Goal: Transaction & Acquisition: Purchase product/service

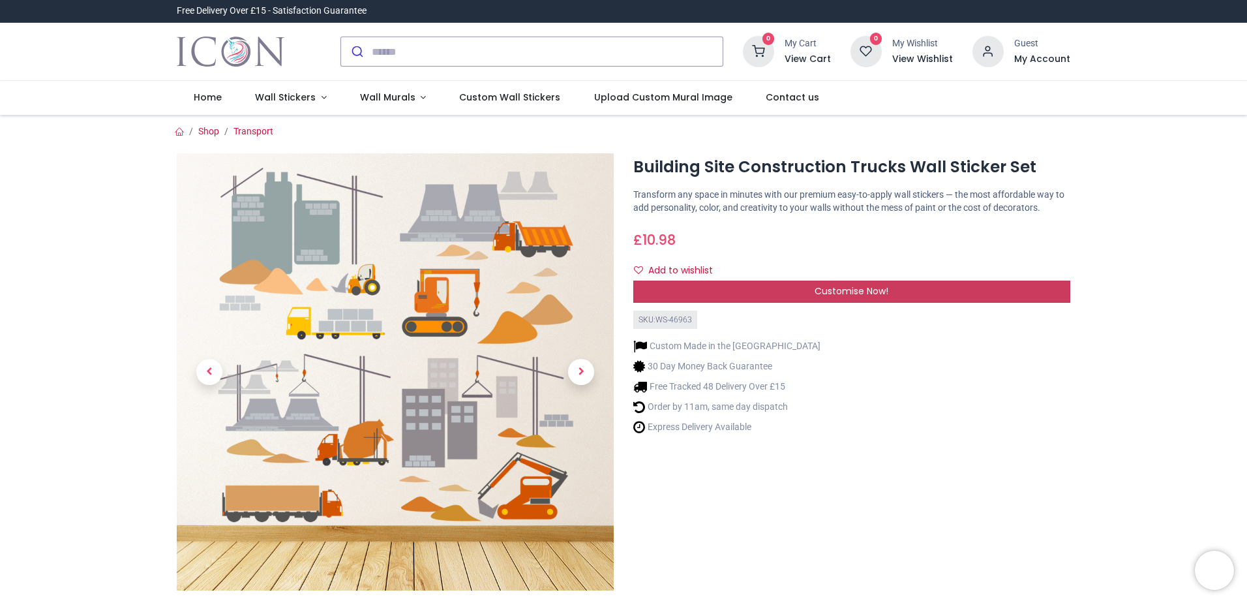
click at [859, 289] on span "Customise Now!" at bounding box center [852, 290] width 74 height 13
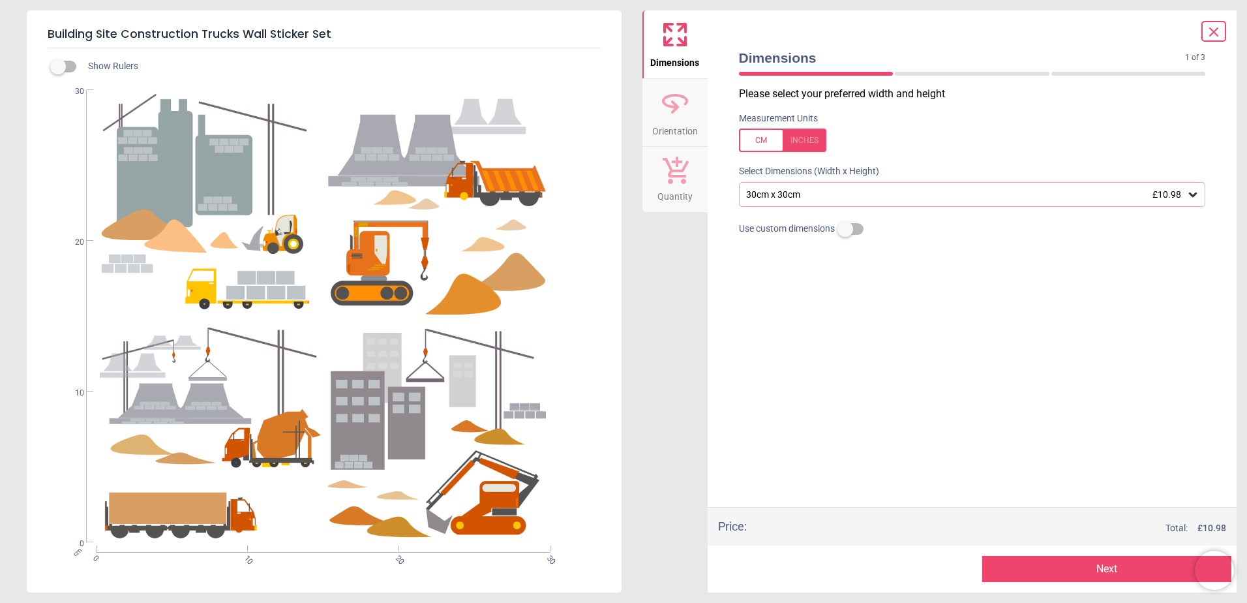
click at [809, 141] on div at bounding box center [782, 140] width 87 height 23
click at [816, 200] on div "11.8" x 11.8" (1ft x 1ft) £10.98" at bounding box center [966, 194] width 442 height 11
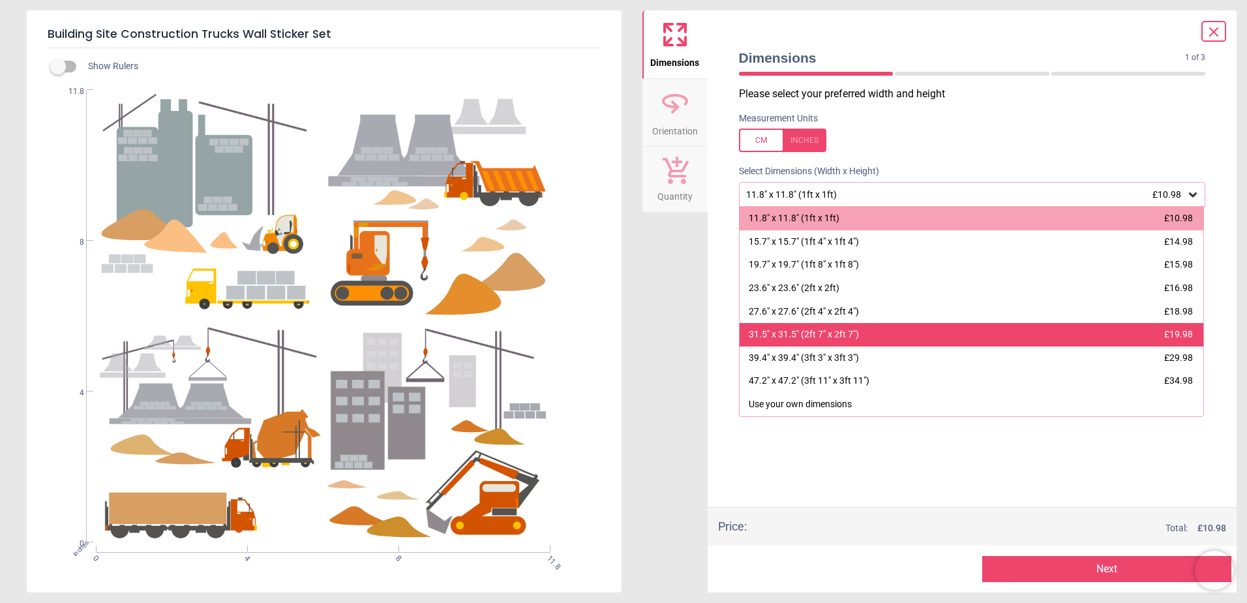
click at [864, 341] on div "31.5" x 31.5" (2ft 7" x 2ft 7") £19.98" at bounding box center [972, 334] width 465 height 23
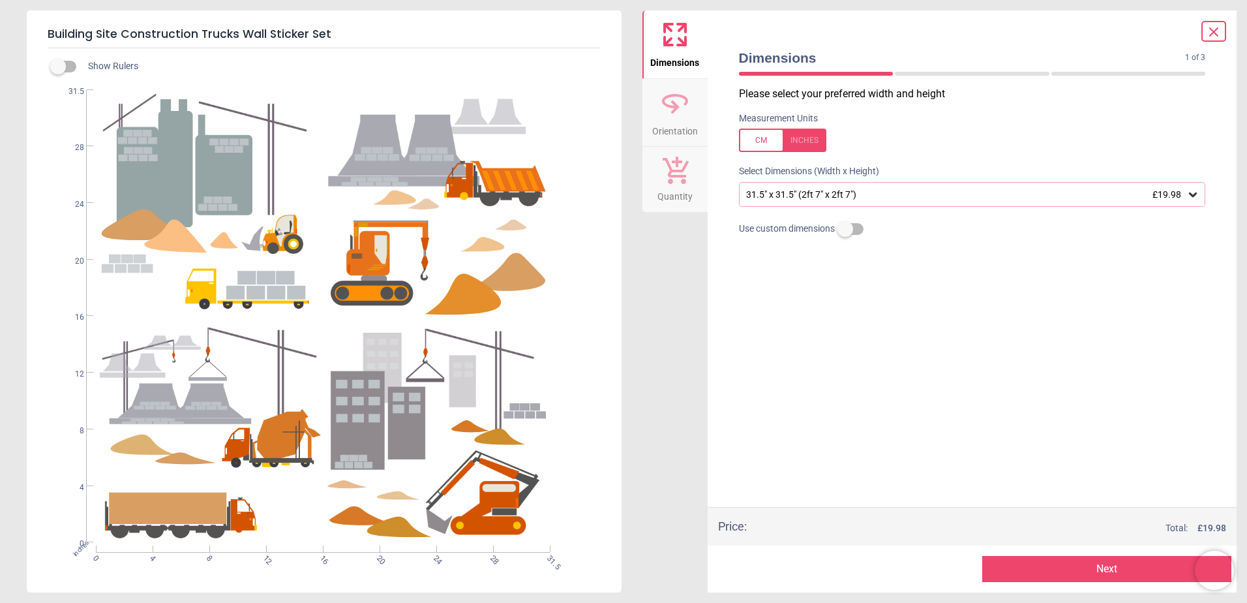
click at [1022, 569] on button "Next" at bounding box center [1107, 569] width 249 height 26
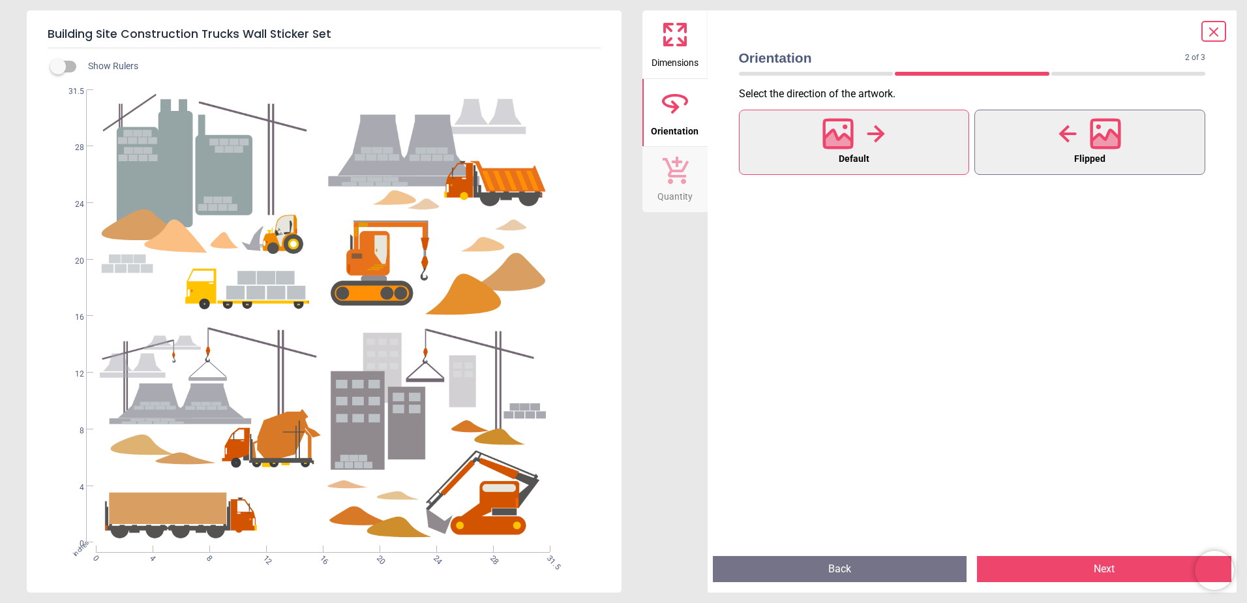
click at [1122, 147] on button "Flipped" at bounding box center [1090, 142] width 231 height 65
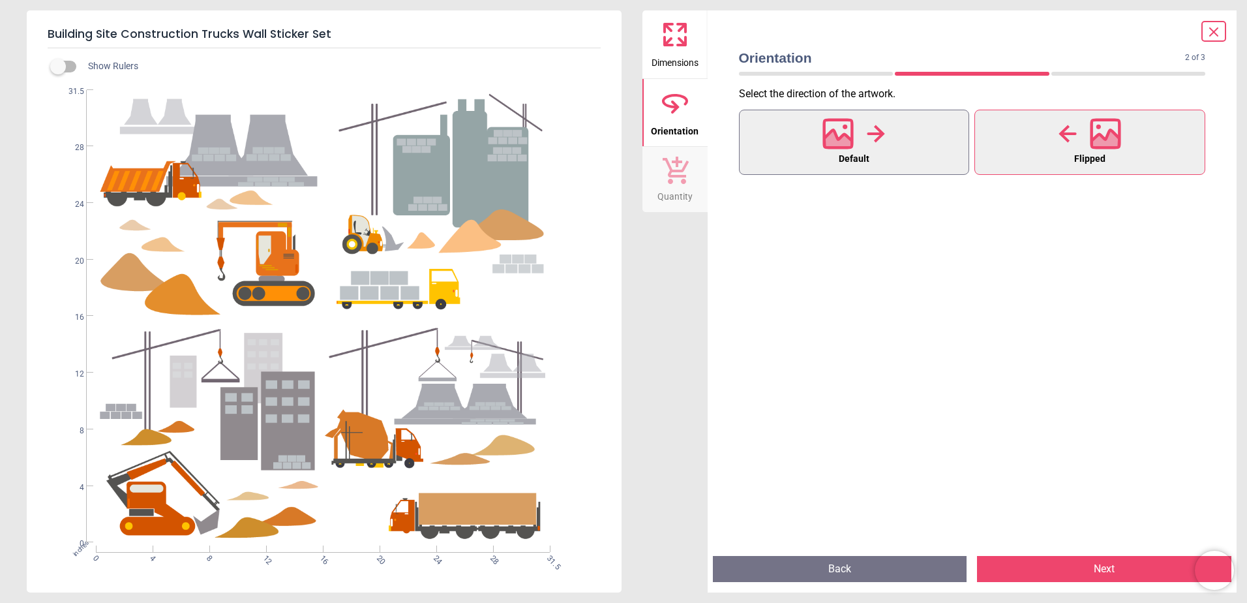
click at [881, 149] on div at bounding box center [854, 134] width 63 height 34
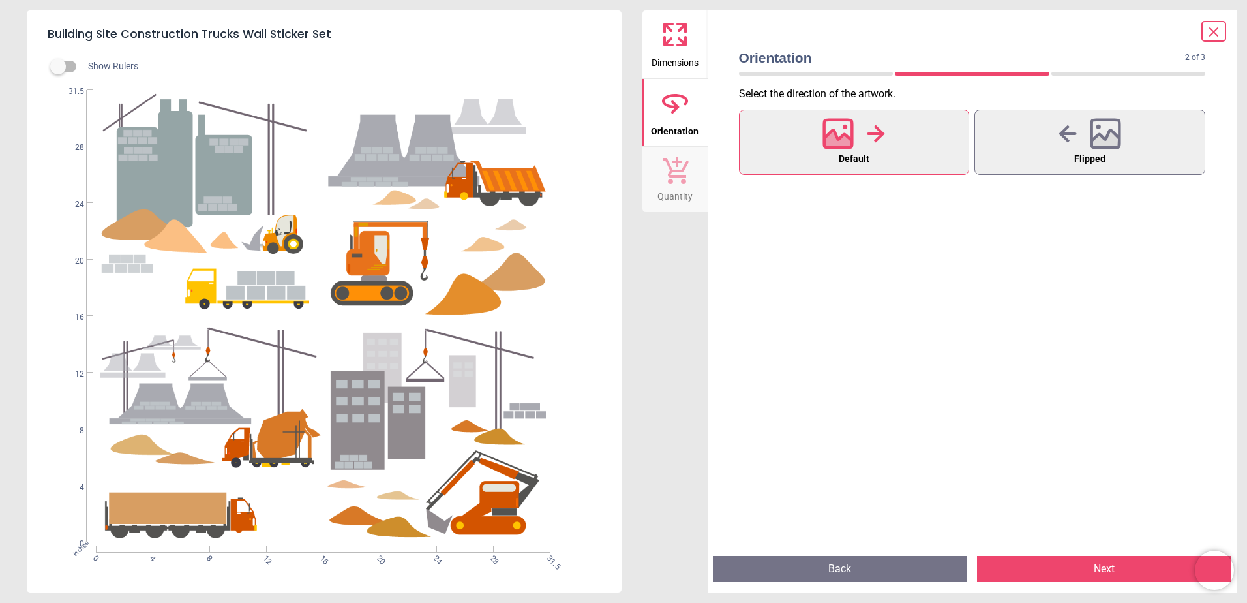
click at [1049, 566] on button "Next" at bounding box center [1104, 569] width 254 height 26
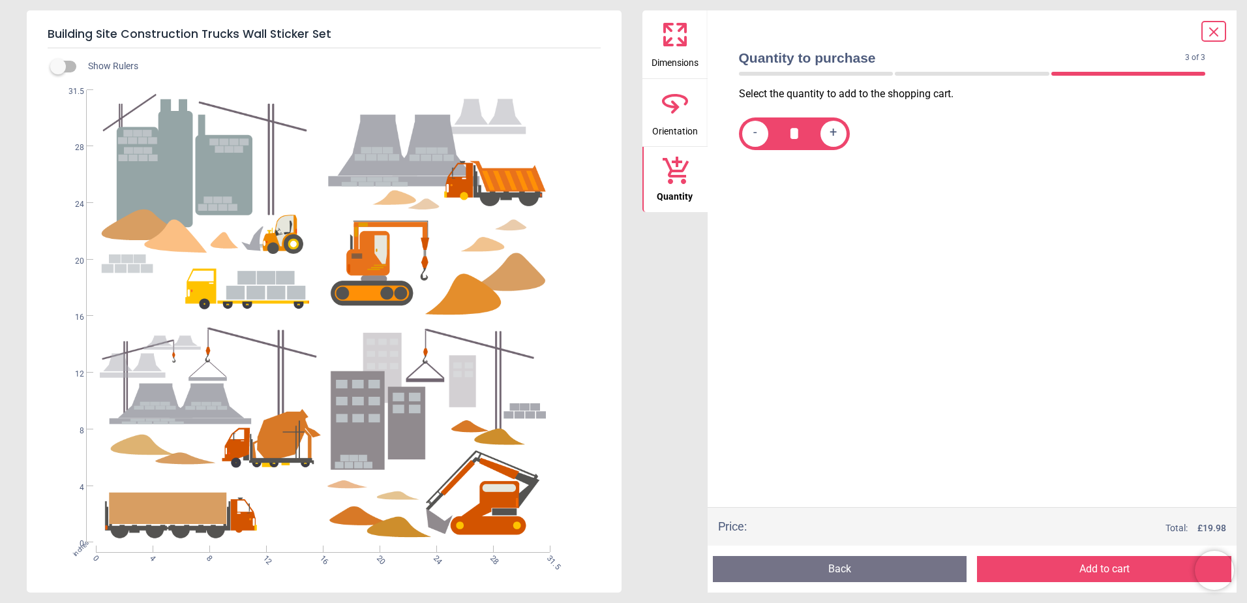
click at [1049, 566] on button "Add to cart" at bounding box center [1104, 569] width 254 height 26
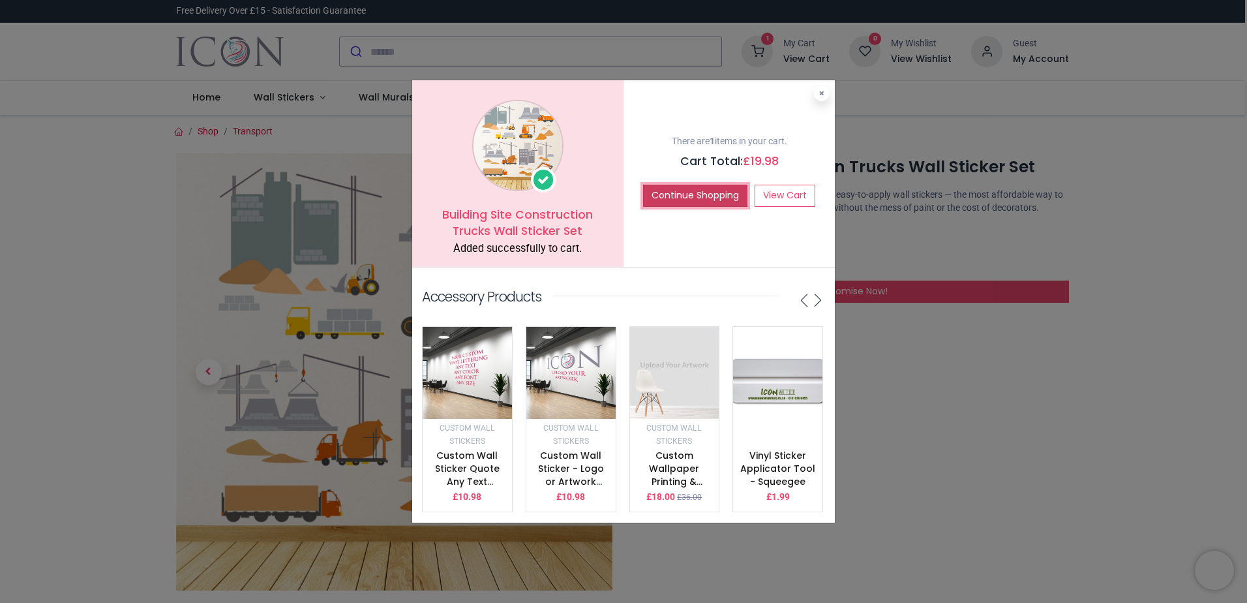
click at [715, 189] on button "Continue Shopping" at bounding box center [695, 196] width 104 height 22
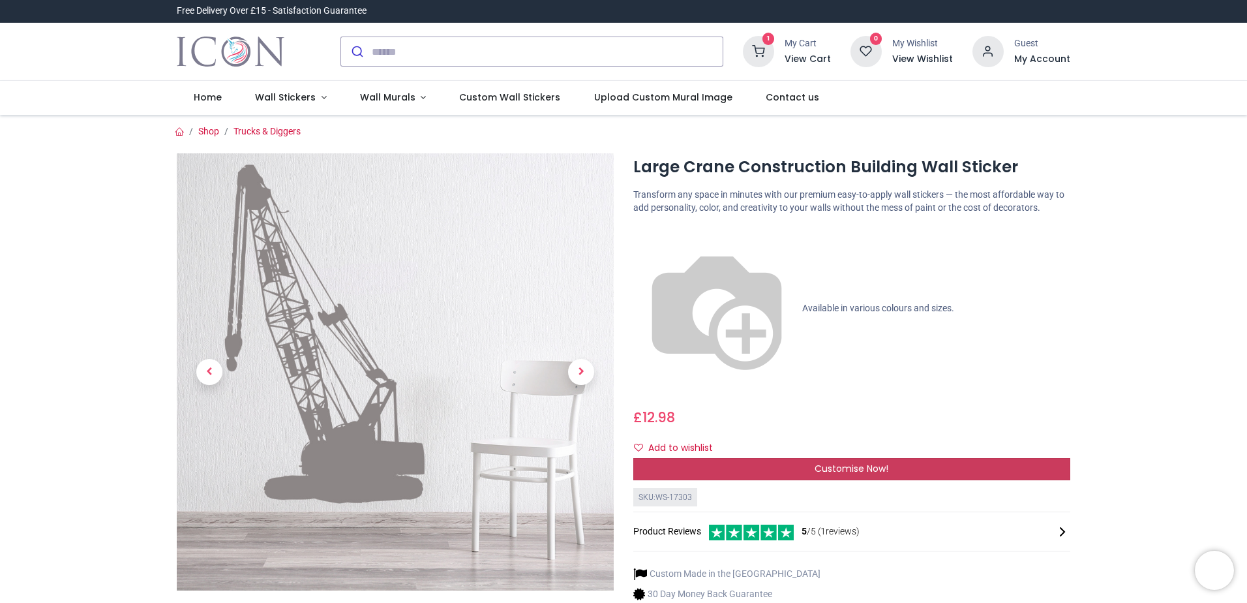
click at [827, 462] on span "Customise Now!" at bounding box center [852, 468] width 74 height 13
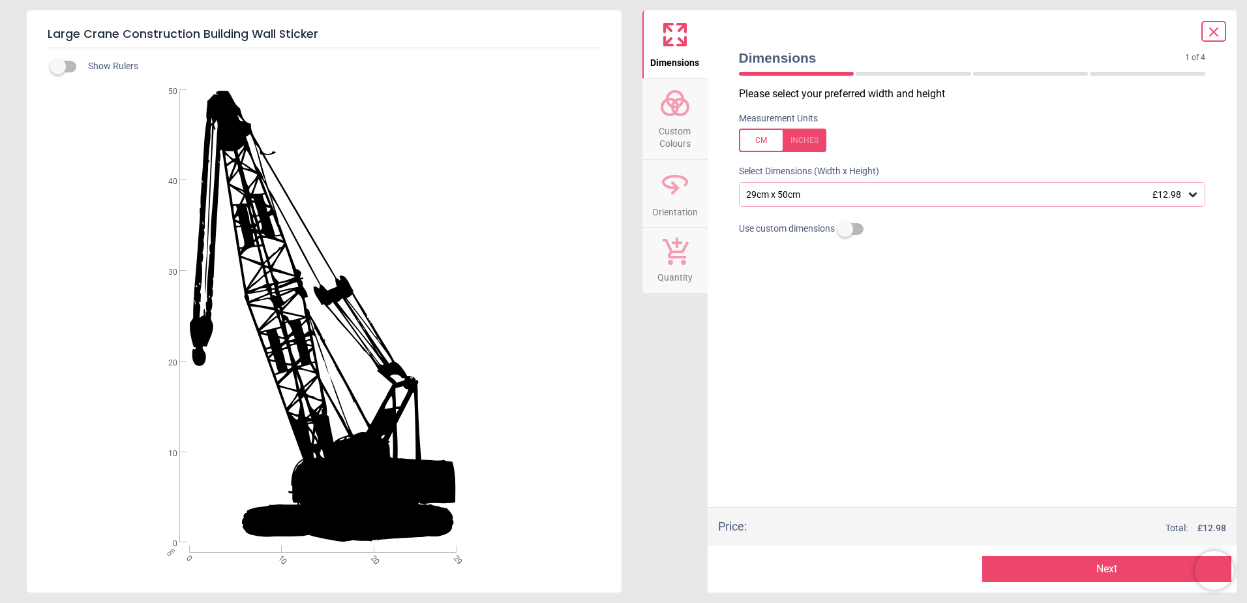
click at [816, 127] on div "Measurement Units" at bounding box center [973, 132] width 488 height 51
click at [800, 151] on div at bounding box center [782, 140] width 87 height 23
click at [797, 187] on div "11.4" x 19.7" (0ft 11" x 1ft 8") £12.98" at bounding box center [972, 194] width 467 height 25
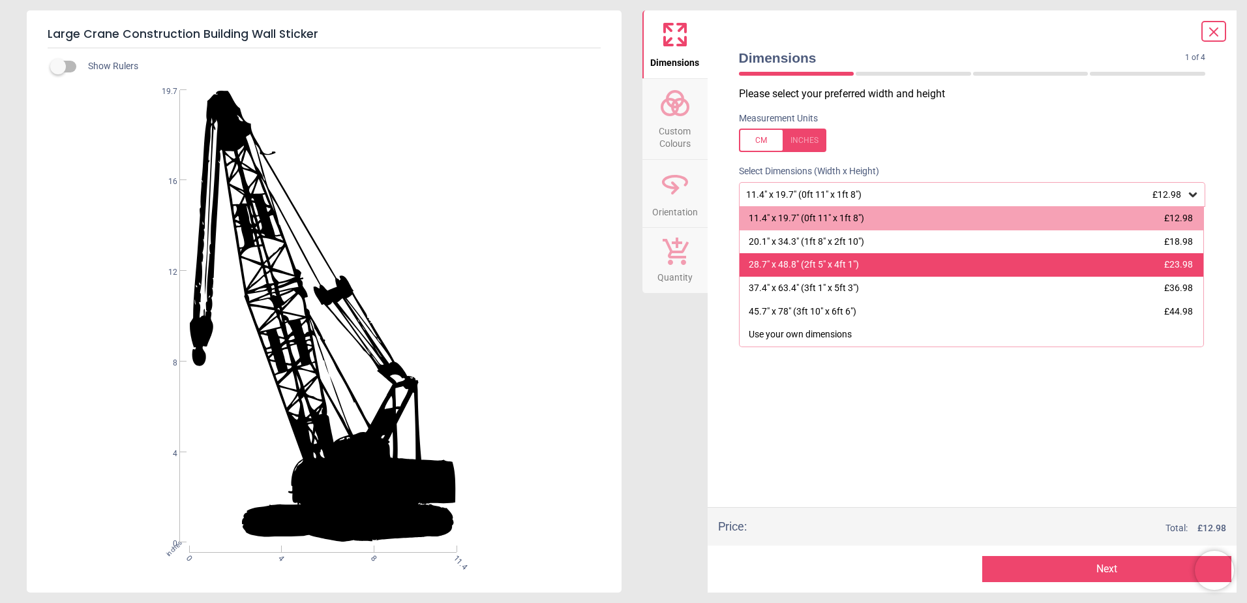
click at [830, 269] on div "28.7" x 48.8" (2ft 5" x 4ft 1")" at bounding box center [804, 264] width 110 height 13
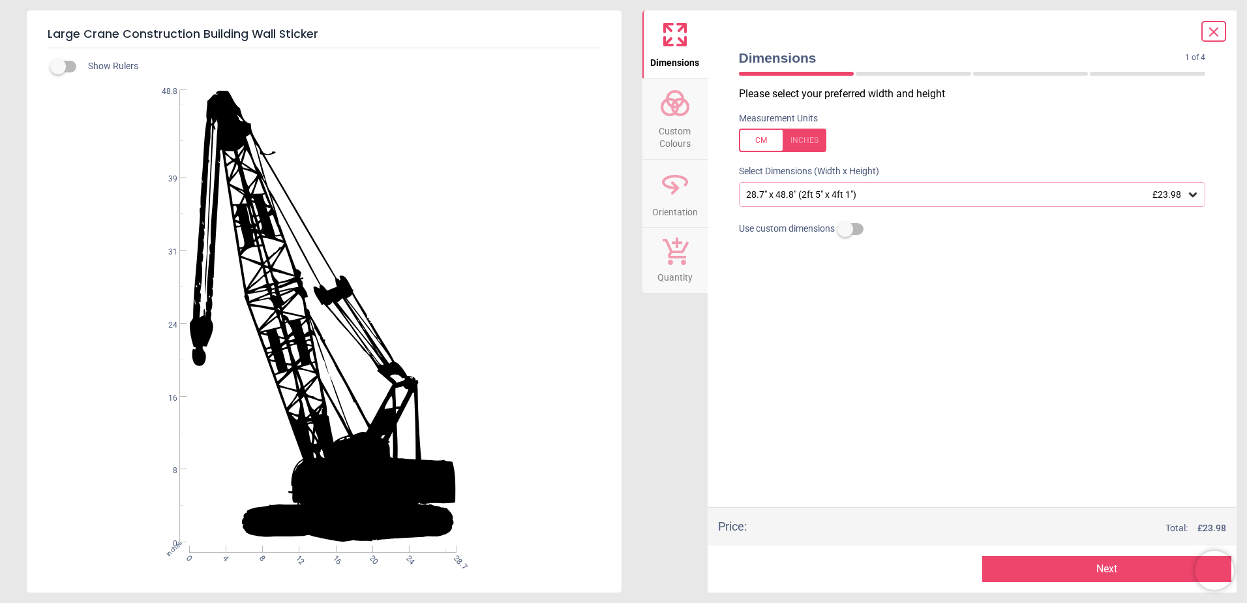
click at [994, 575] on button "Next" at bounding box center [1107, 569] width 249 height 26
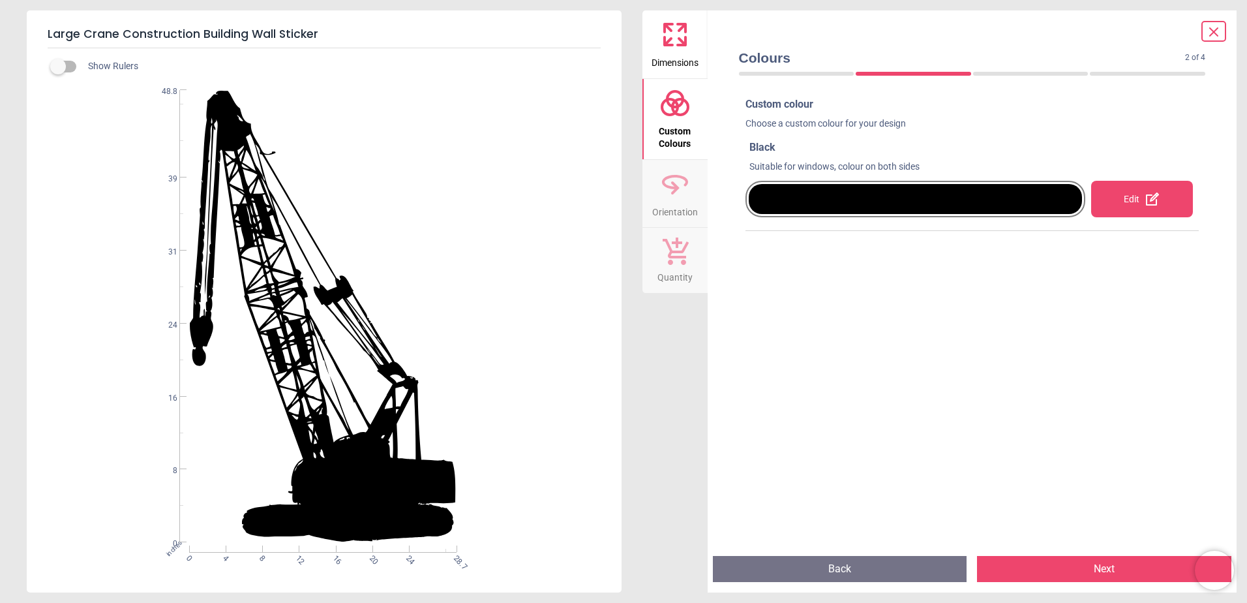
click at [1114, 204] on div "Edit" at bounding box center [1143, 199] width 102 height 37
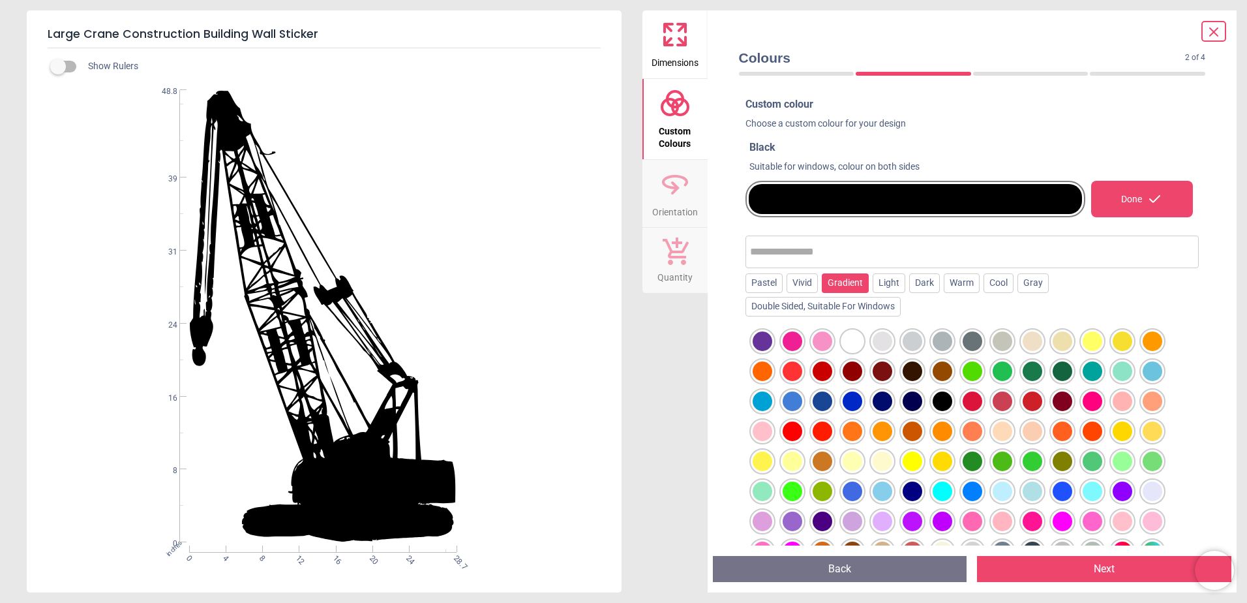
click at [836, 282] on div "Gradient" at bounding box center [845, 283] width 47 height 20
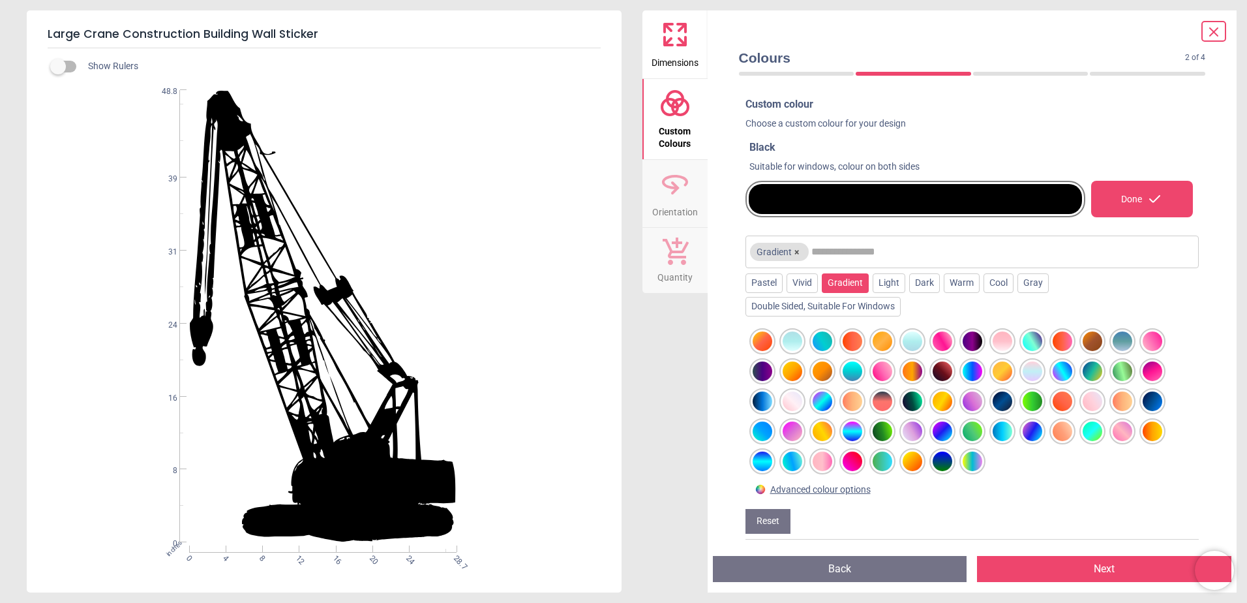
click at [911, 375] on div at bounding box center [913, 371] width 20 height 20
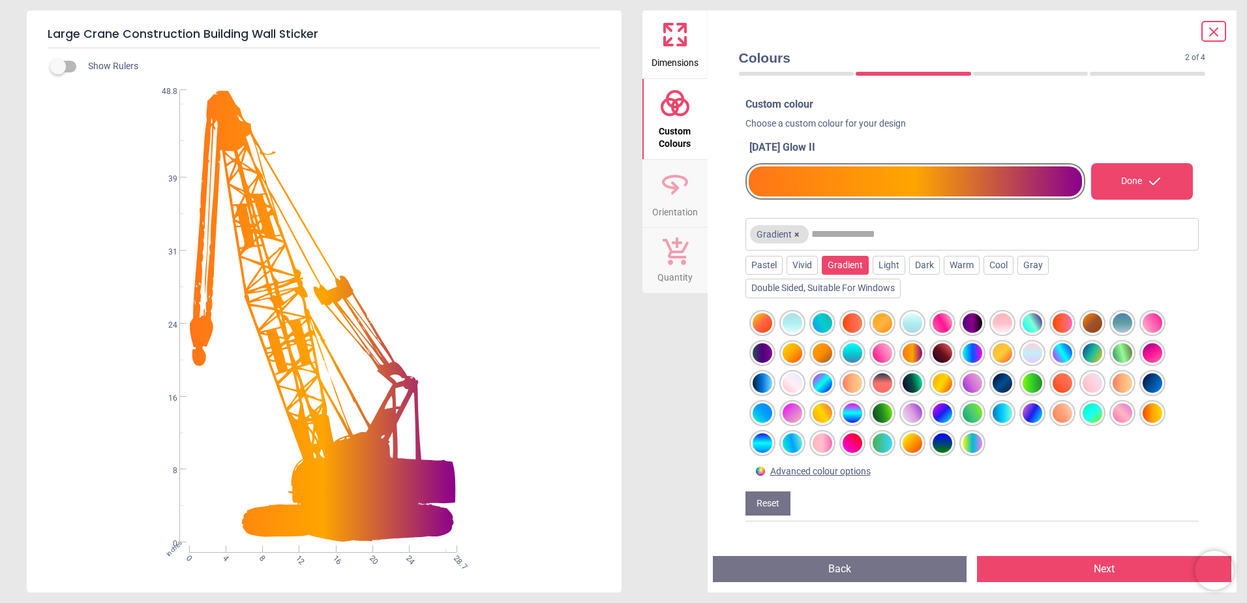
click at [922, 387] on div at bounding box center [913, 383] width 20 height 20
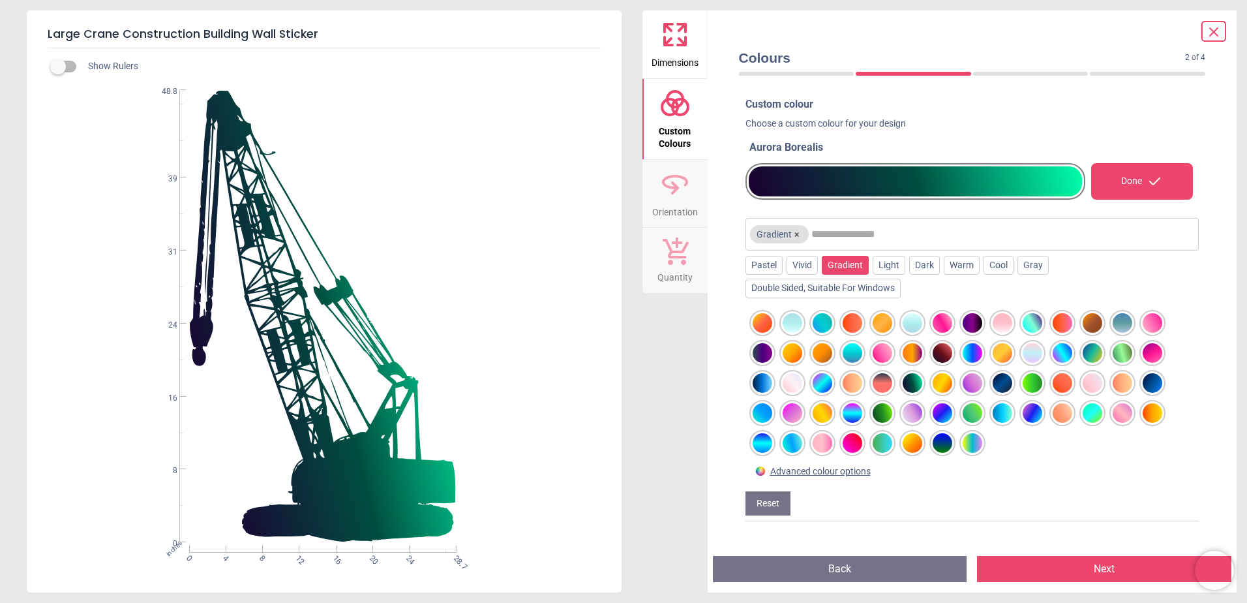
click at [1005, 381] on div at bounding box center [1003, 383] width 20 height 20
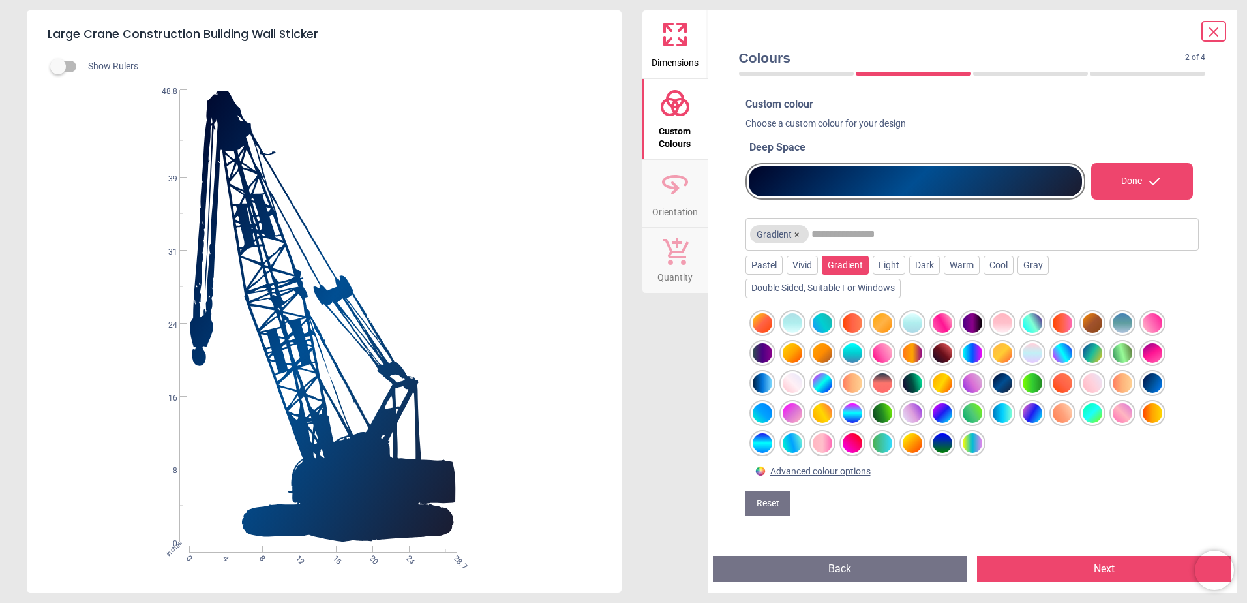
click at [1113, 388] on div at bounding box center [1123, 383] width 20 height 20
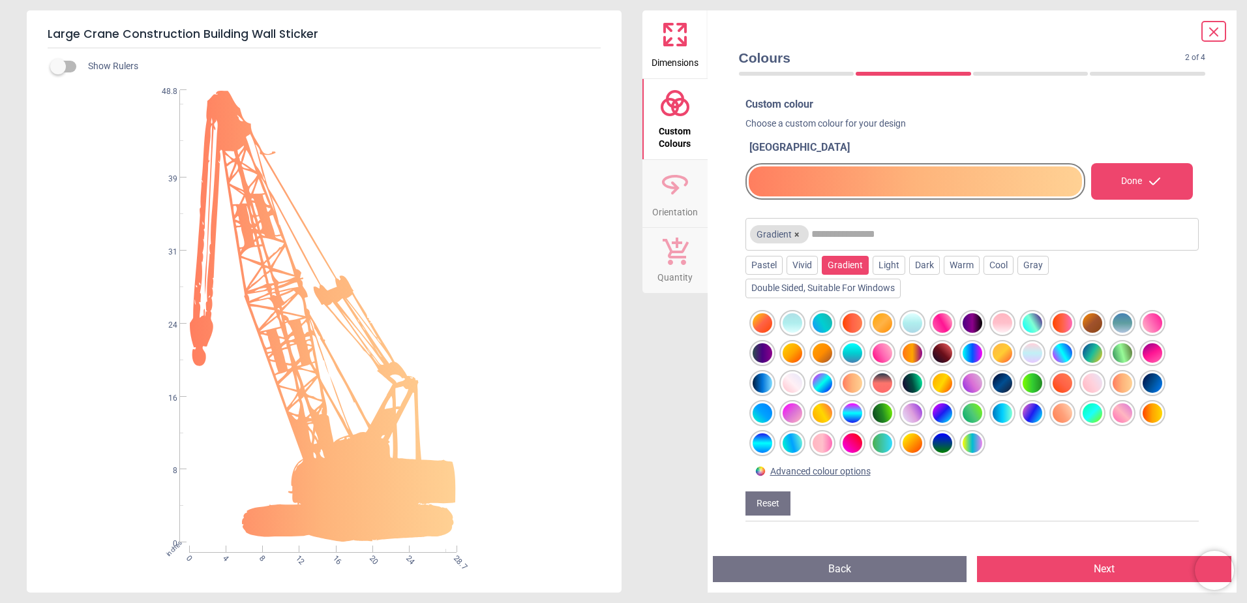
click at [1122, 388] on div at bounding box center [1123, 383] width 20 height 20
click at [1062, 388] on div at bounding box center [1063, 383] width 20 height 20
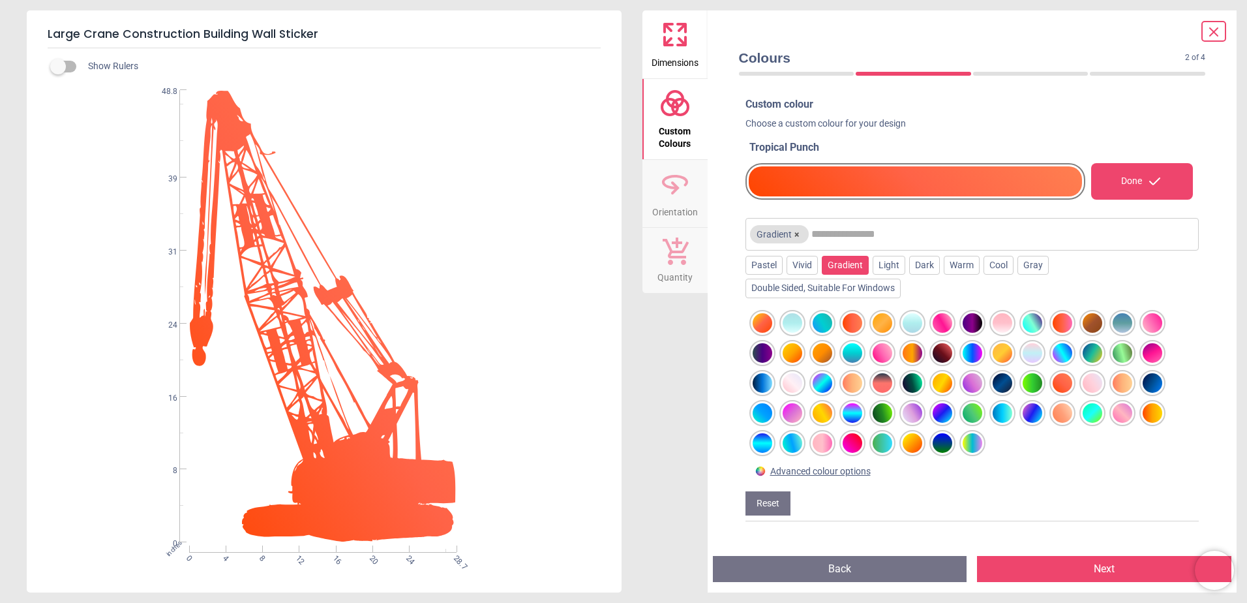
click at [919, 444] on div at bounding box center [913, 443] width 20 height 20
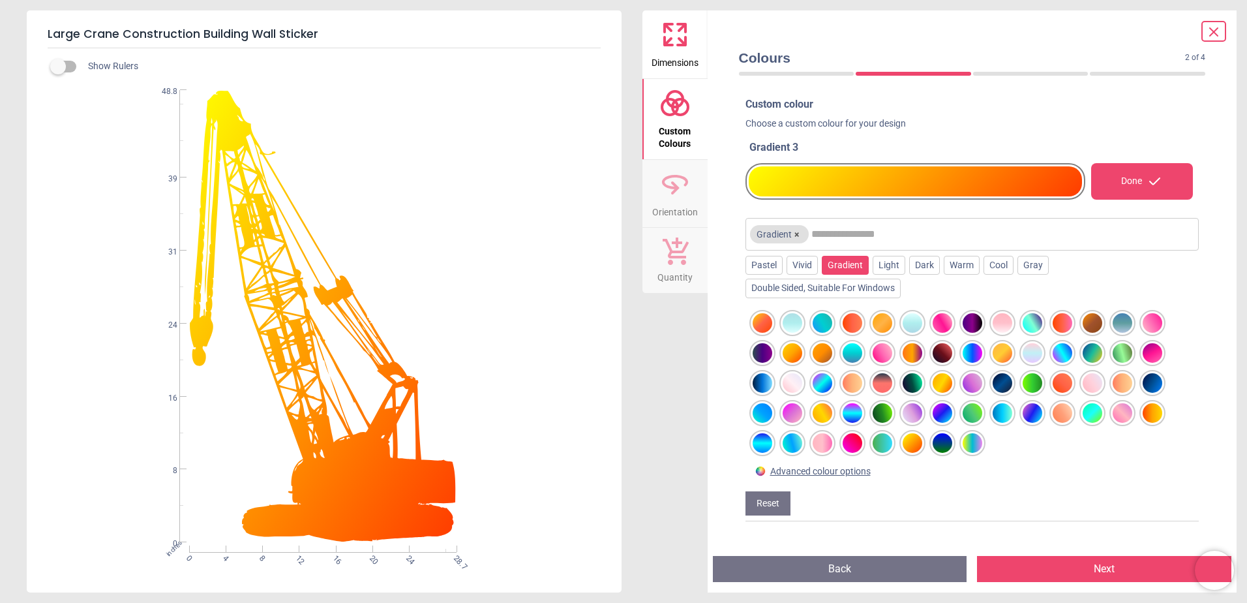
click at [1143, 416] on div at bounding box center [1153, 413] width 20 height 20
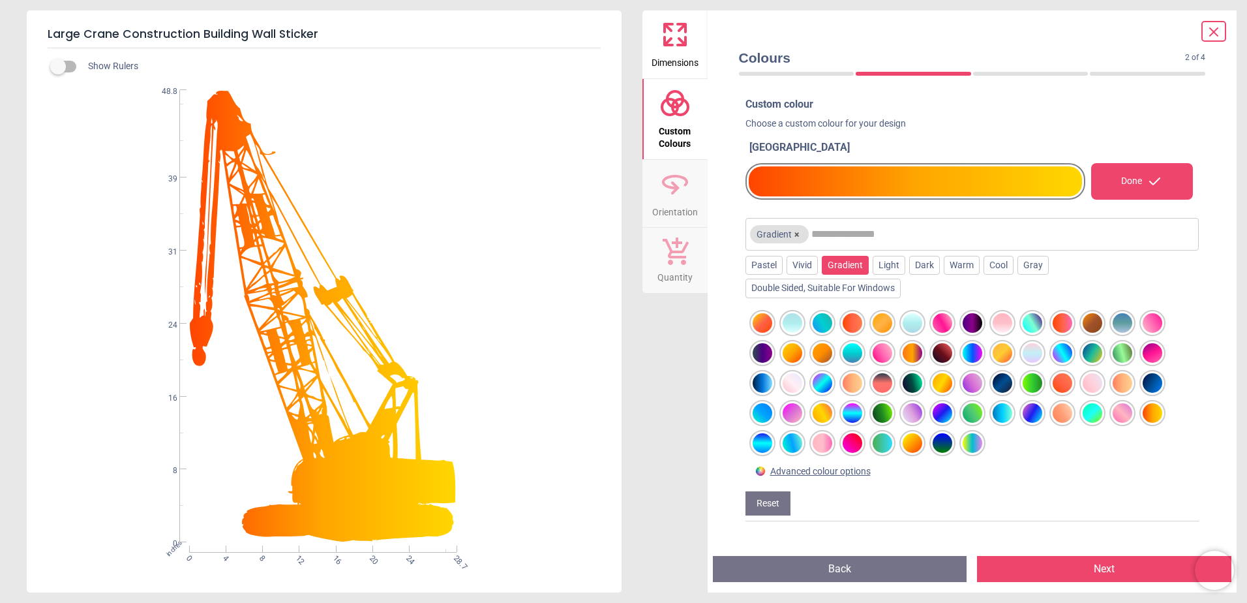
click at [1155, 416] on div at bounding box center [1153, 413] width 20 height 20
click at [803, 269] on div "Vivid" at bounding box center [802, 266] width 31 height 20
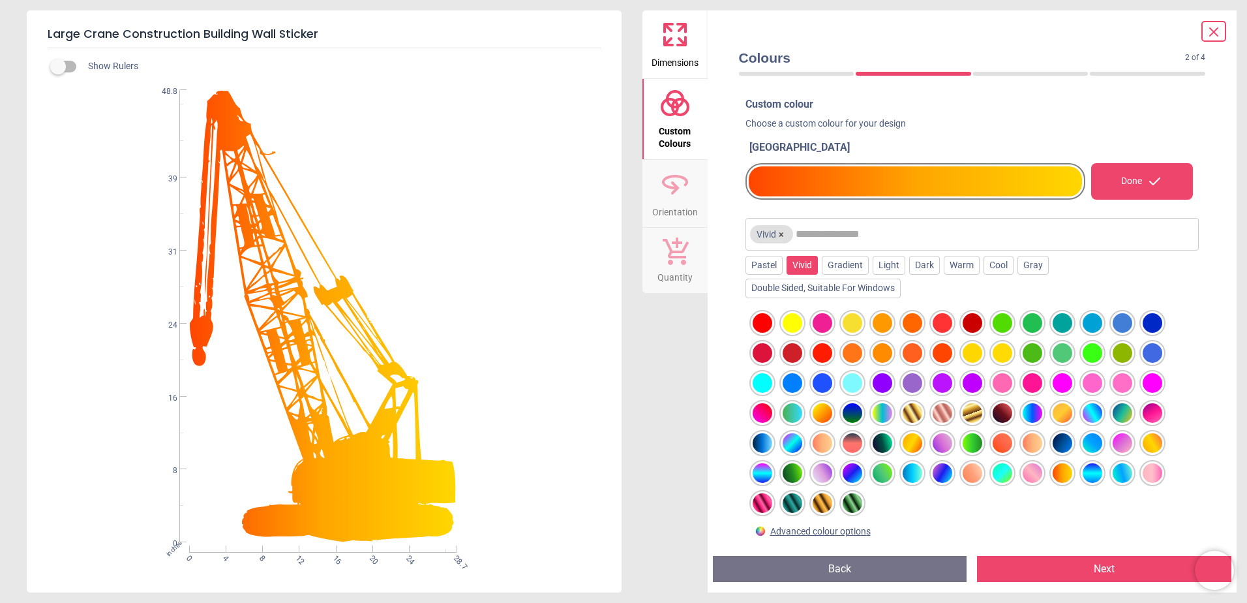
click at [885, 324] on div at bounding box center [883, 323] width 20 height 20
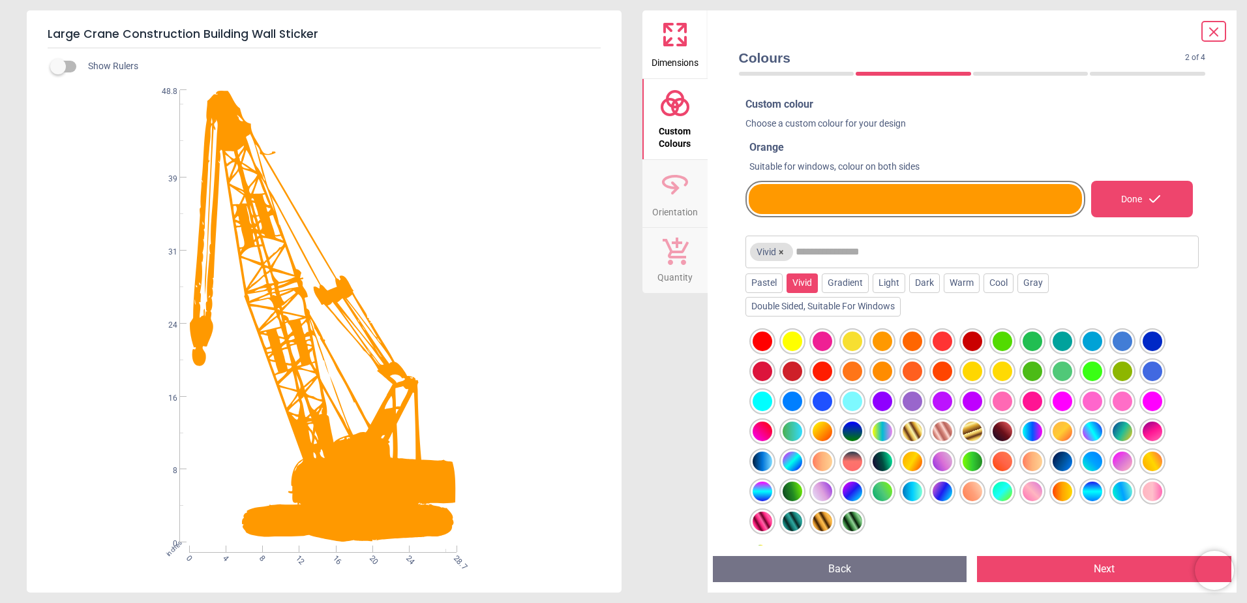
click at [1155, 343] on div at bounding box center [1153, 341] width 20 height 20
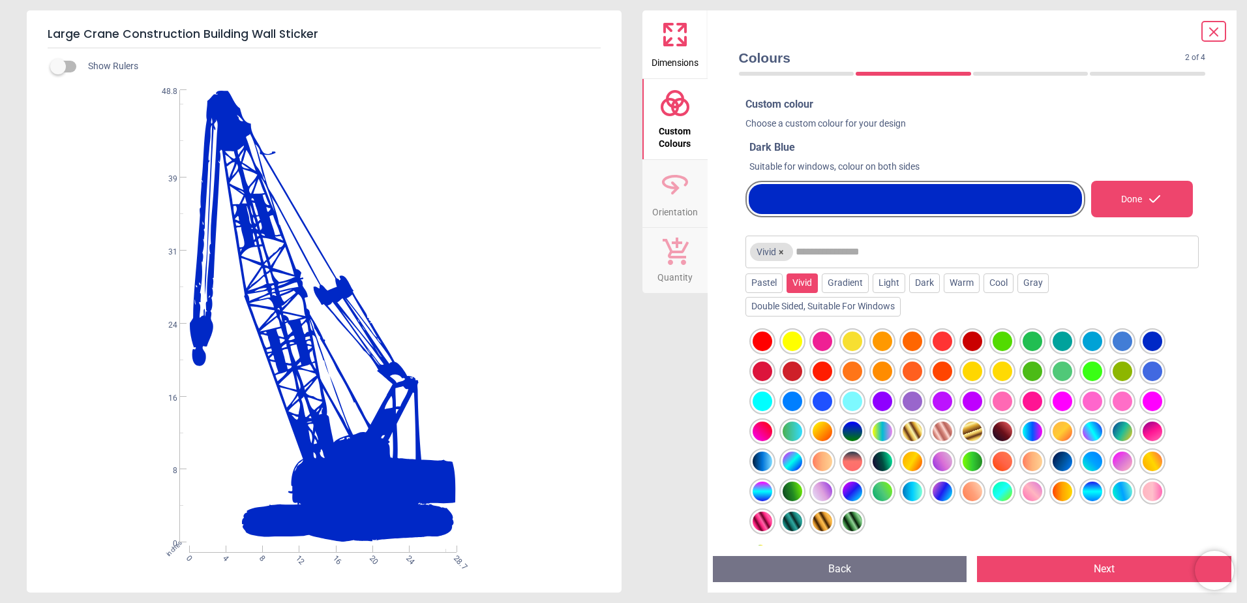
click at [796, 515] on div at bounding box center [793, 522] width 20 height 20
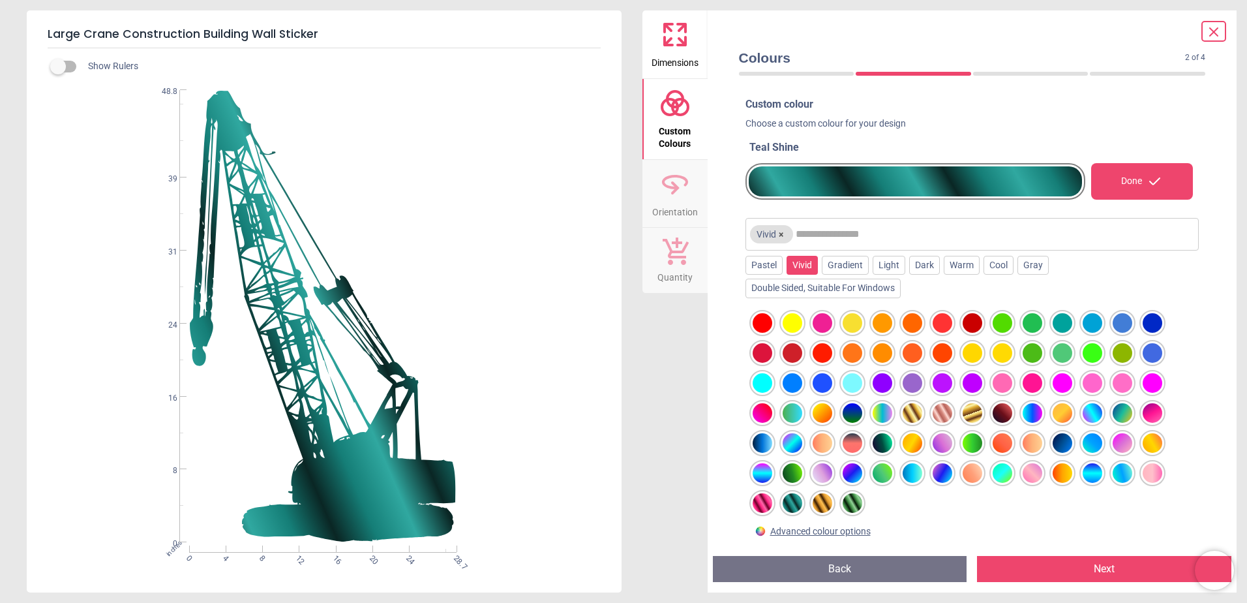
click at [1063, 477] on div at bounding box center [1063, 473] width 20 height 20
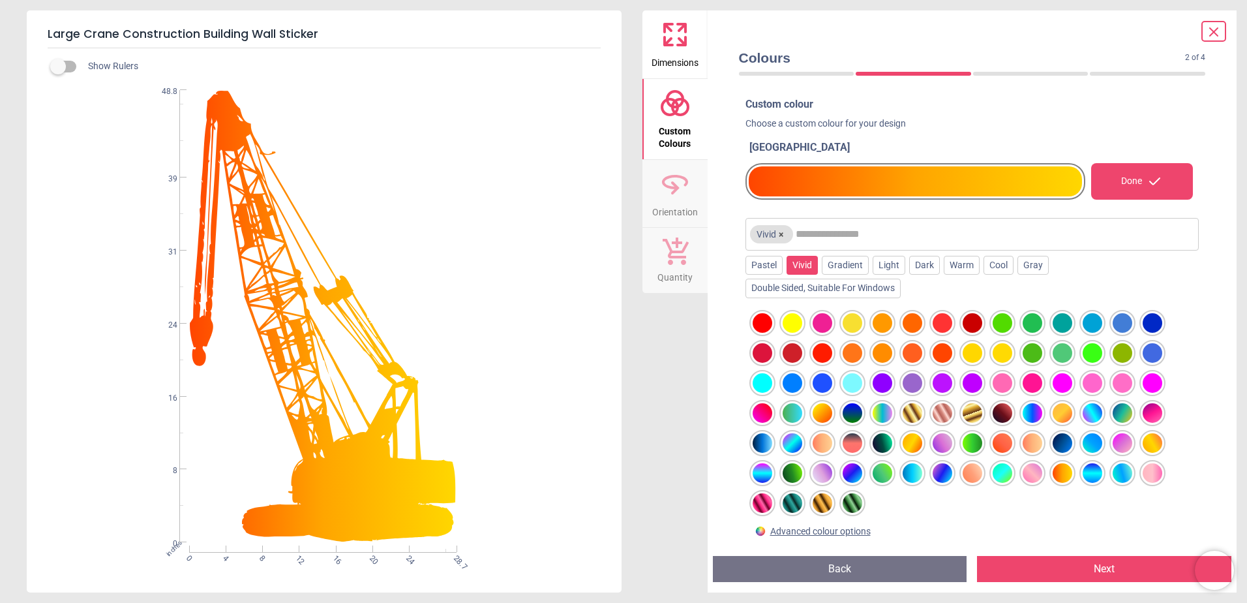
click at [863, 356] on div at bounding box center [853, 353] width 20 height 20
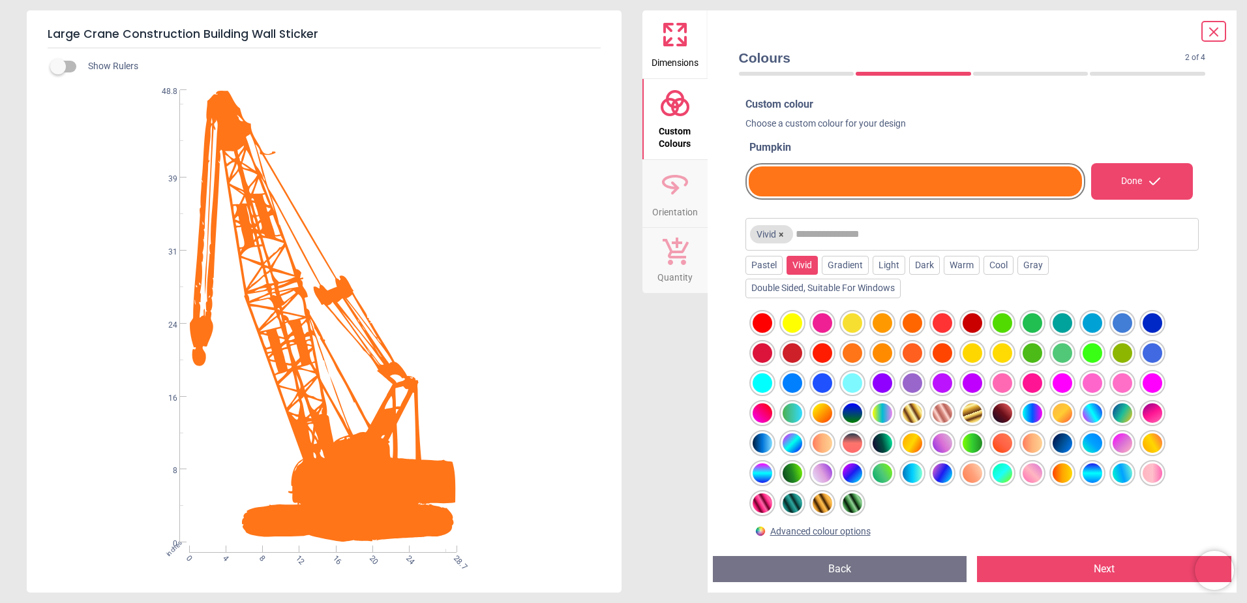
click at [856, 356] on div at bounding box center [853, 353] width 20 height 20
click at [1215, 35] on icon at bounding box center [1214, 32] width 16 height 16
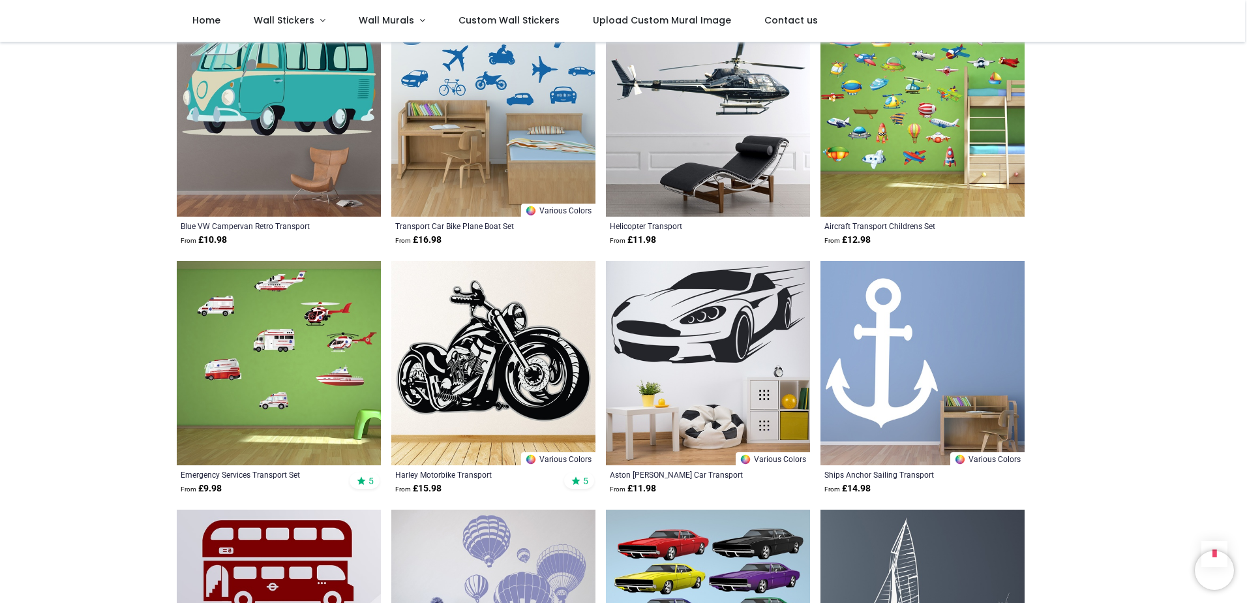
scroll to position [1240, 0]
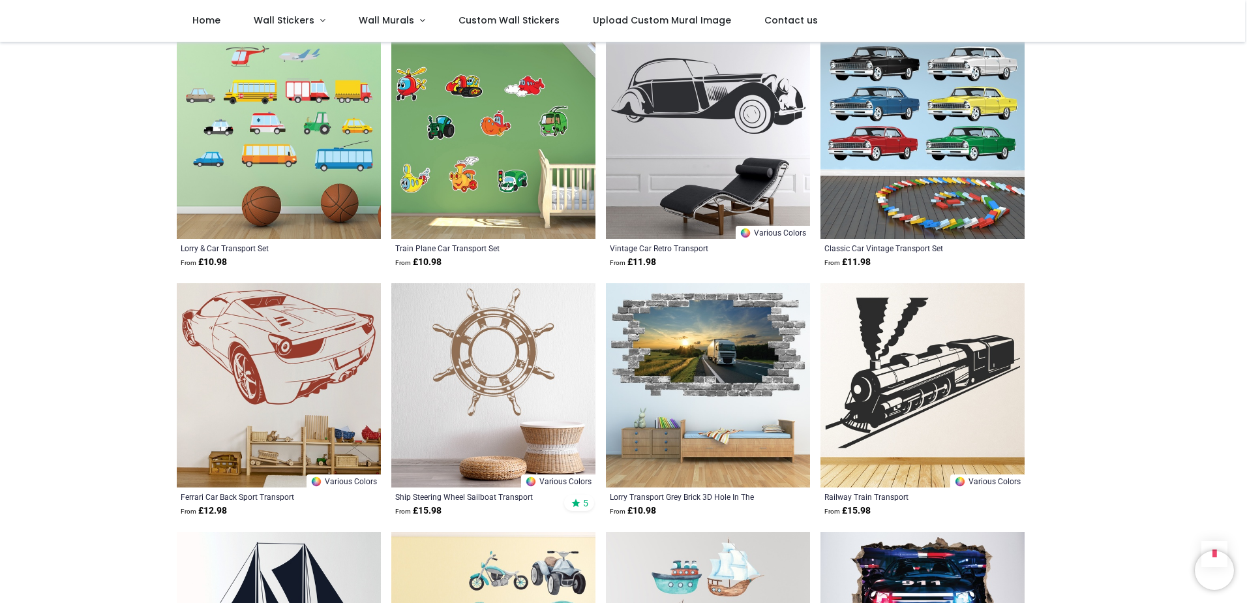
scroll to position [2349, 0]
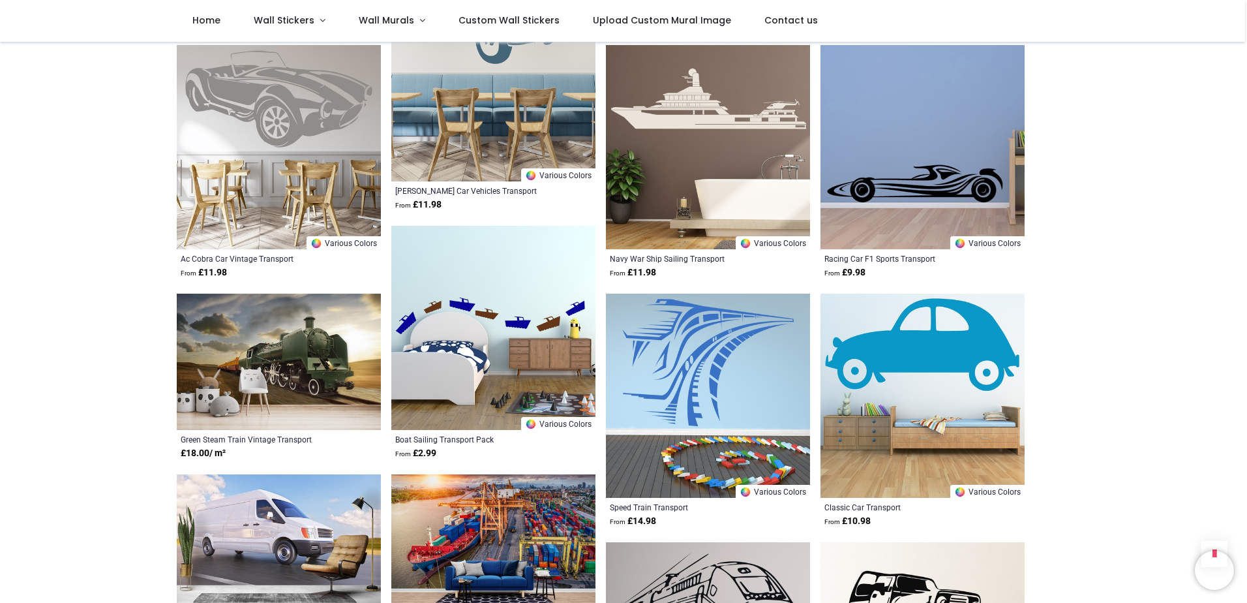
scroll to position [3915, 0]
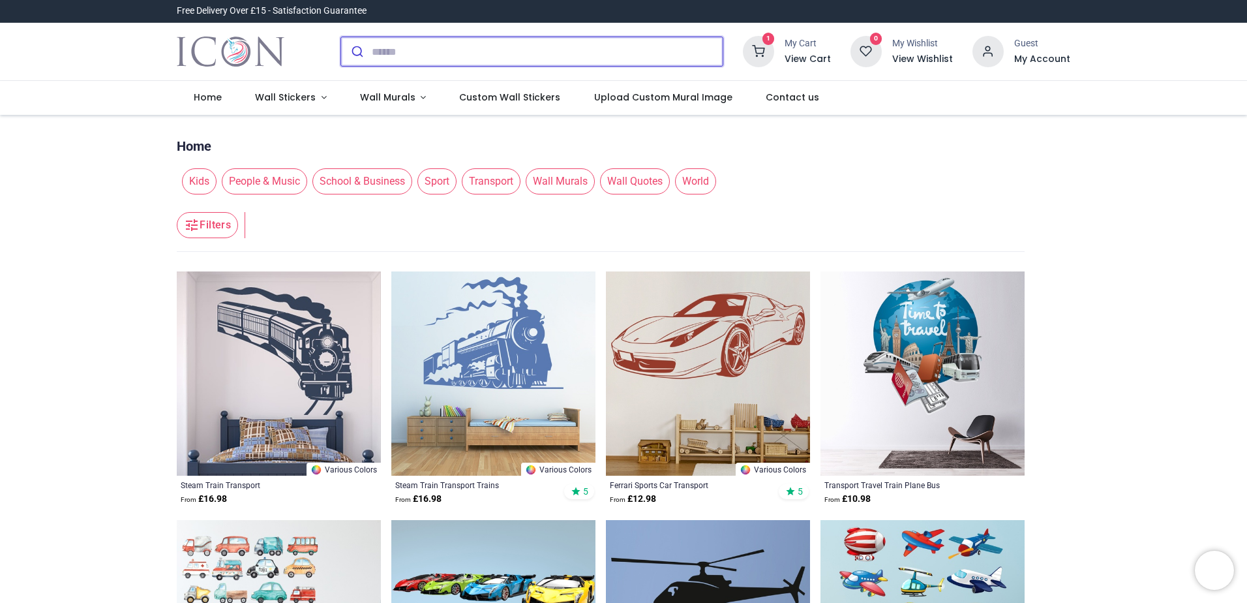
click at [461, 54] on input "search" at bounding box center [547, 51] width 351 height 29
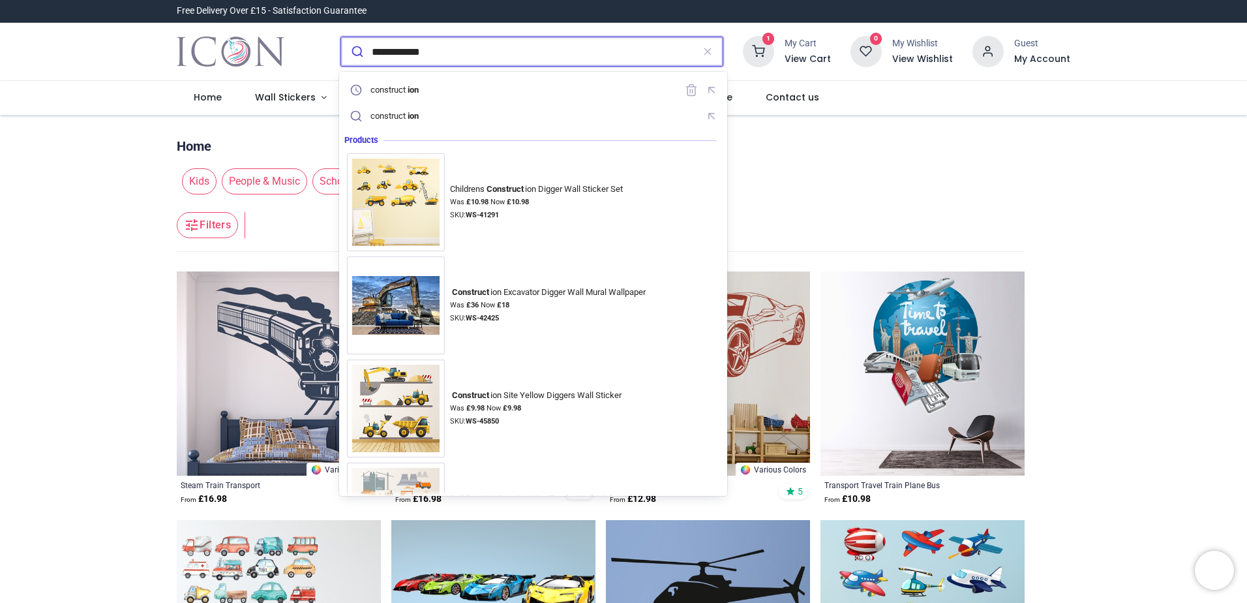
type input "**********"
click at [341, 37] on button "submit" at bounding box center [356, 51] width 31 height 29
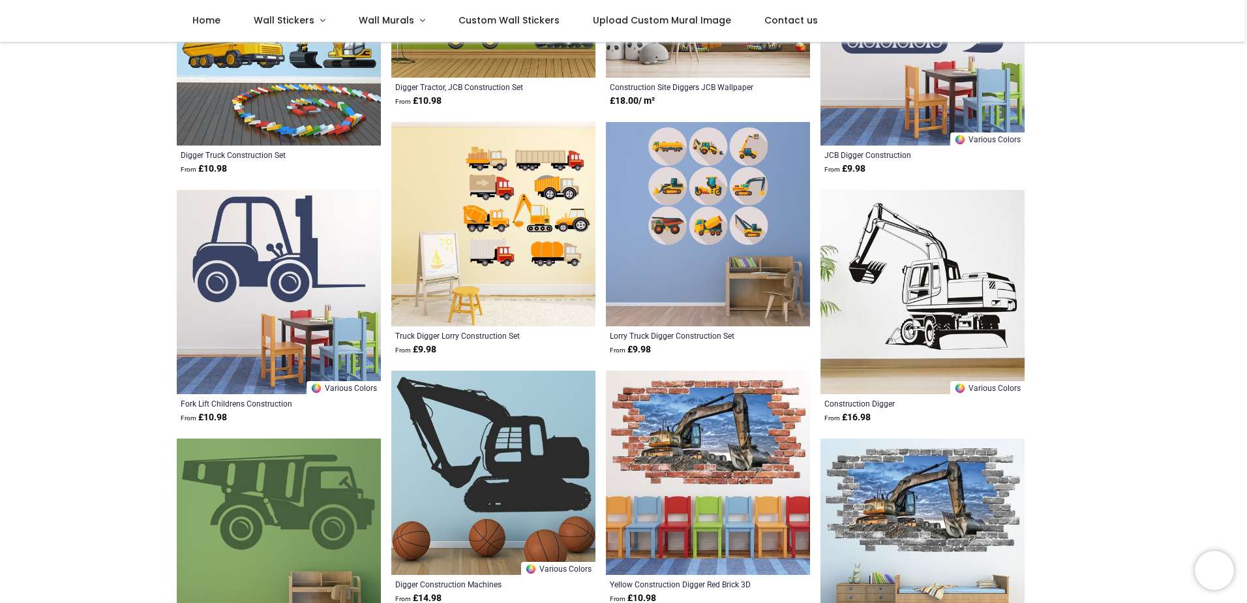
scroll to position [522, 0]
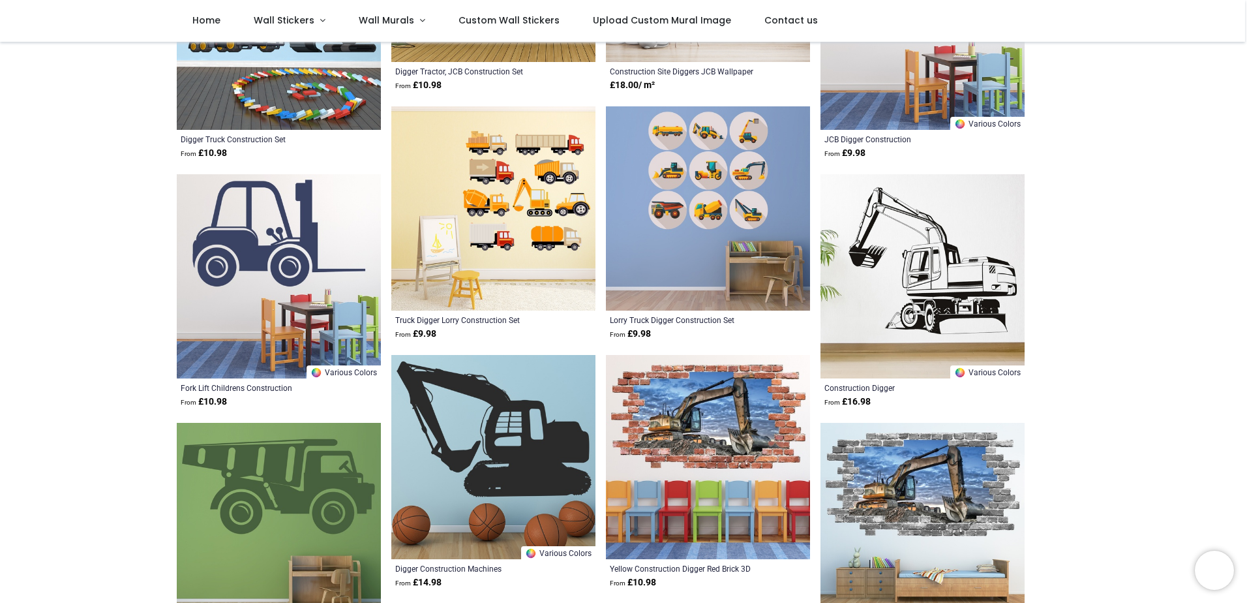
click at [907, 301] on img at bounding box center [923, 276] width 204 height 204
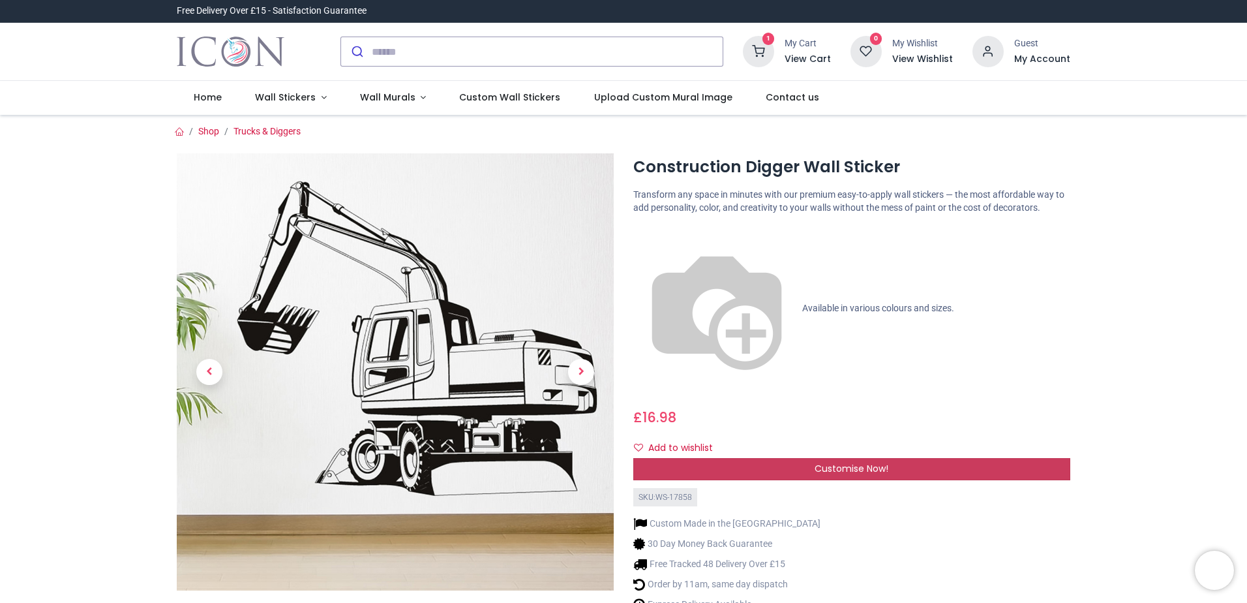
click at [812, 458] on div "Customise Now!" at bounding box center [852, 469] width 437 height 22
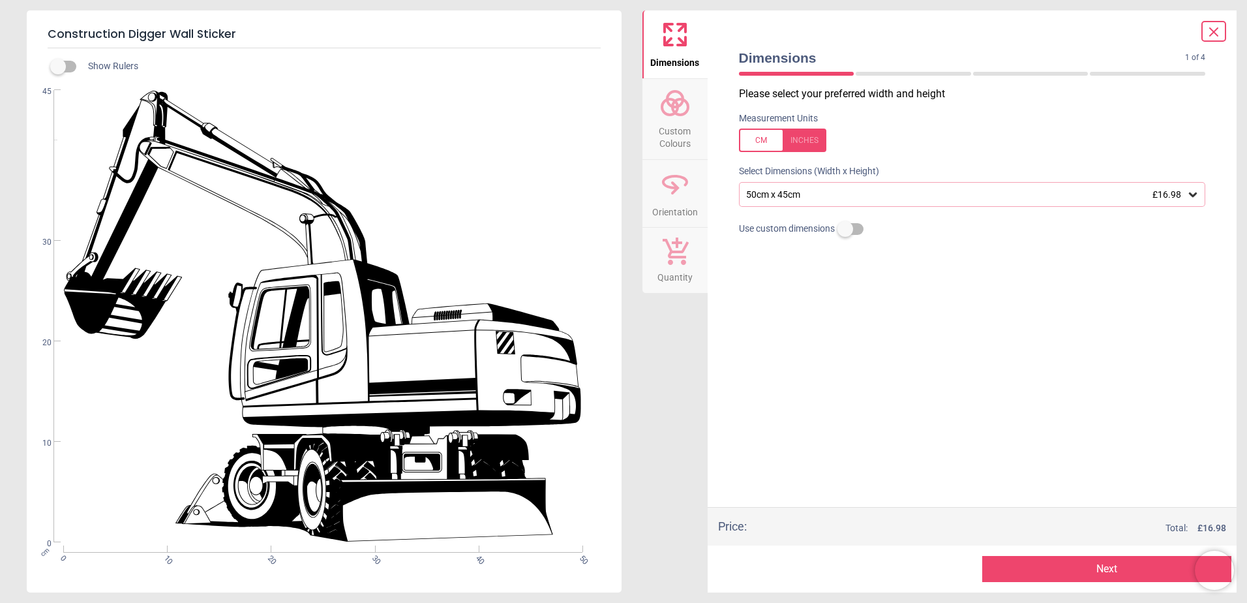
click at [799, 194] on div "50cm x 45cm £16.98" at bounding box center [966, 194] width 442 height 11
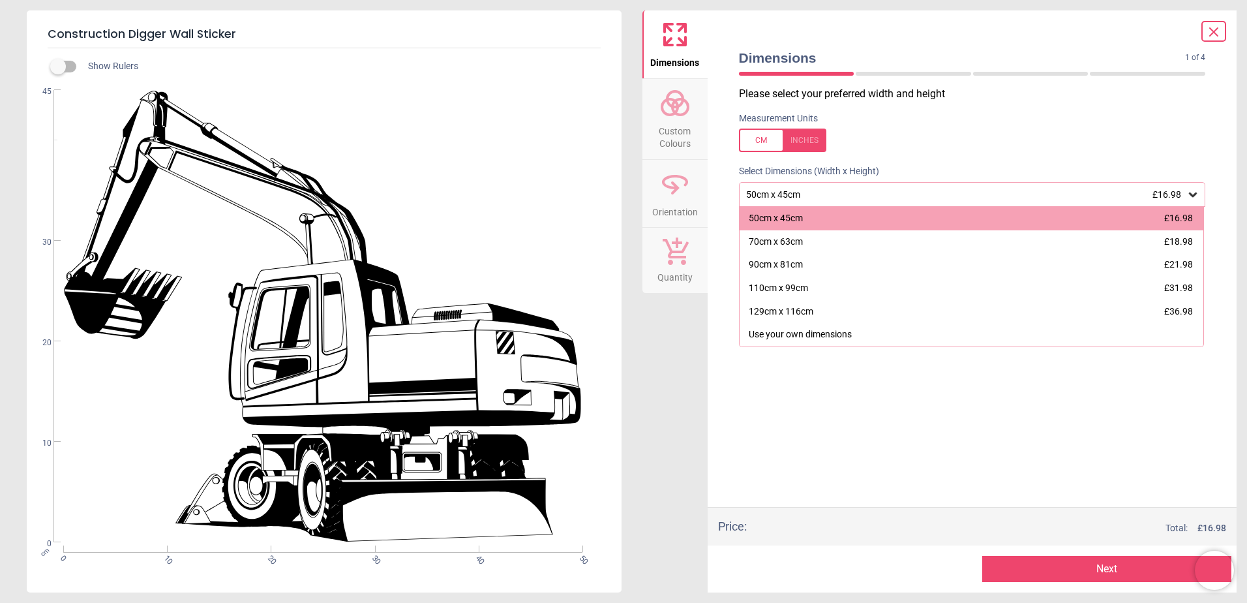
click at [797, 135] on div at bounding box center [782, 140] width 87 height 23
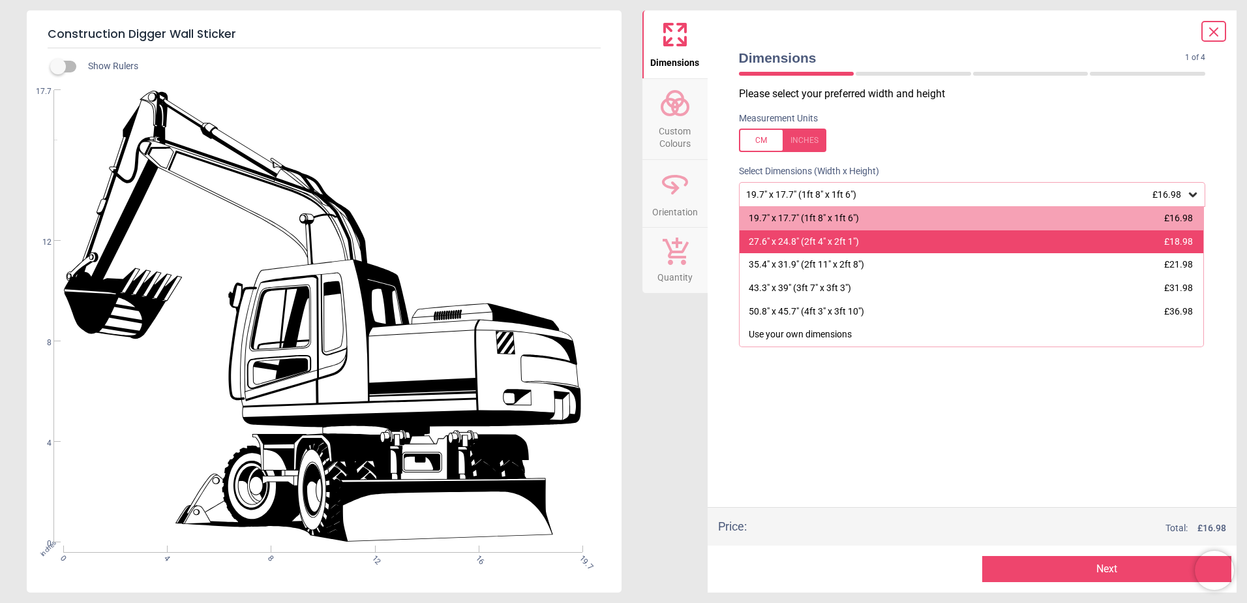
click at [833, 246] on div "27.6" x 24.8" (2ft 4" x 2ft 1")" at bounding box center [804, 242] width 110 height 13
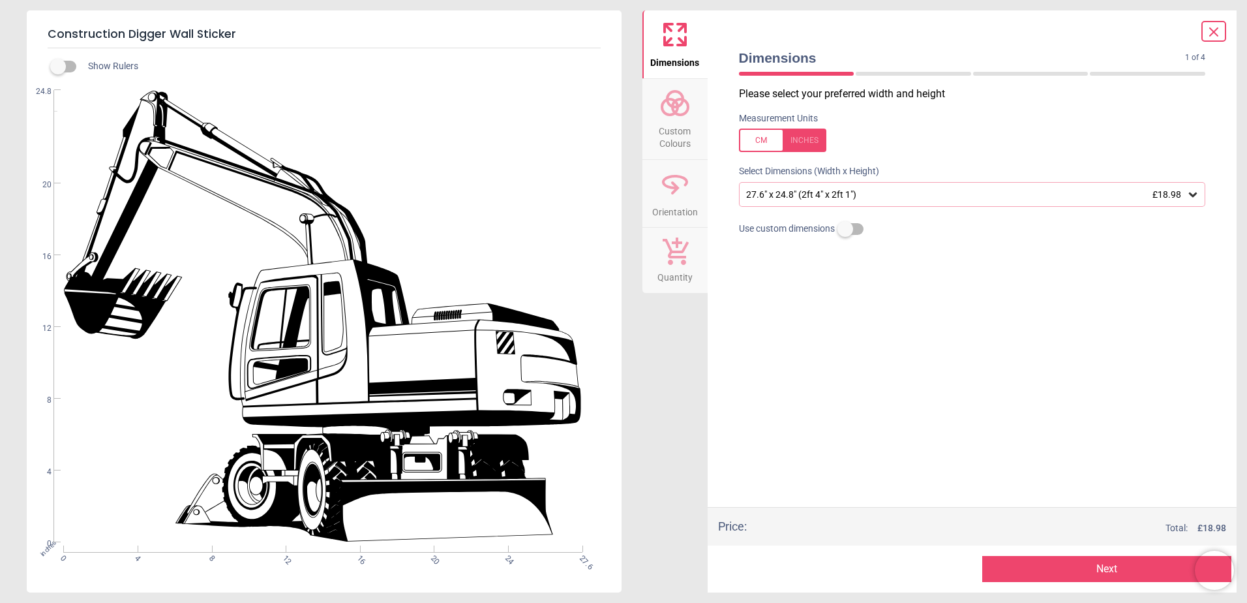
click at [1020, 568] on button "Next" at bounding box center [1107, 569] width 249 height 26
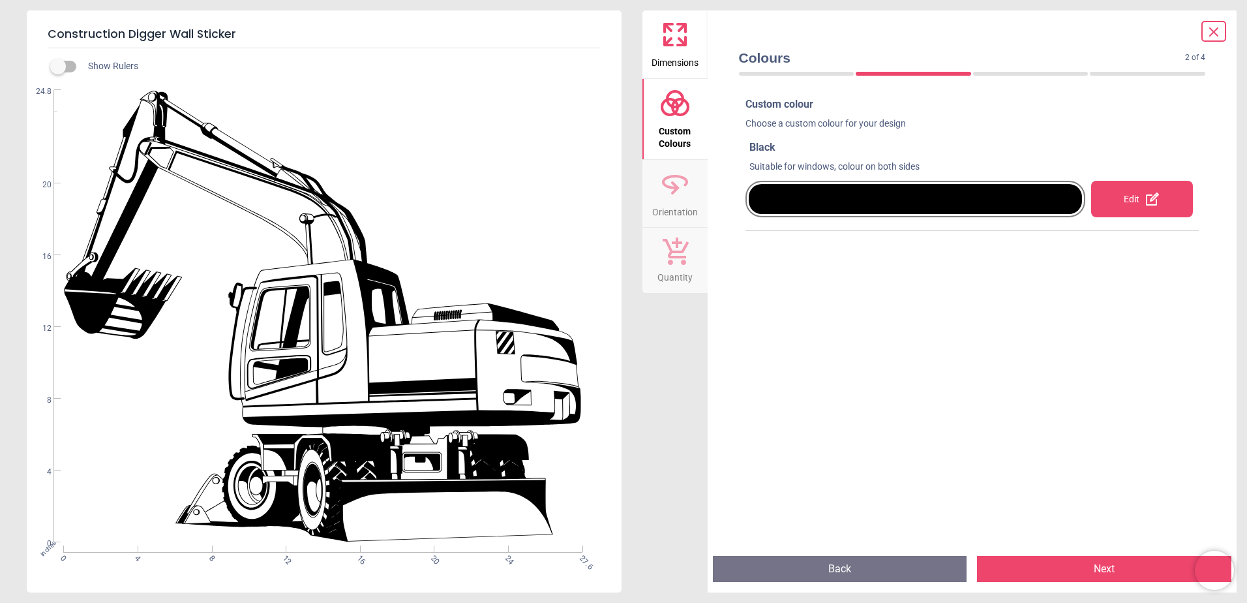
click at [1114, 179] on div "Edit" at bounding box center [1143, 199] width 114 height 52
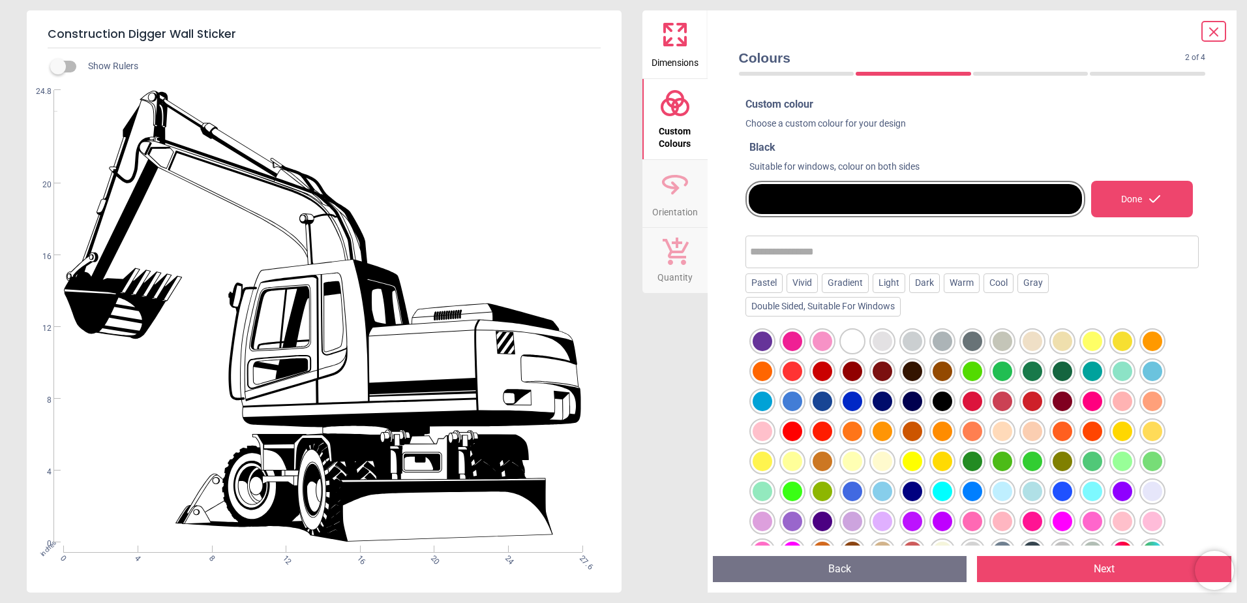
click at [969, 341] on div at bounding box center [973, 341] width 20 height 20
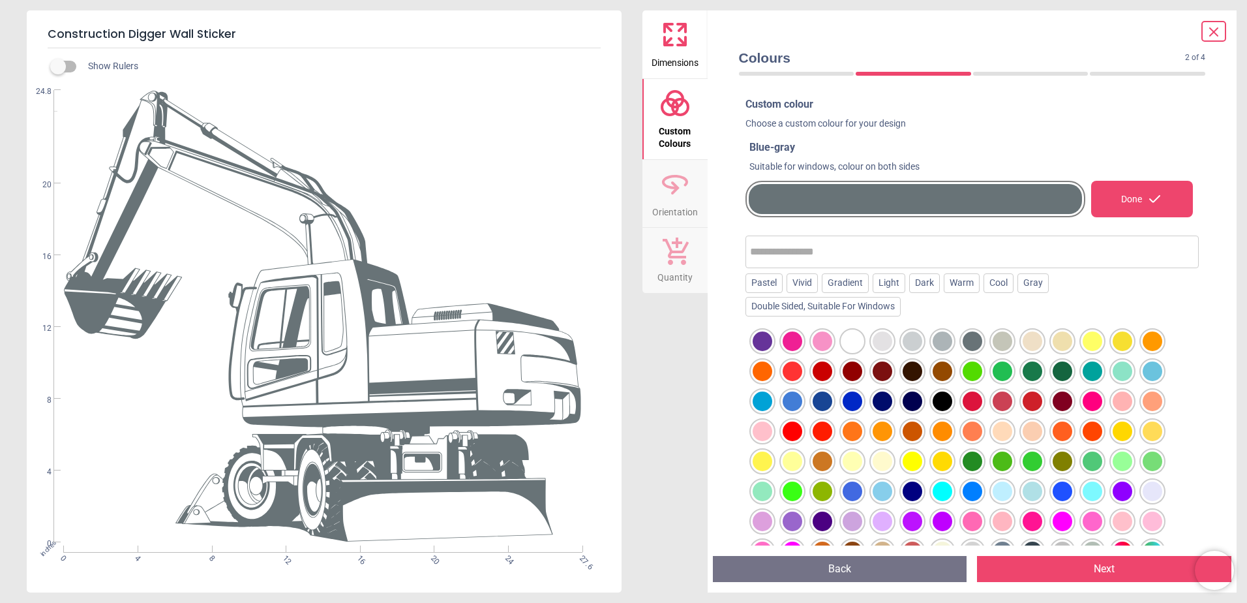
drag, startPoint x: 1040, startPoint y: 555, endPoint x: 1037, endPoint y: 564, distance: 9.5
click at [1040, 557] on div "Preview Back Next Next" at bounding box center [973, 568] width 530 height 47
click at [1037, 564] on button "Next" at bounding box center [1104, 569] width 254 height 26
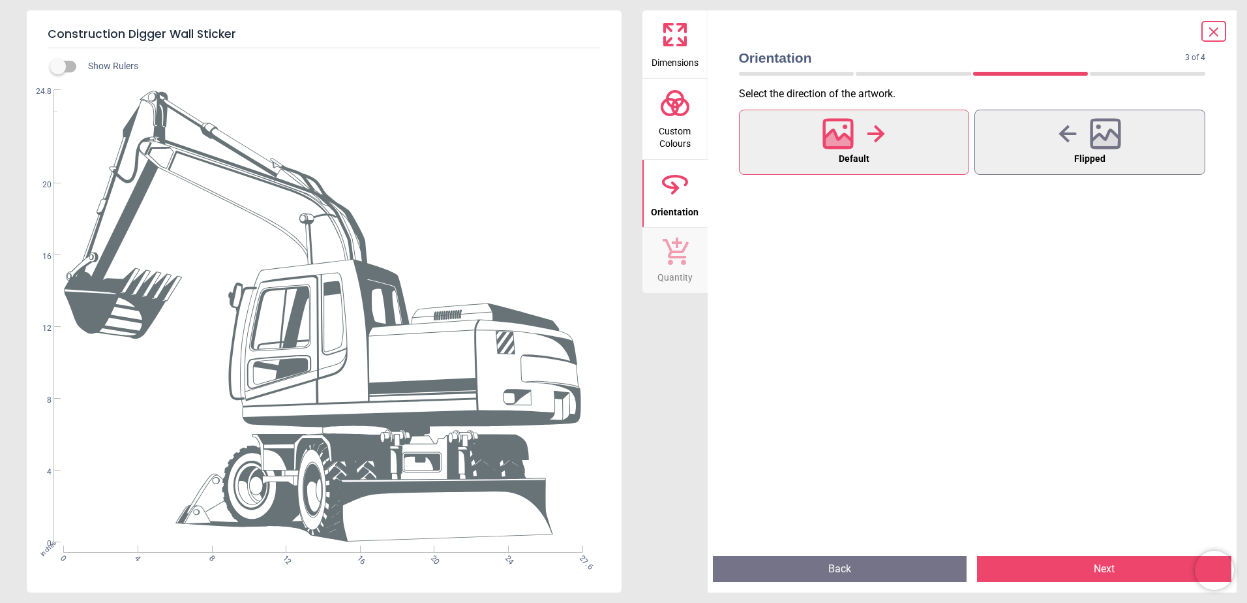
click at [1037, 564] on button "Next" at bounding box center [1104, 569] width 254 height 26
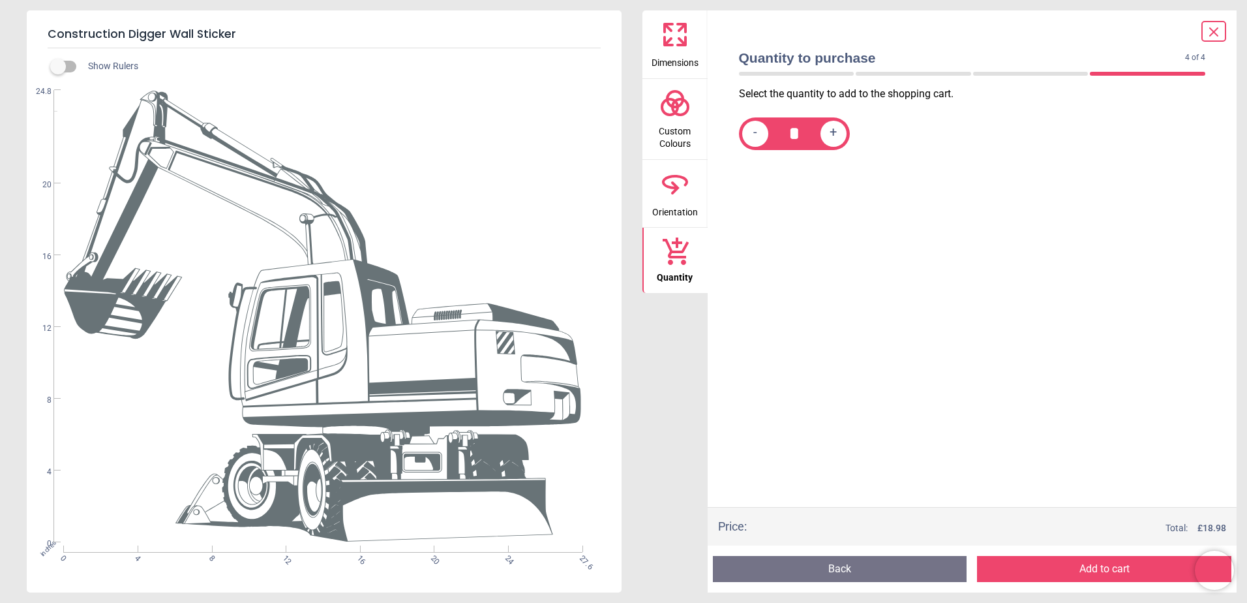
click at [1037, 564] on button "Add to cart" at bounding box center [1104, 569] width 254 height 26
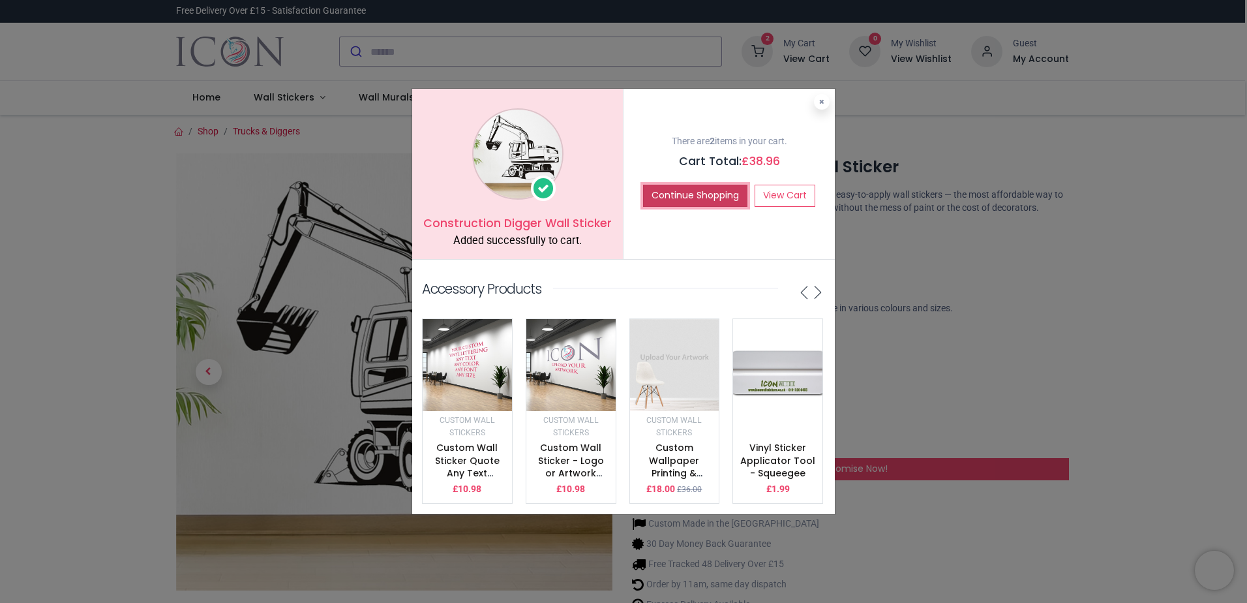
click at [700, 194] on button "Continue Shopping" at bounding box center [695, 196] width 104 height 22
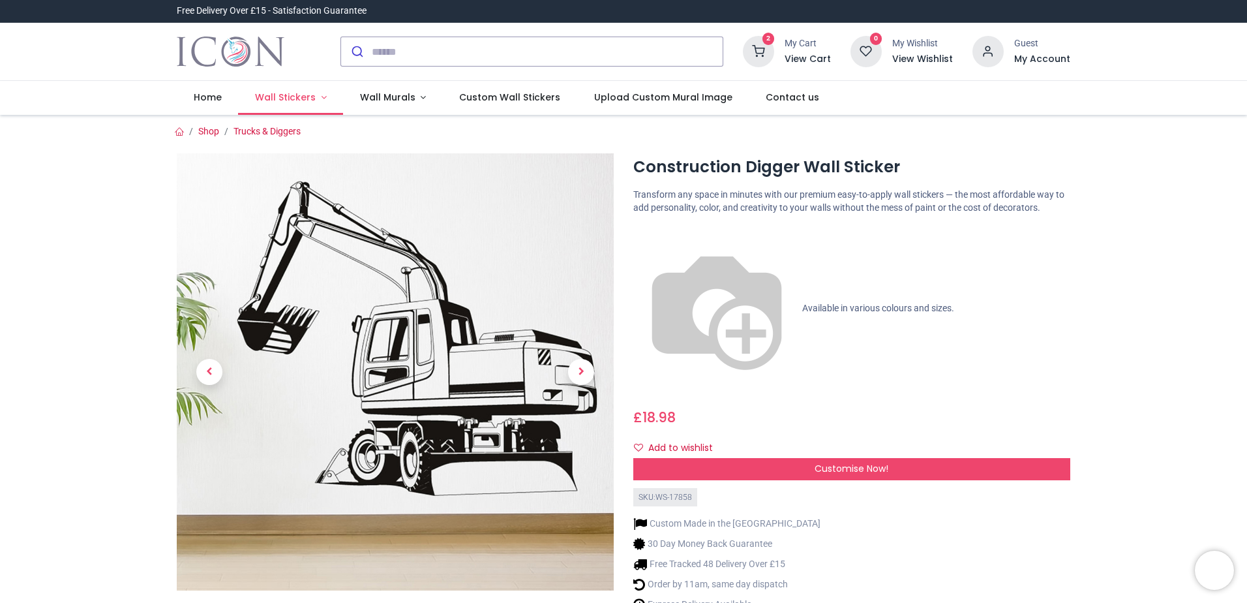
click at [320, 96] on link "Wall Stickers" at bounding box center [290, 98] width 105 height 34
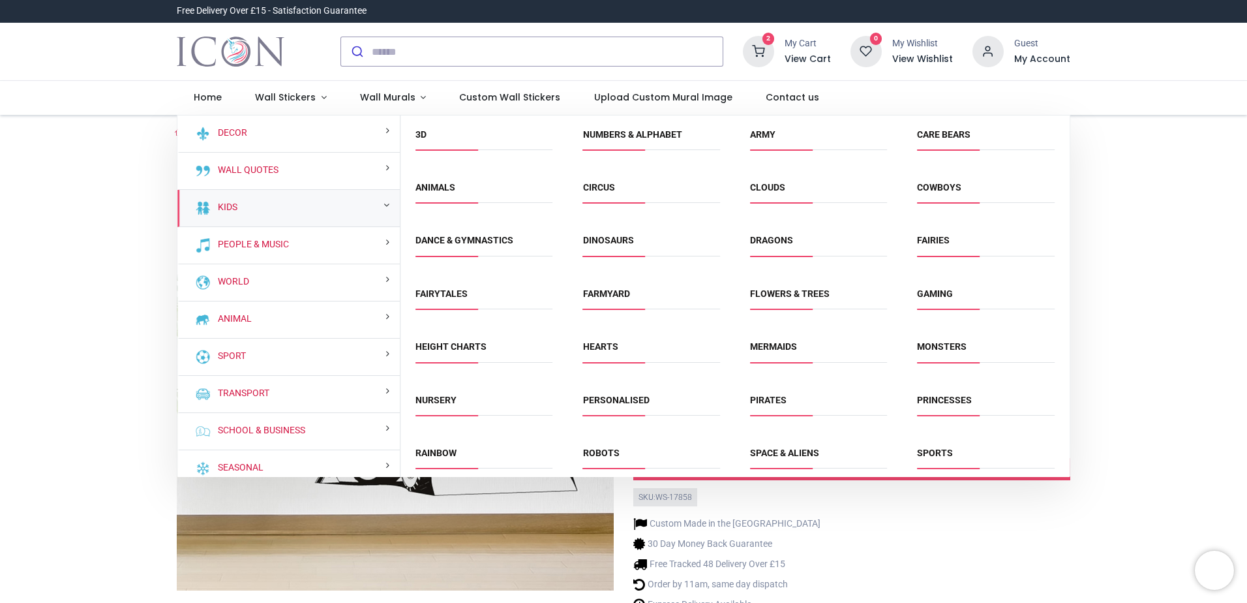
click at [309, 198] on div "Kids" at bounding box center [288, 208] width 222 height 37
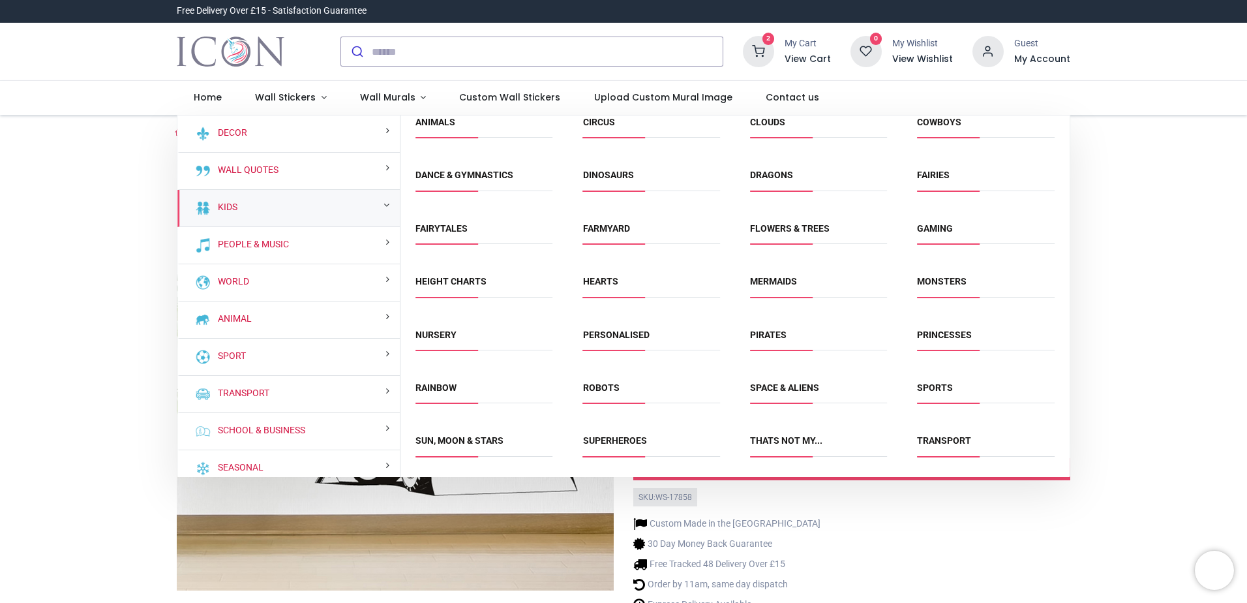
scroll to position [116, 0]
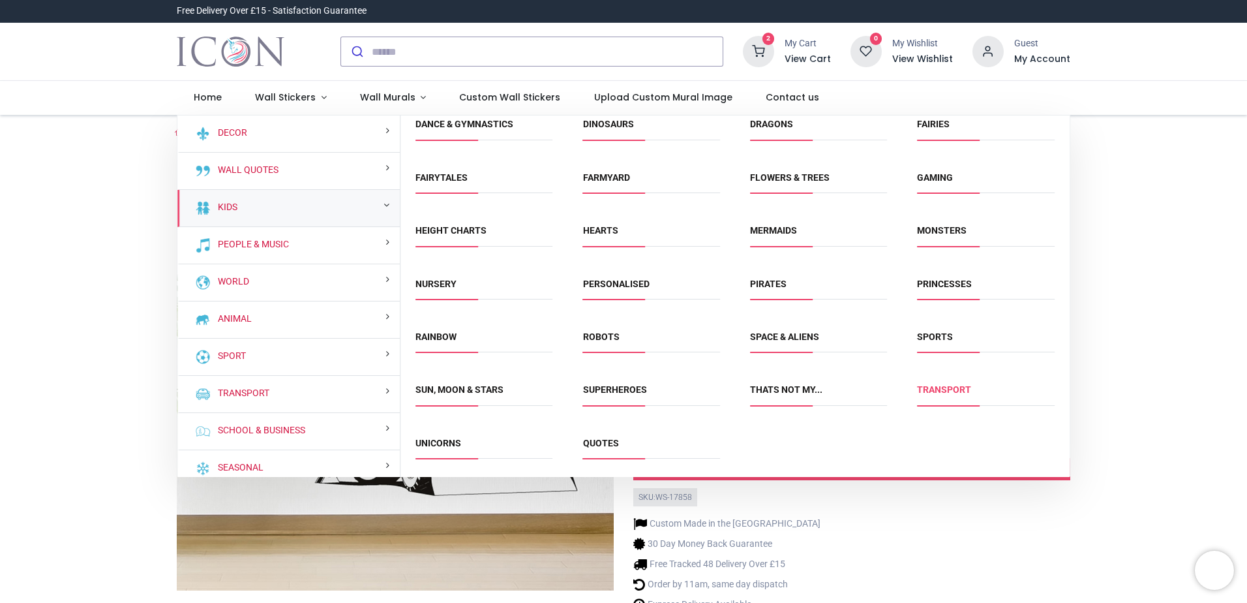
click at [943, 391] on link "Transport" at bounding box center [944, 389] width 54 height 10
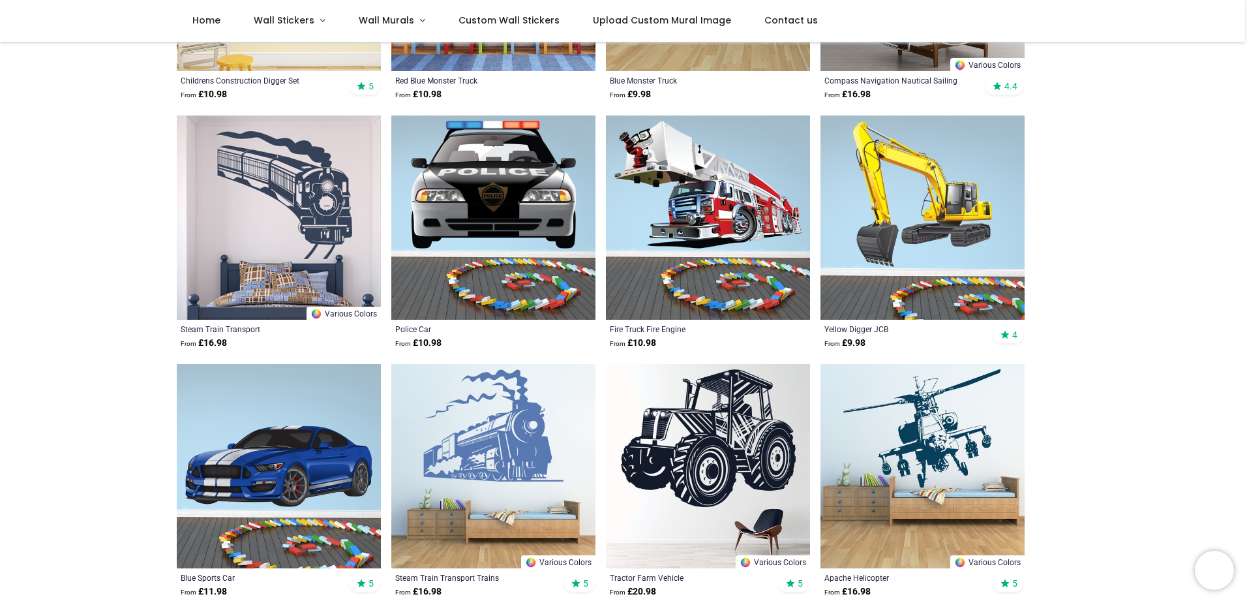
scroll to position [457, 0]
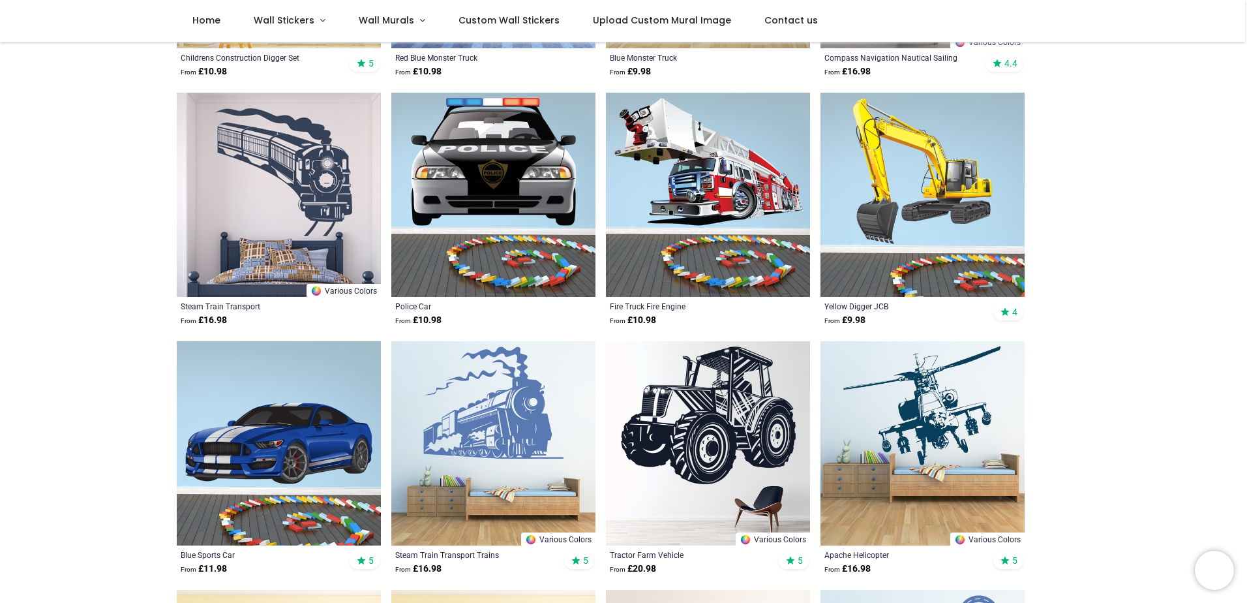
click at [721, 429] on img at bounding box center [708, 443] width 204 height 204
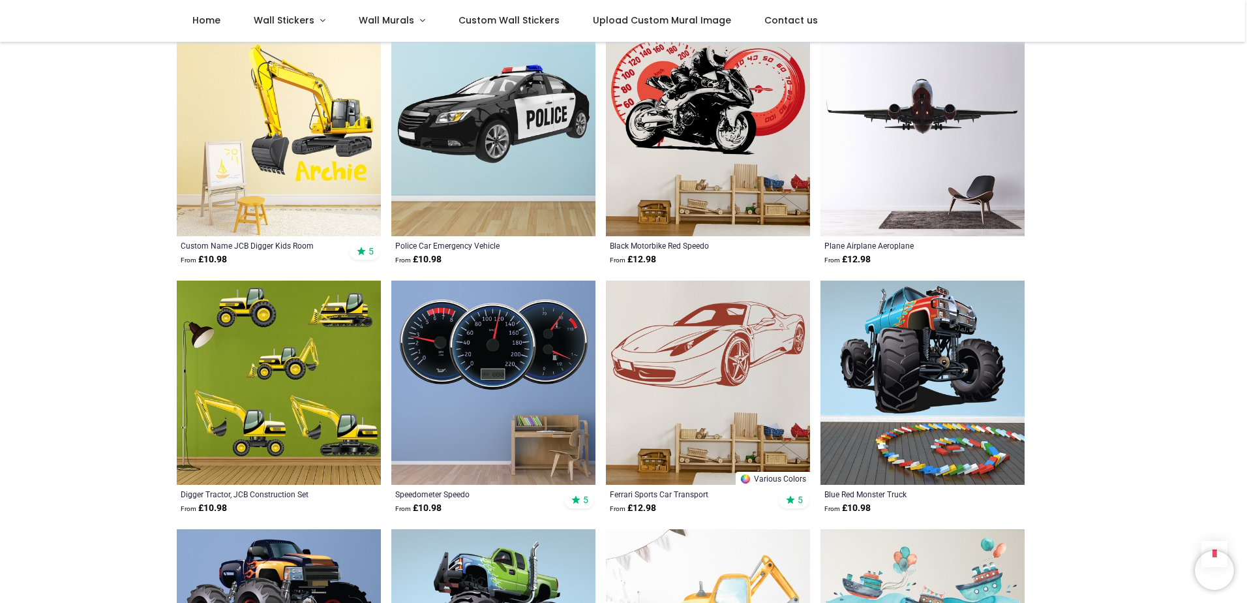
scroll to position [1240, 0]
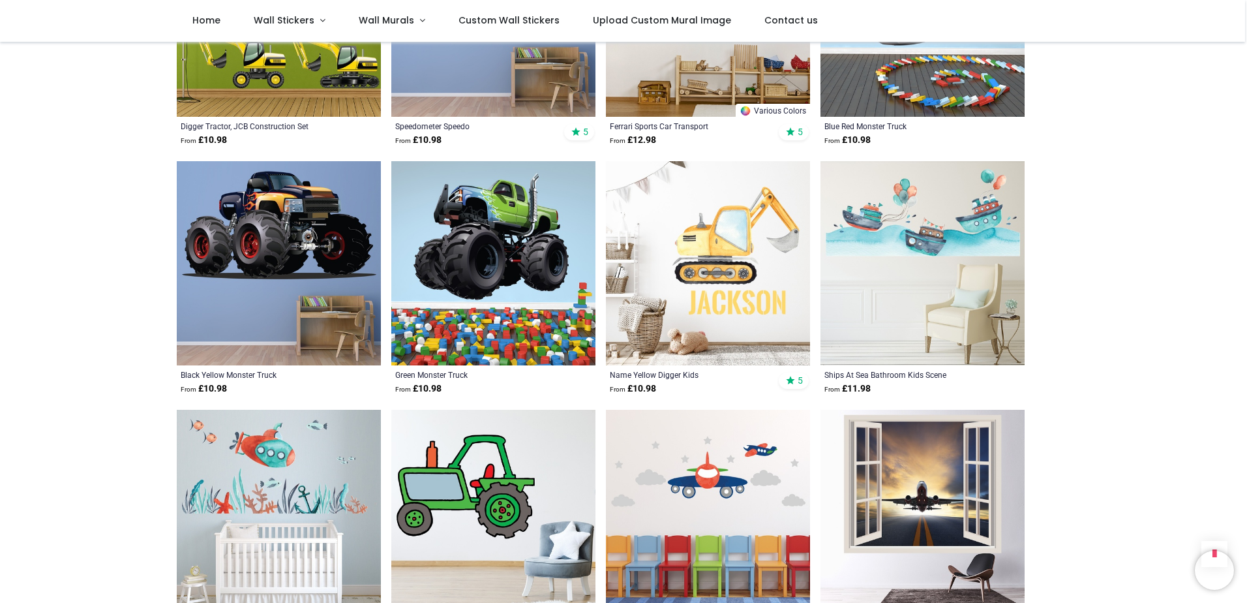
scroll to position [1696, 0]
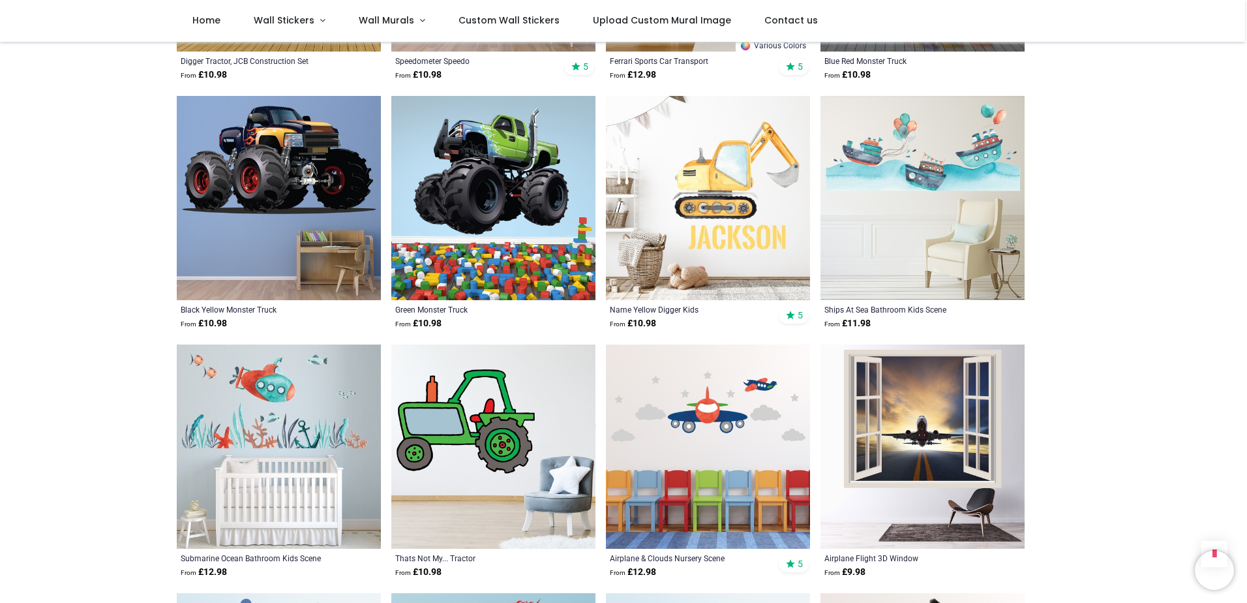
click at [737, 276] on img at bounding box center [708, 198] width 204 height 204
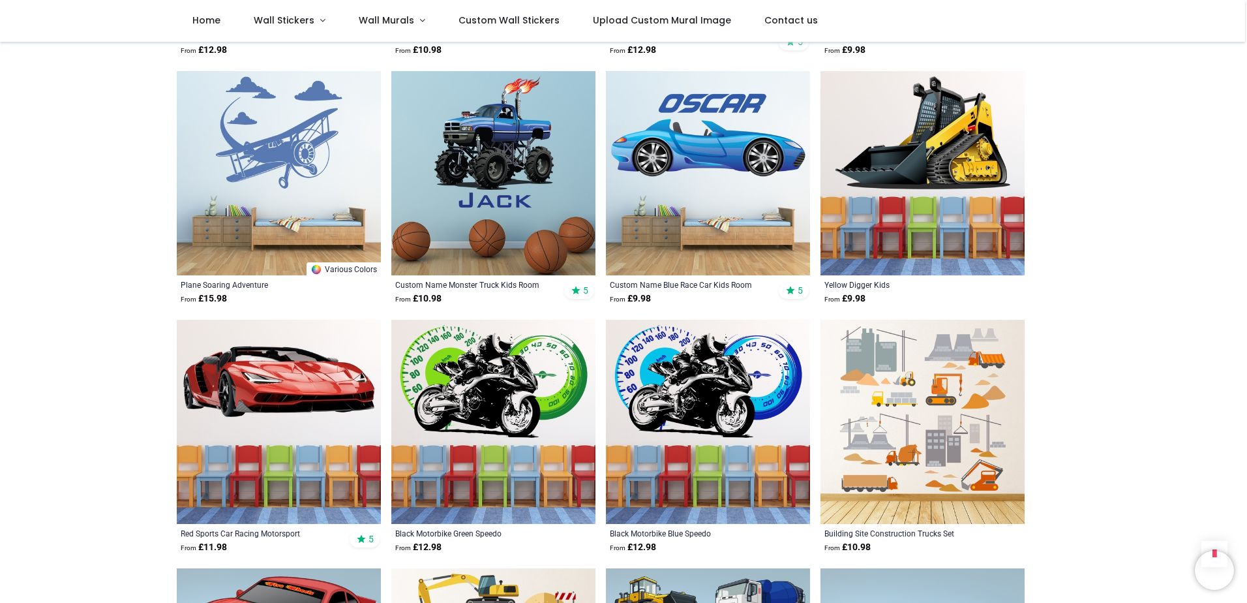
scroll to position [2284, 0]
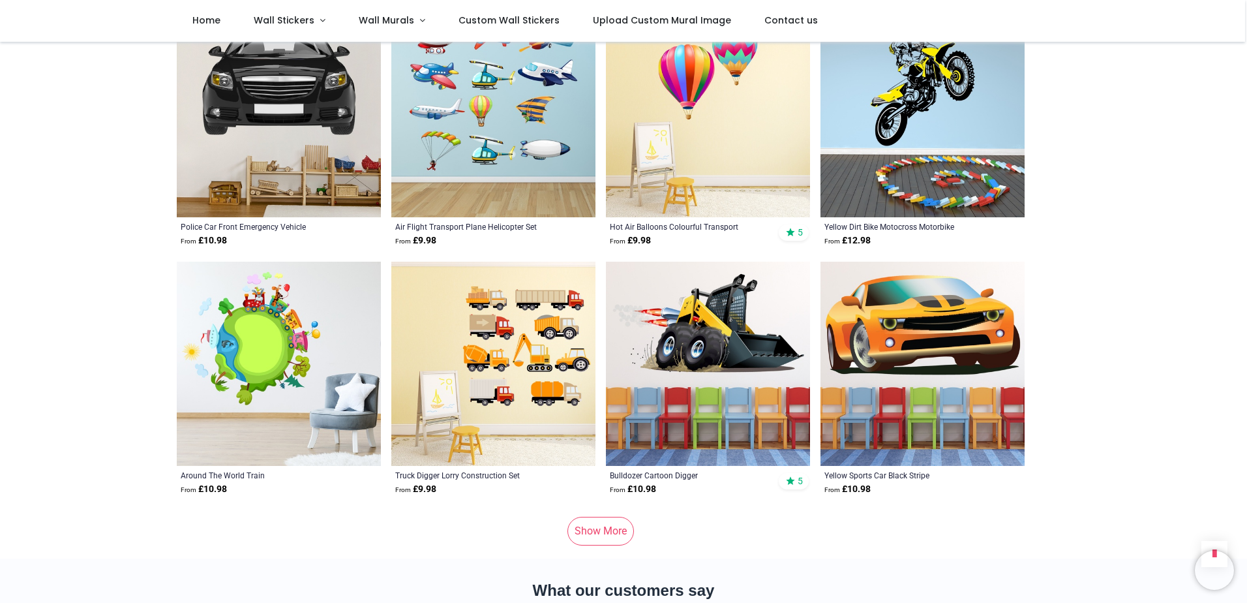
scroll to position [5089, 0]
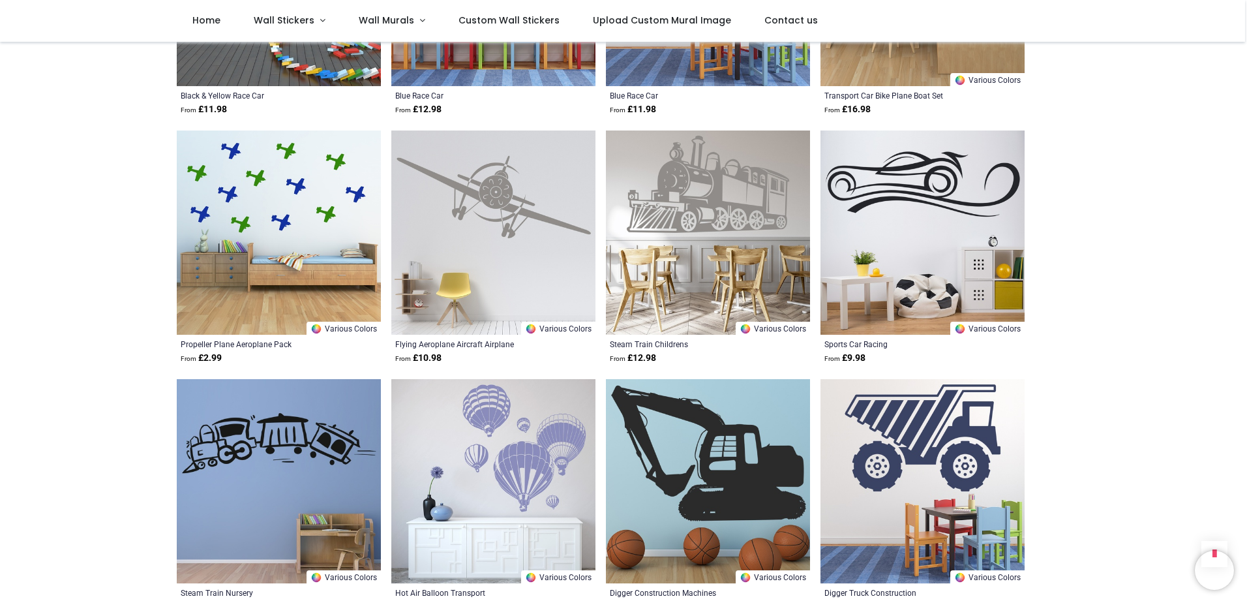
scroll to position [6655, 0]
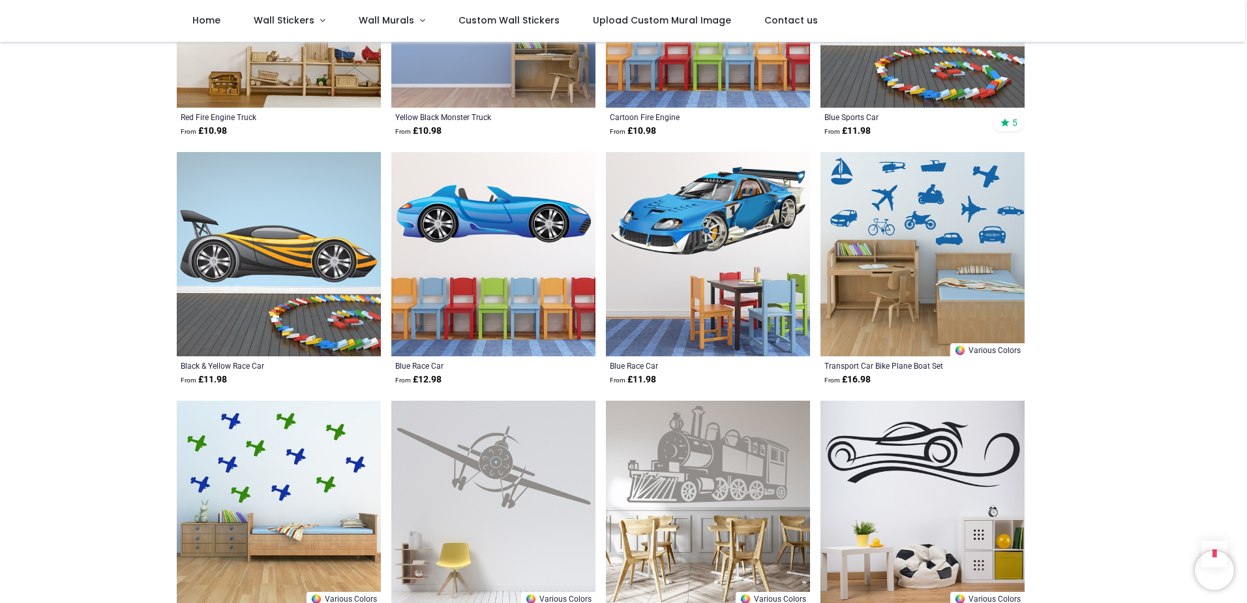
scroll to position [6394, 0]
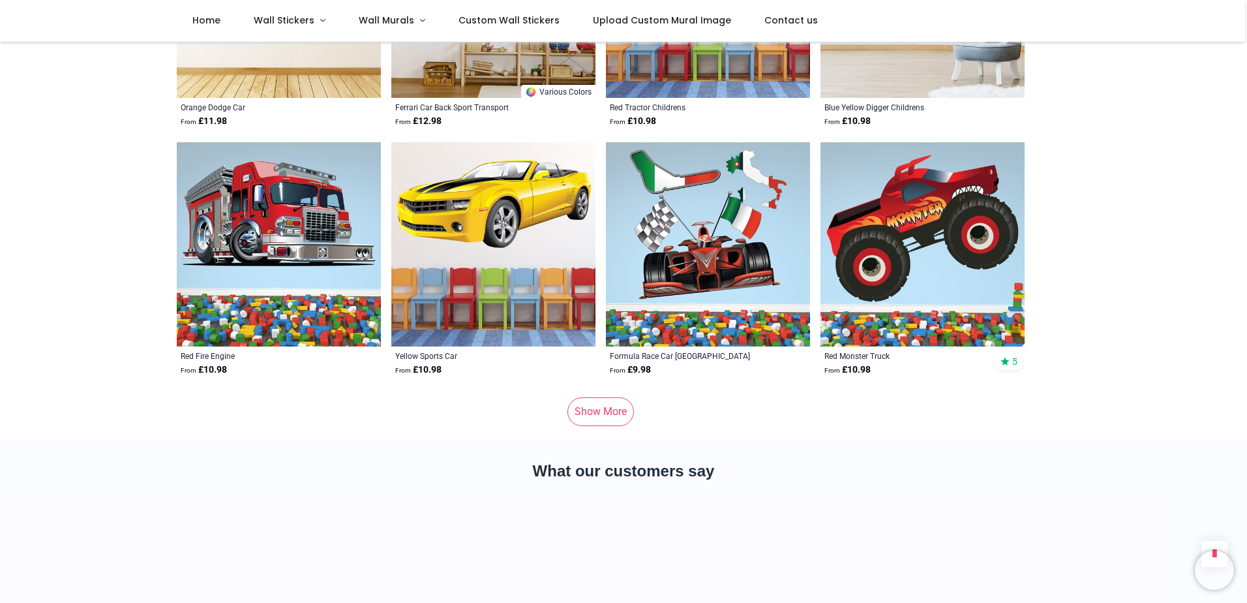
scroll to position [8612, 0]
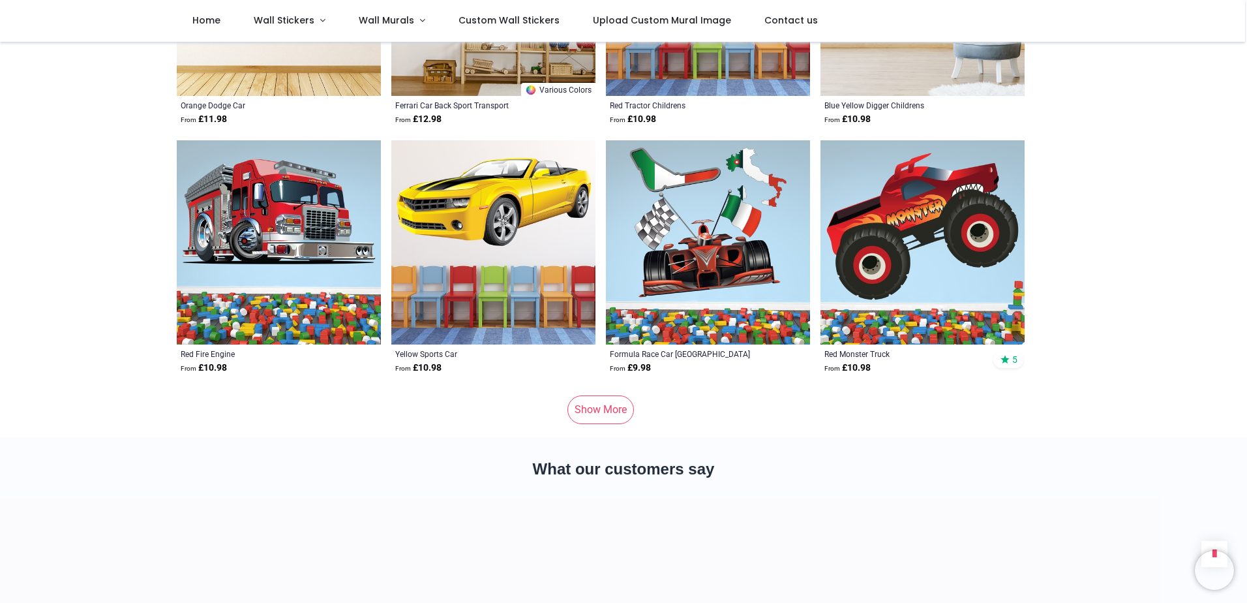
click at [604, 399] on link "Show More" at bounding box center [601, 409] width 67 height 29
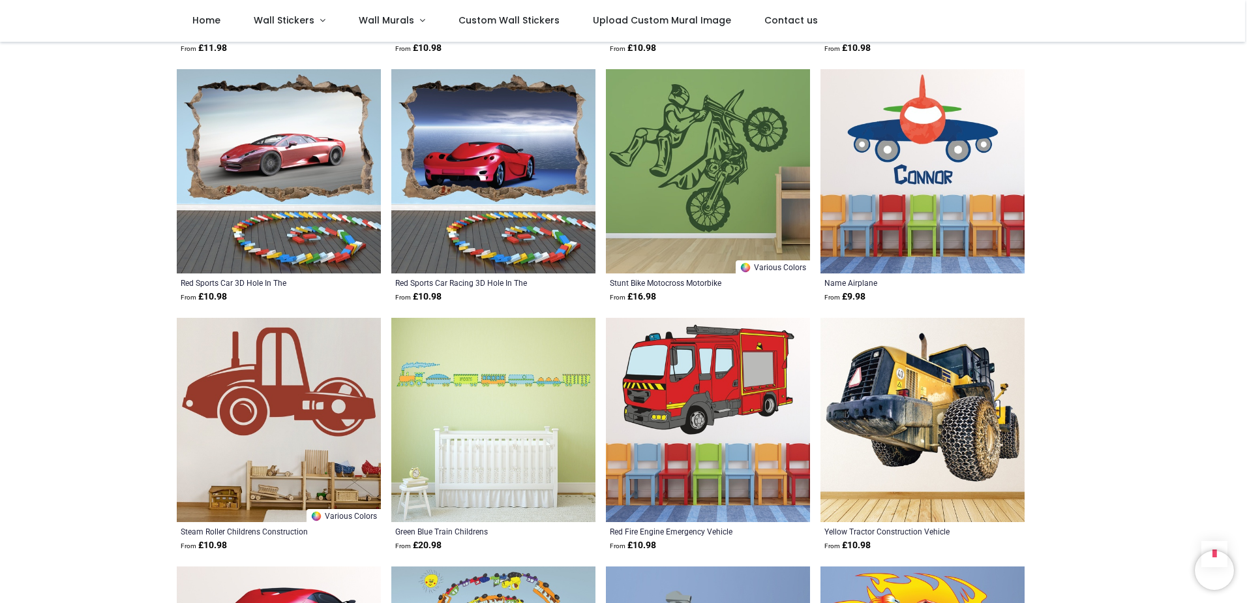
scroll to position [9460, 0]
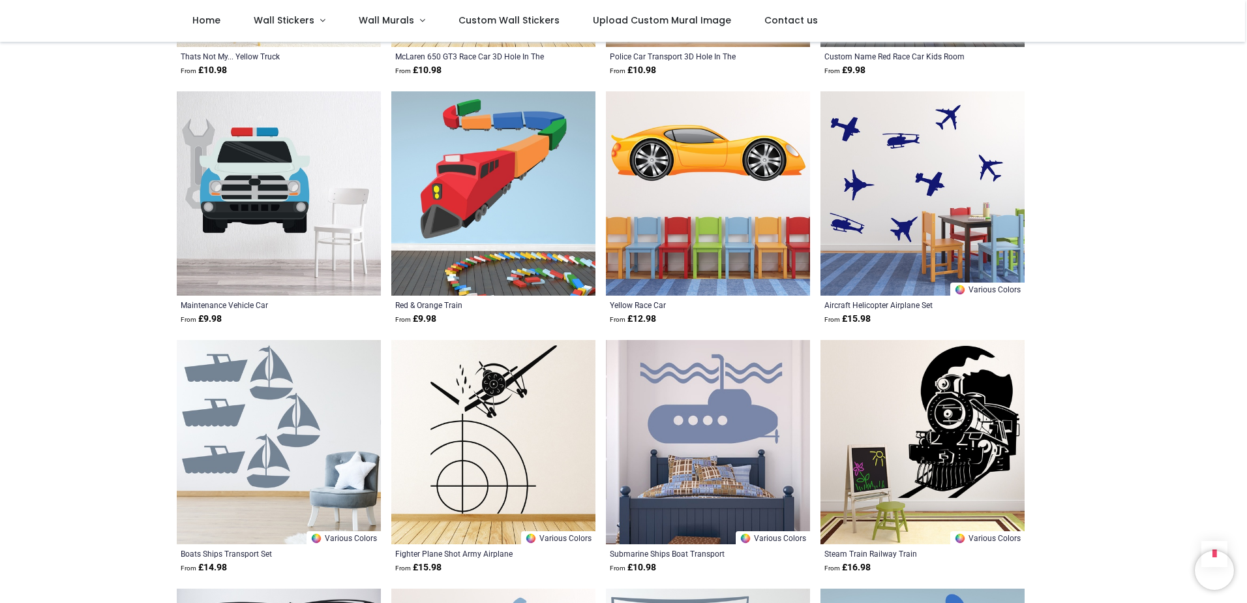
scroll to position [11418, 0]
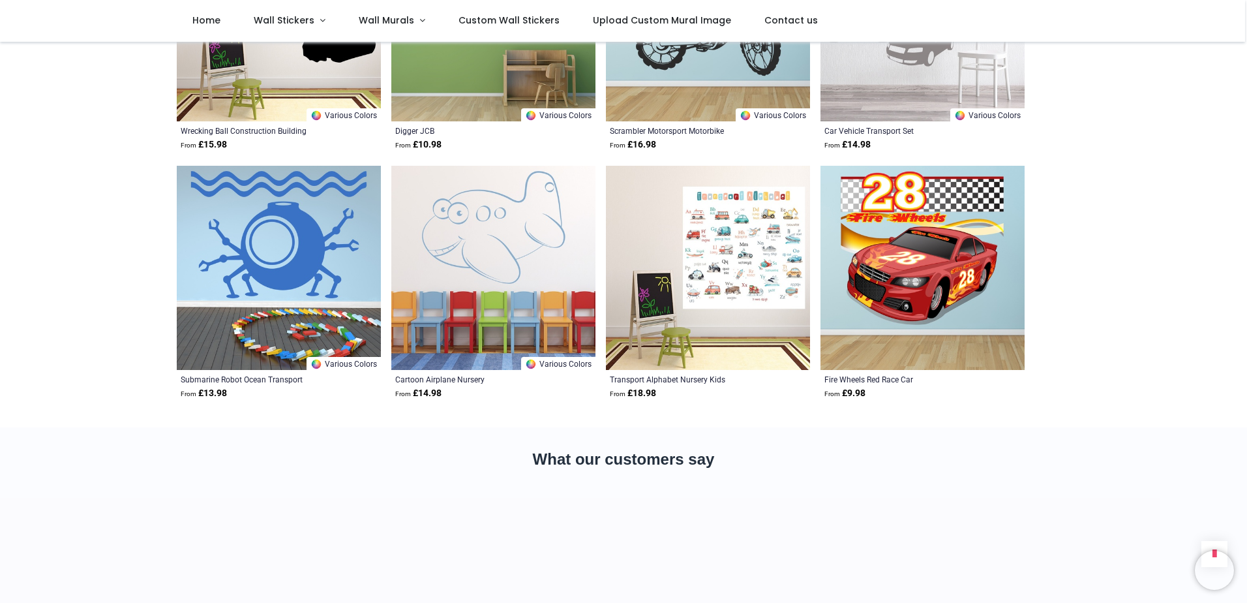
scroll to position [13375, 0]
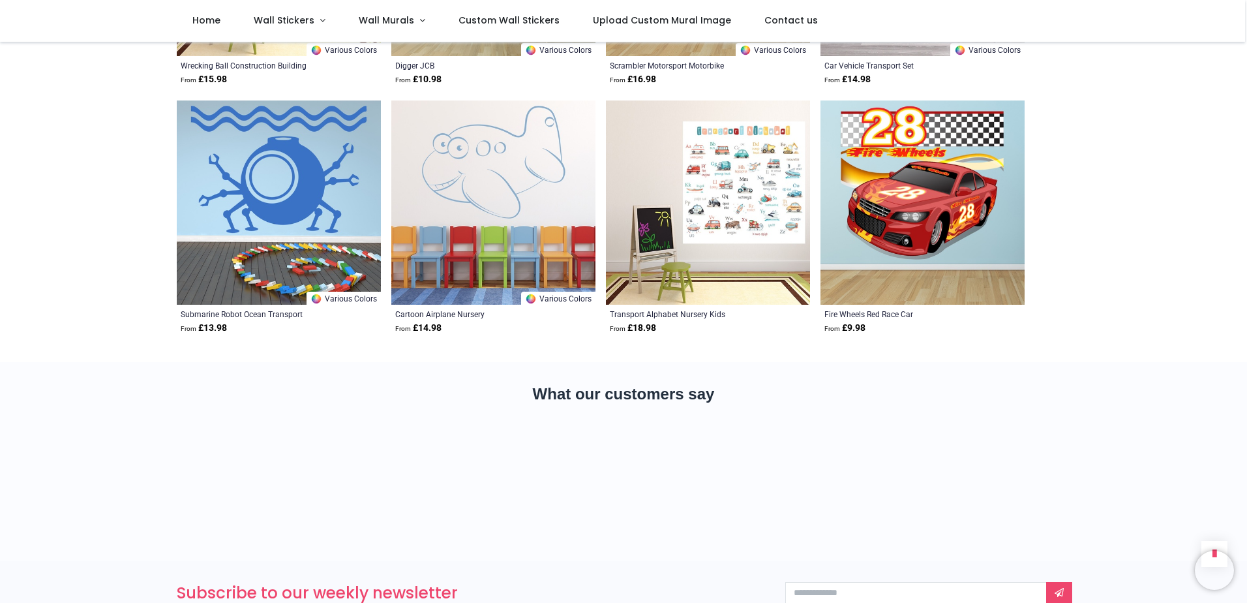
click at [765, 200] on img at bounding box center [708, 202] width 204 height 204
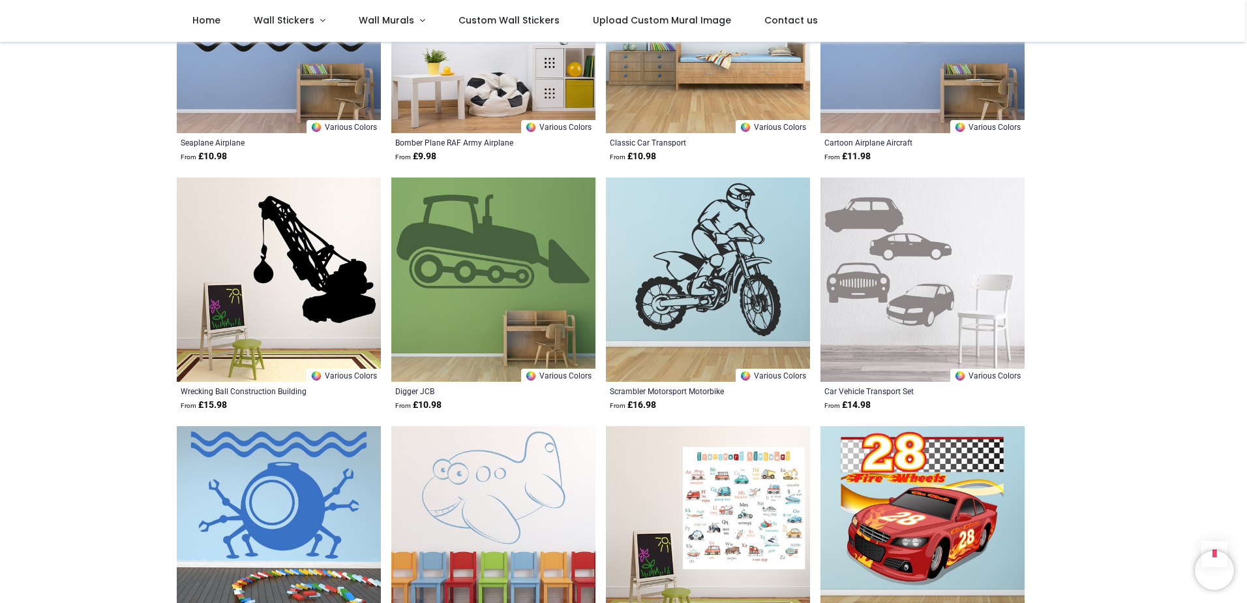
scroll to position [13049, 0]
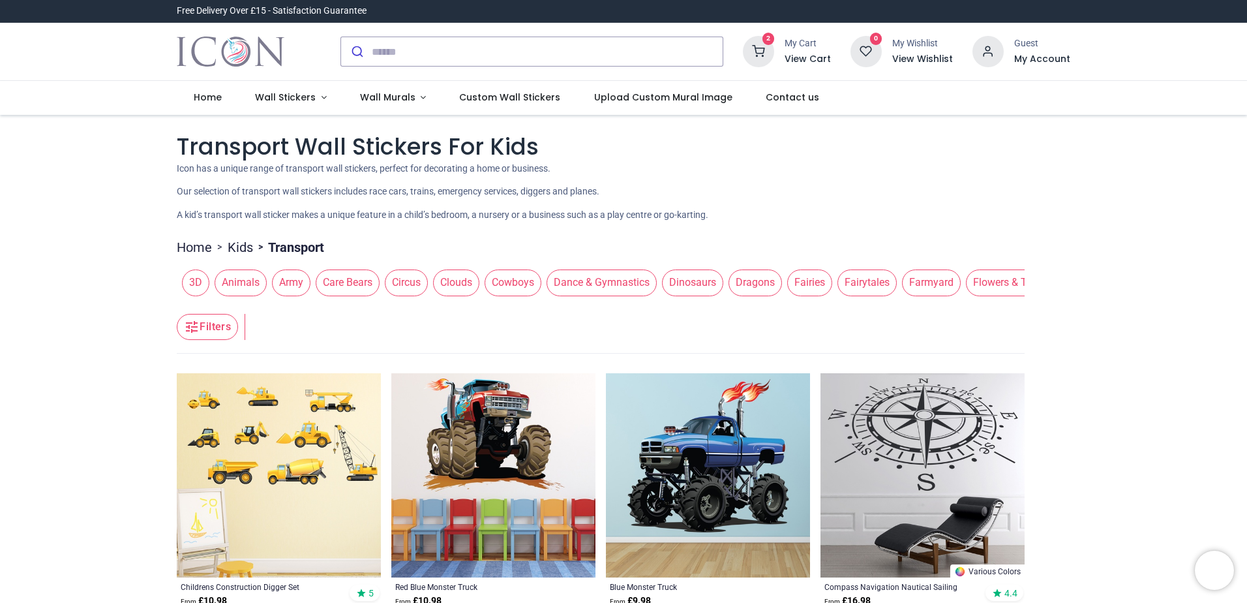
click at [763, 52] on icon at bounding box center [758, 51] width 31 height 31
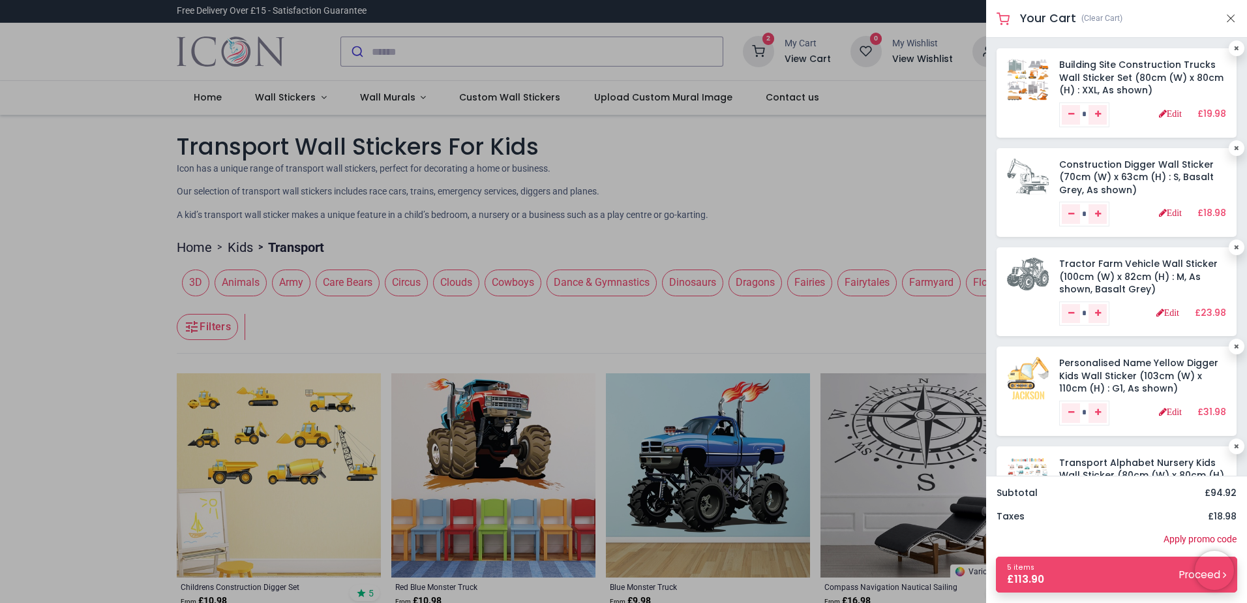
click at [1048, 20] on h5 "Your Cart" at bounding box center [1048, 18] width 56 height 16
click at [1232, 16] on button "Close" at bounding box center [1231, 18] width 12 height 16
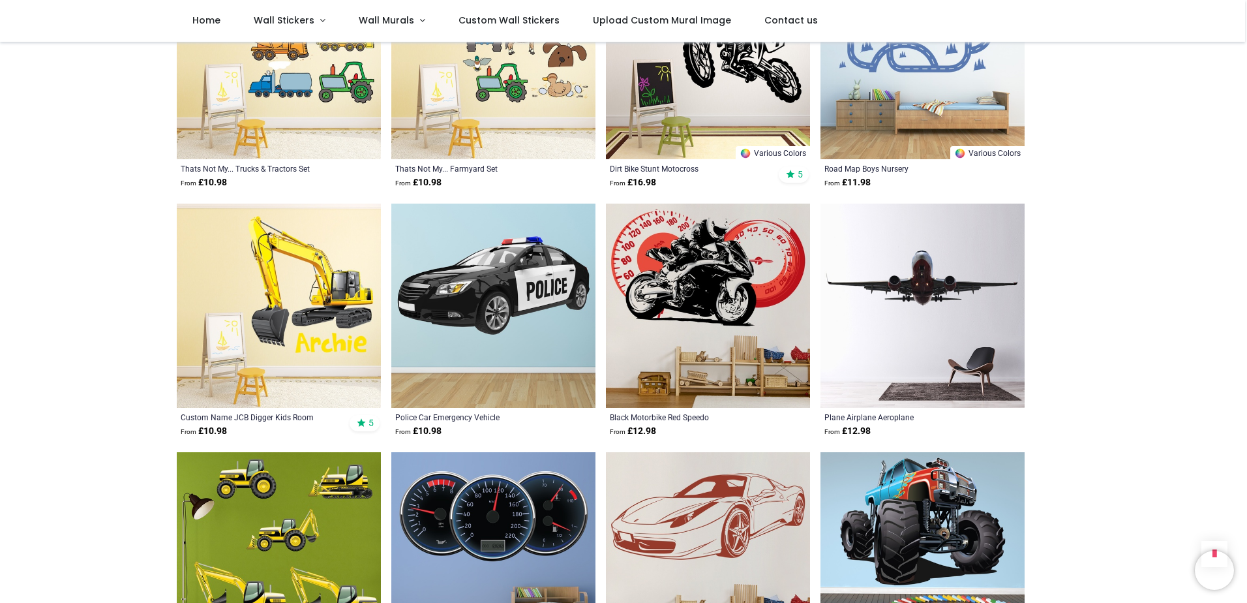
scroll to position [1109, 0]
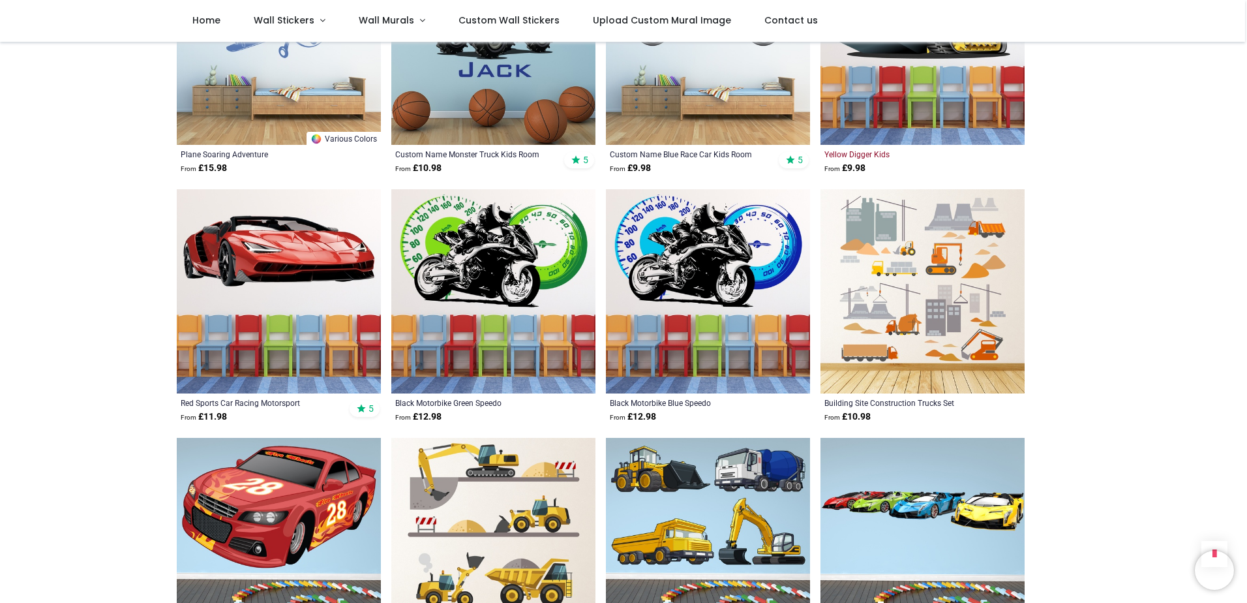
scroll to position [2414, 0]
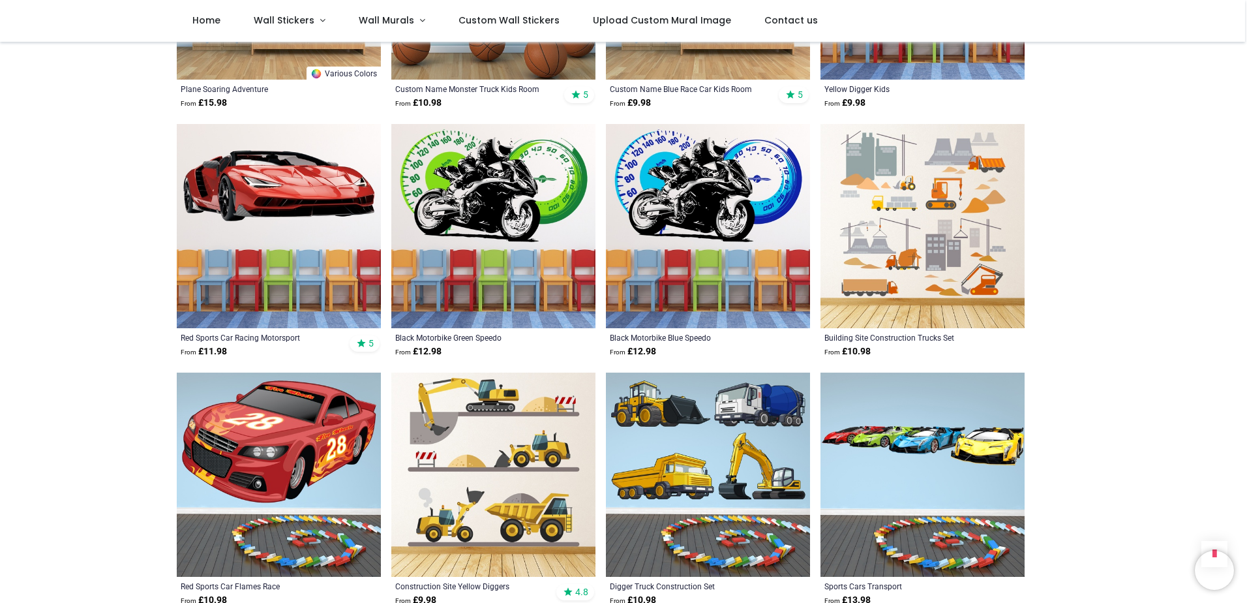
click at [479, 459] on img at bounding box center [493, 475] width 204 height 204
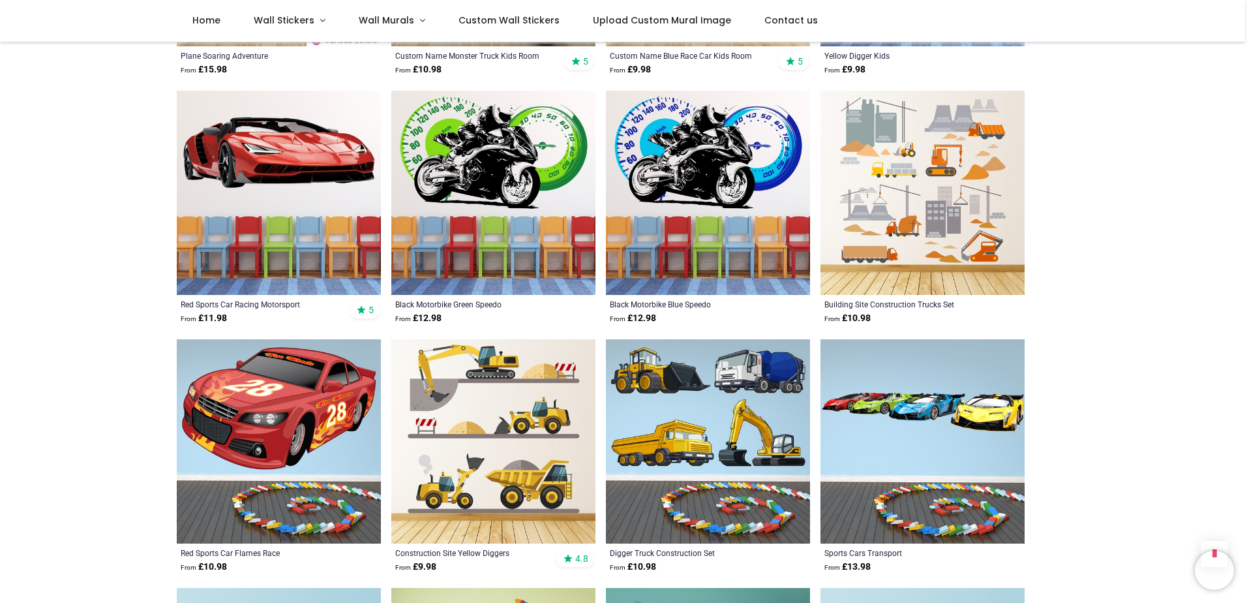
scroll to position [2479, 0]
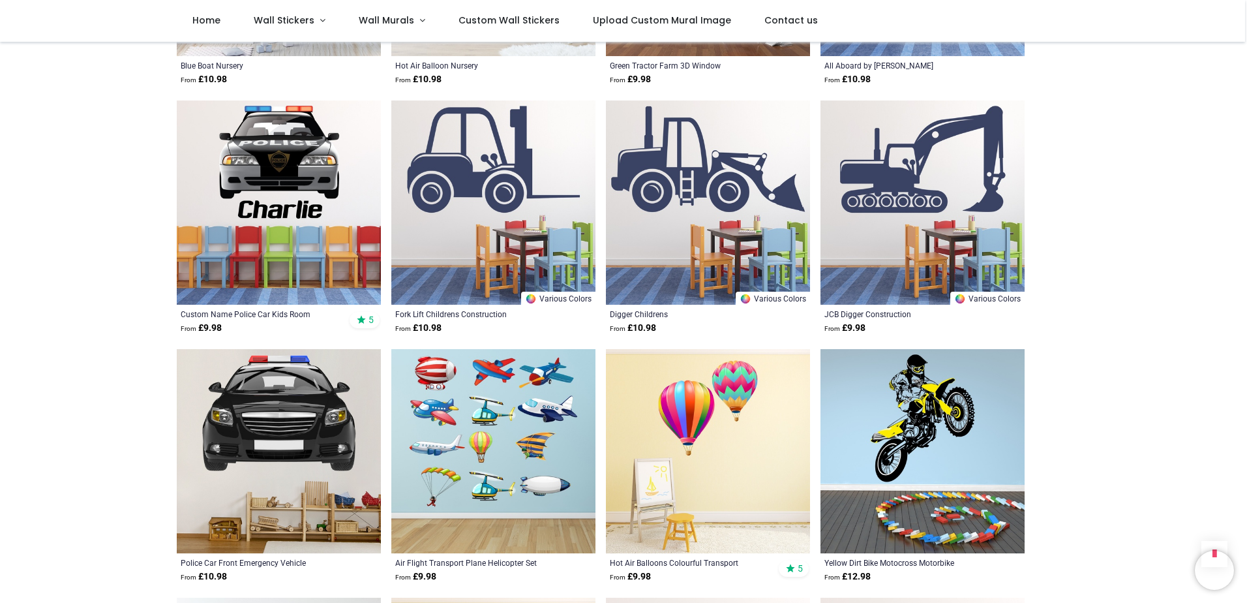
scroll to position [4698, 0]
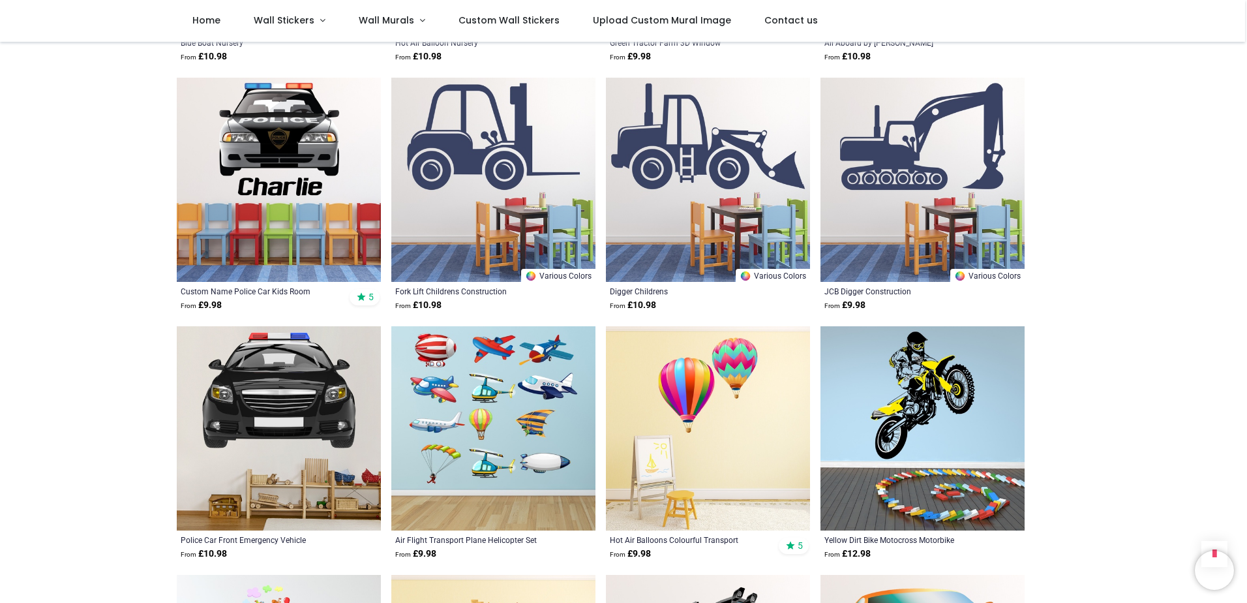
click at [877, 179] on img at bounding box center [923, 180] width 204 height 204
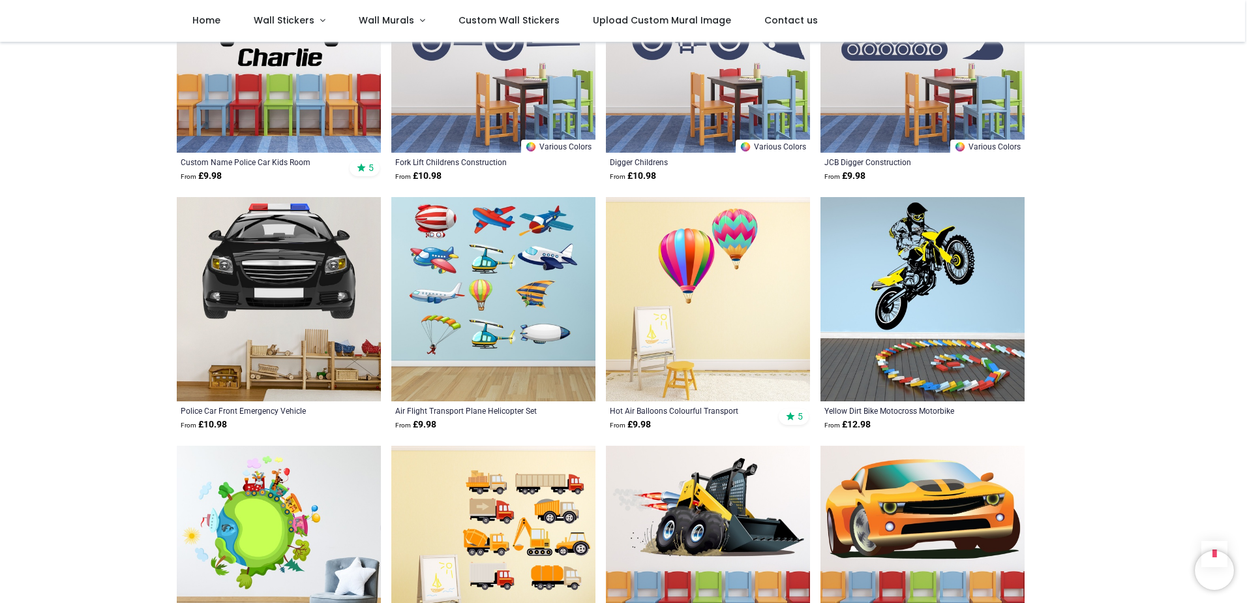
scroll to position [4828, 0]
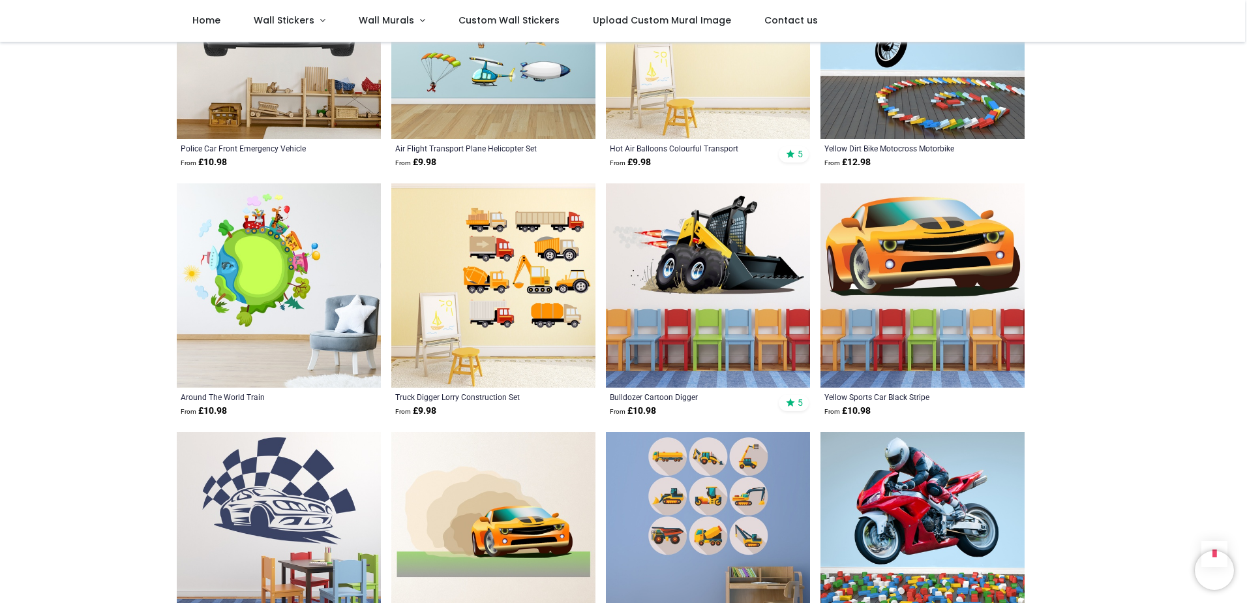
scroll to position [5154, 0]
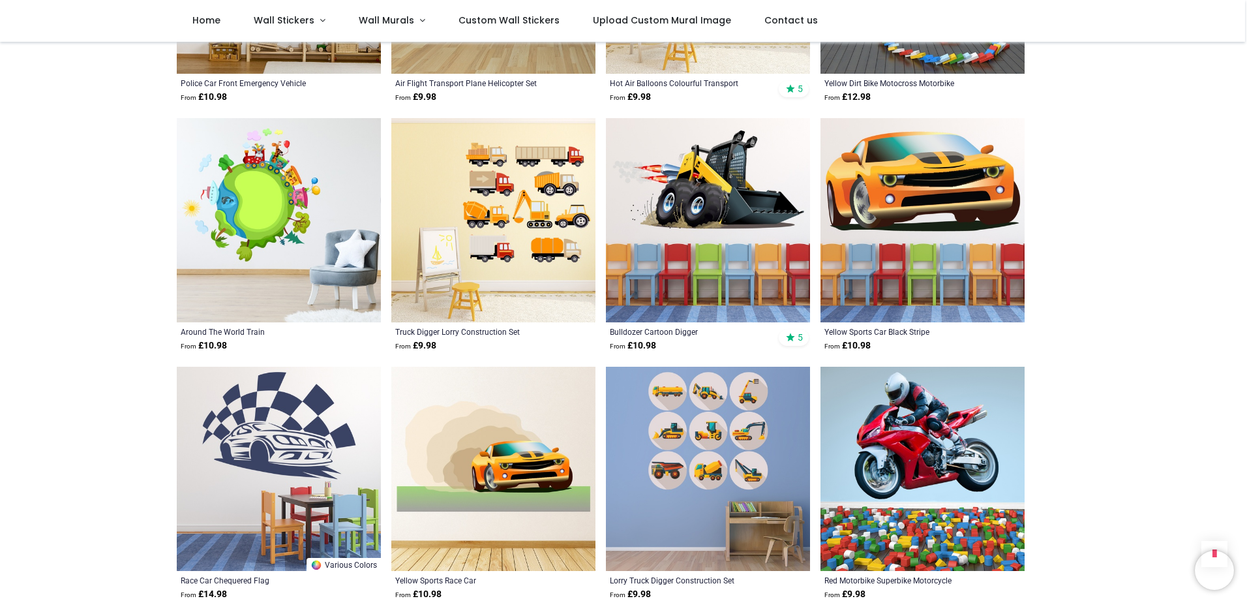
click at [519, 264] on img at bounding box center [493, 220] width 204 height 204
click at [523, 230] on img at bounding box center [493, 220] width 204 height 204
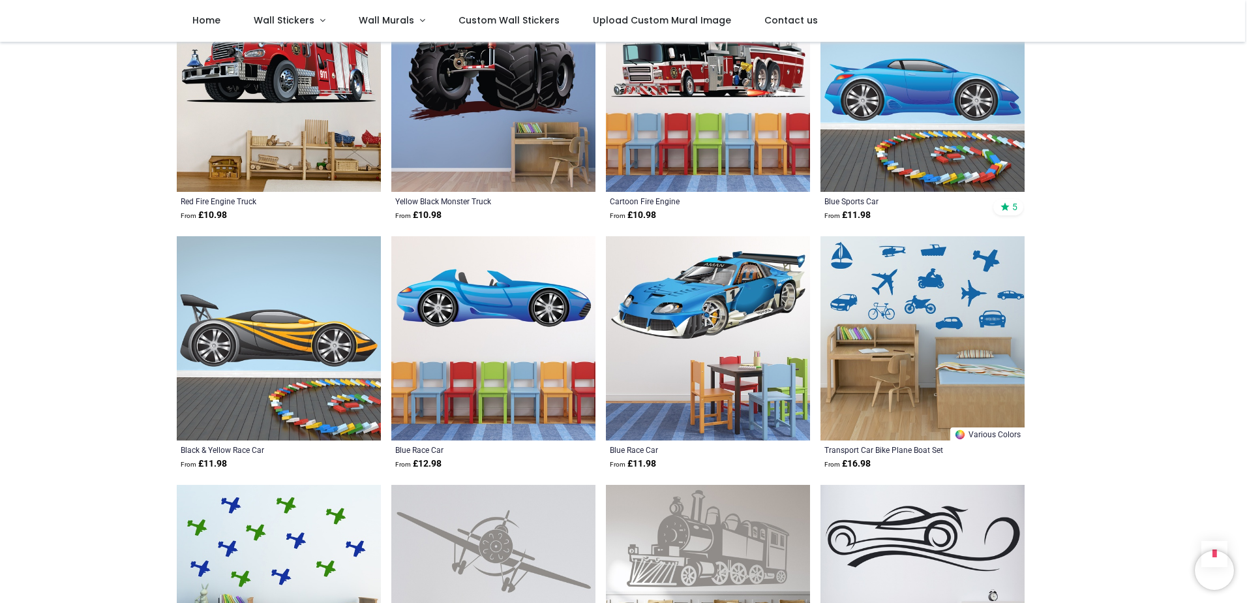
scroll to position [6394, 0]
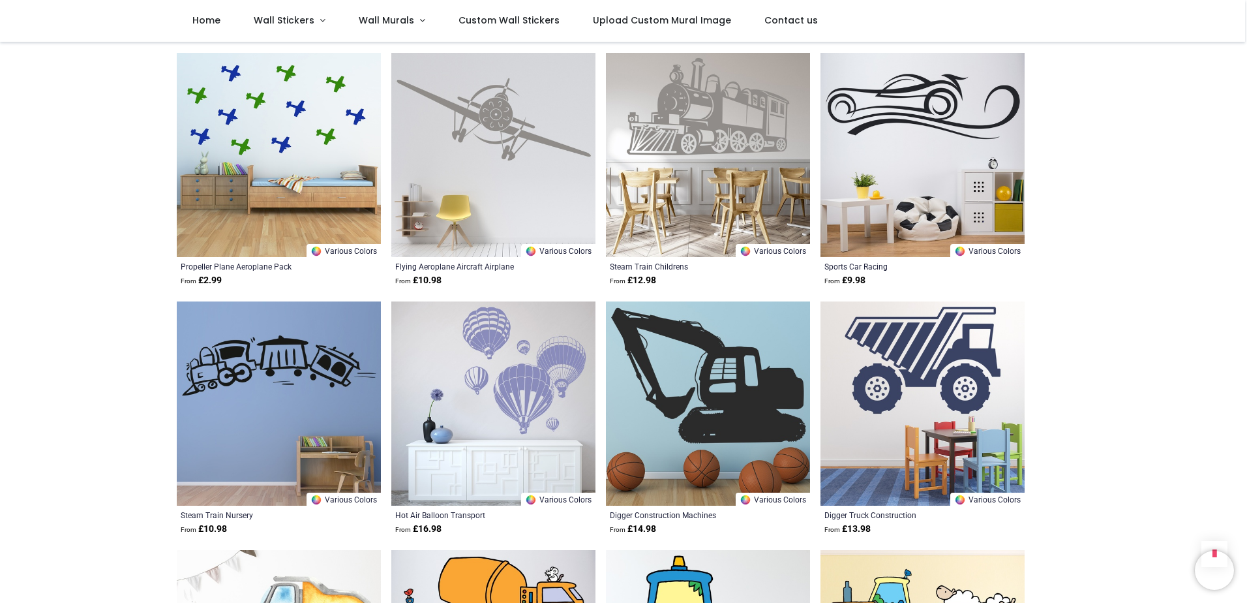
scroll to position [6785, 0]
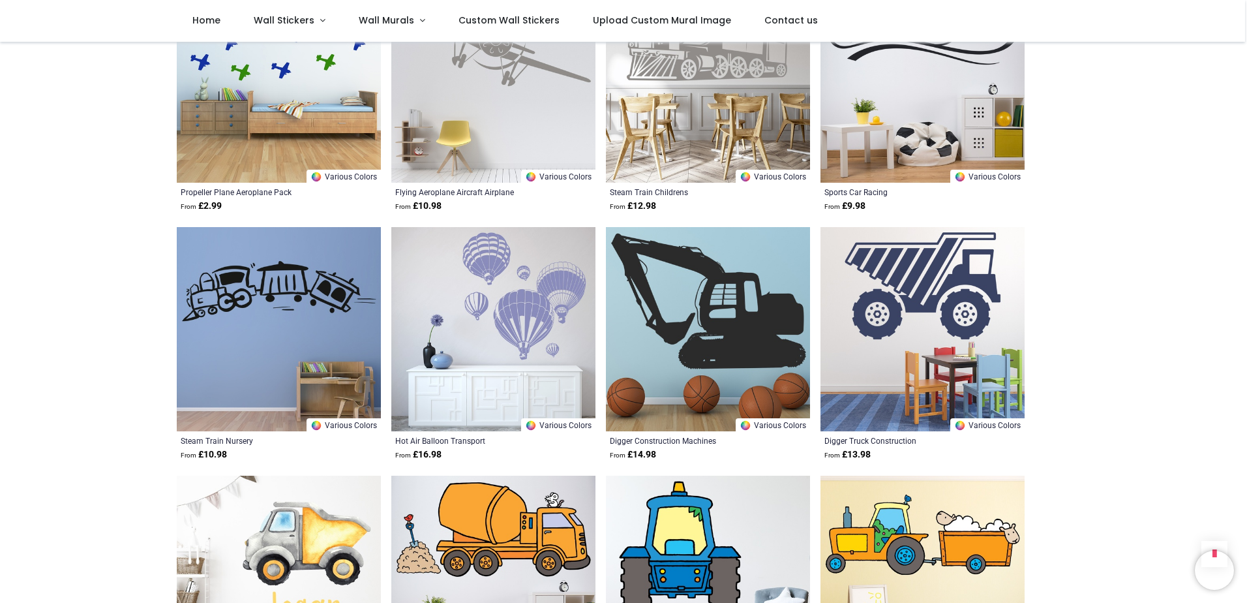
click at [875, 354] on img at bounding box center [923, 329] width 204 height 204
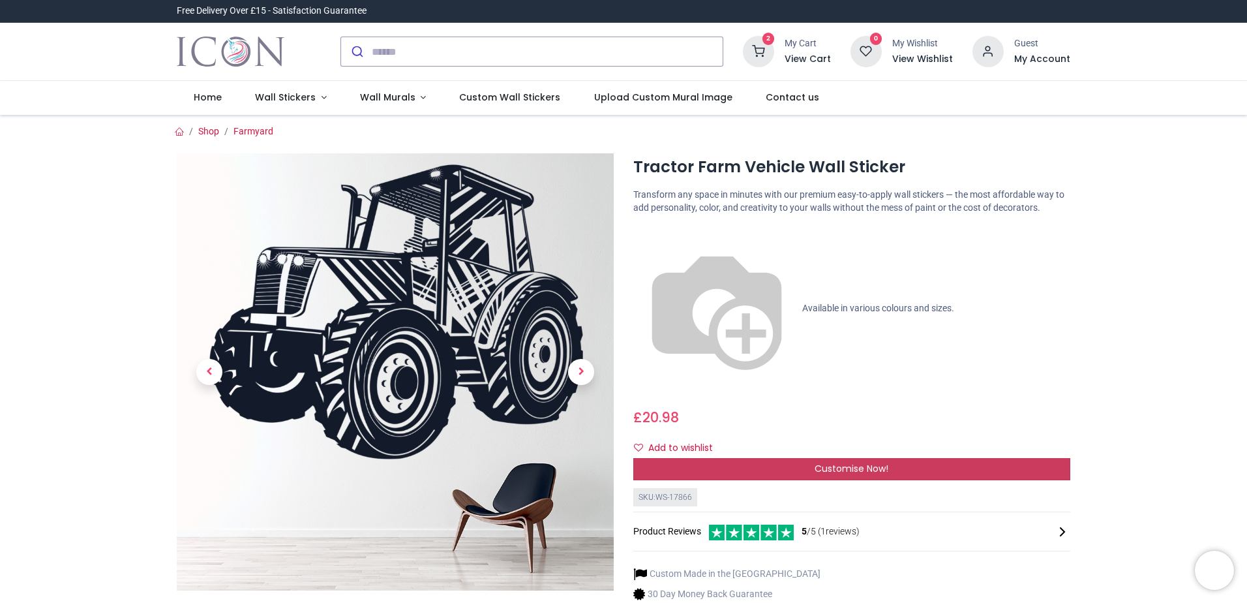
click at [853, 462] on span "Customise Now!" at bounding box center [852, 468] width 74 height 13
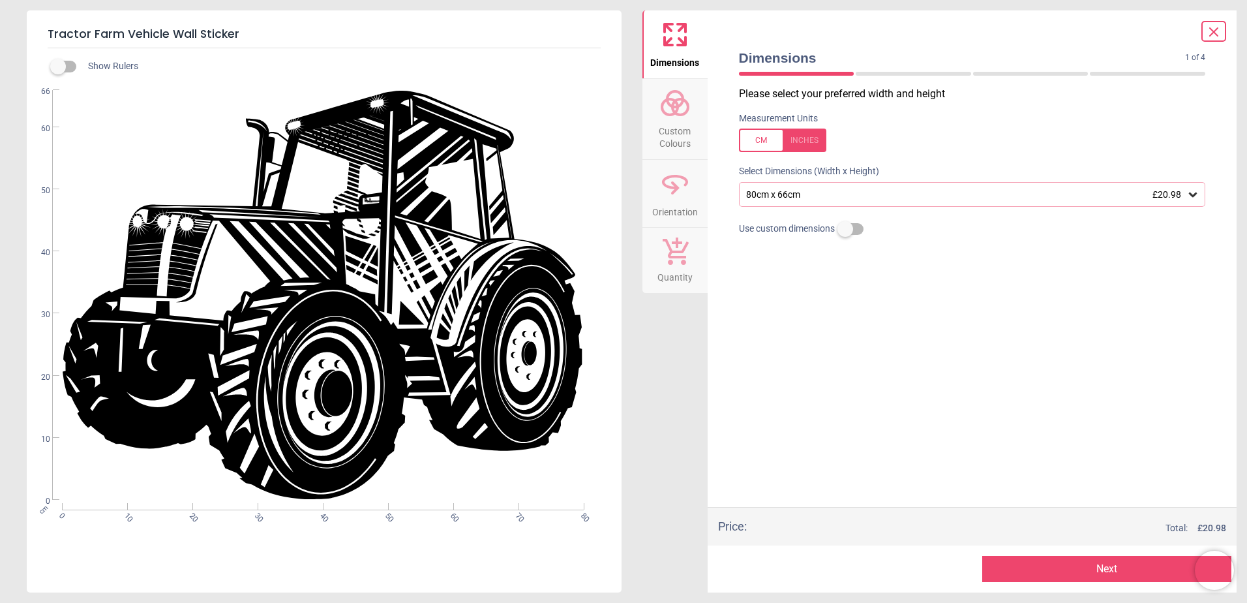
click at [804, 140] on div at bounding box center [782, 140] width 87 height 23
click at [823, 188] on div "31.5" x 26" (2ft 7" x 2ft 2") £20.98" at bounding box center [972, 194] width 467 height 25
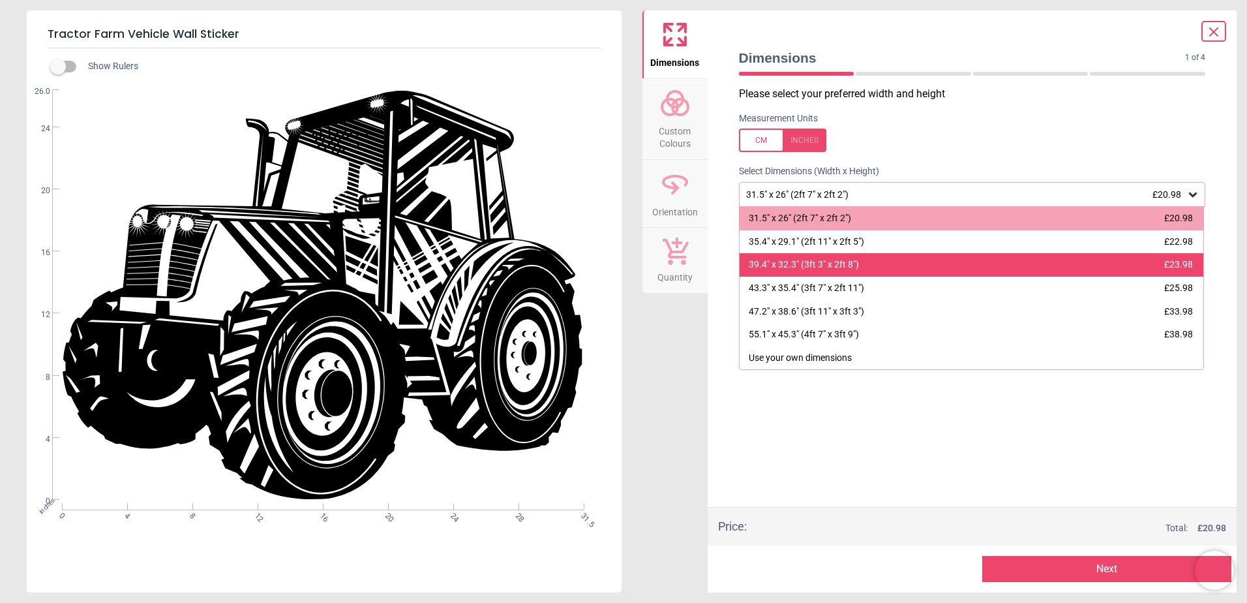
click at [812, 271] on div "39.4" x 32.3" (3ft 3" x 2ft 8")" at bounding box center [804, 264] width 110 height 13
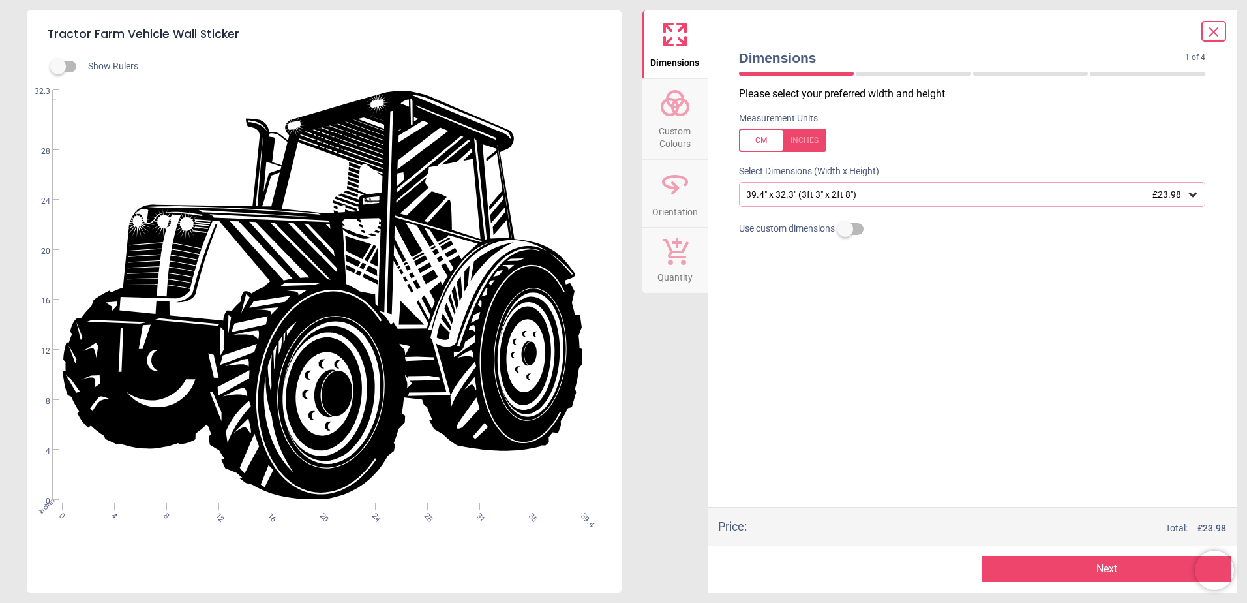
click at [1010, 566] on button "Next" at bounding box center [1107, 569] width 249 height 26
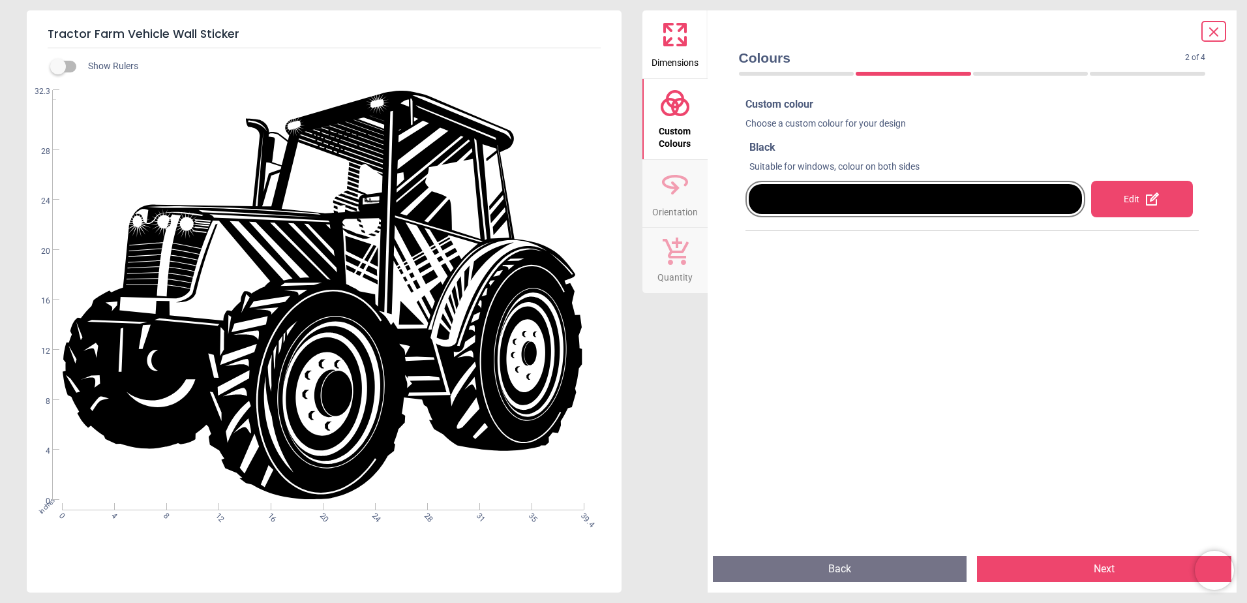
click at [1118, 215] on div "Edit" at bounding box center [1143, 199] width 102 height 37
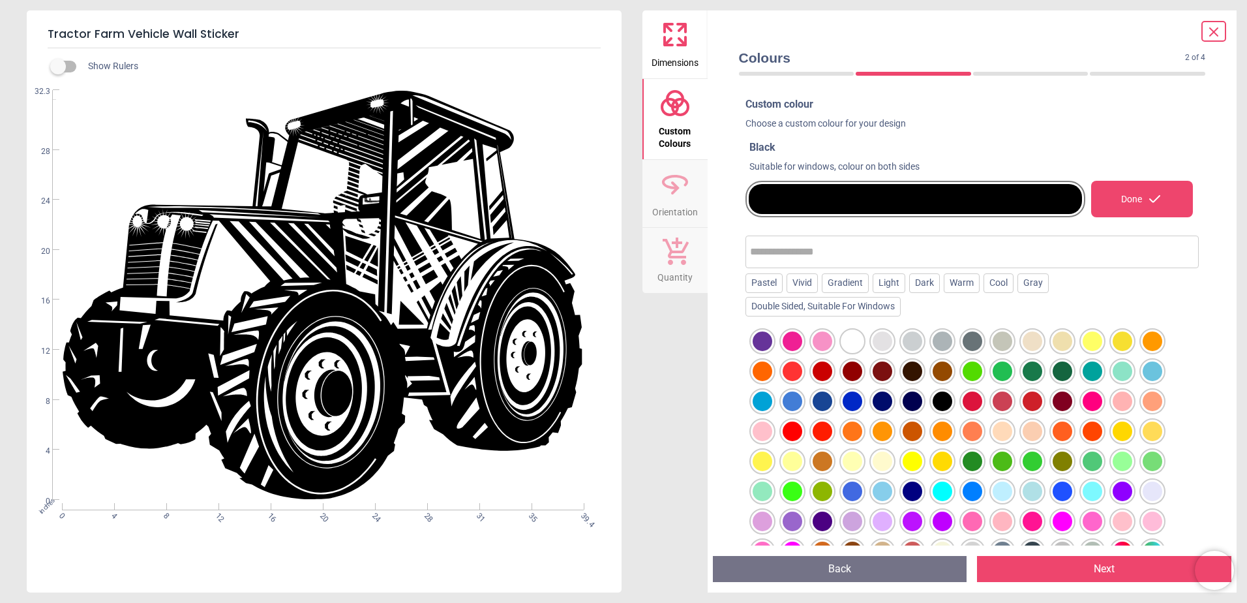
click at [973, 344] on div at bounding box center [973, 341] width 20 height 20
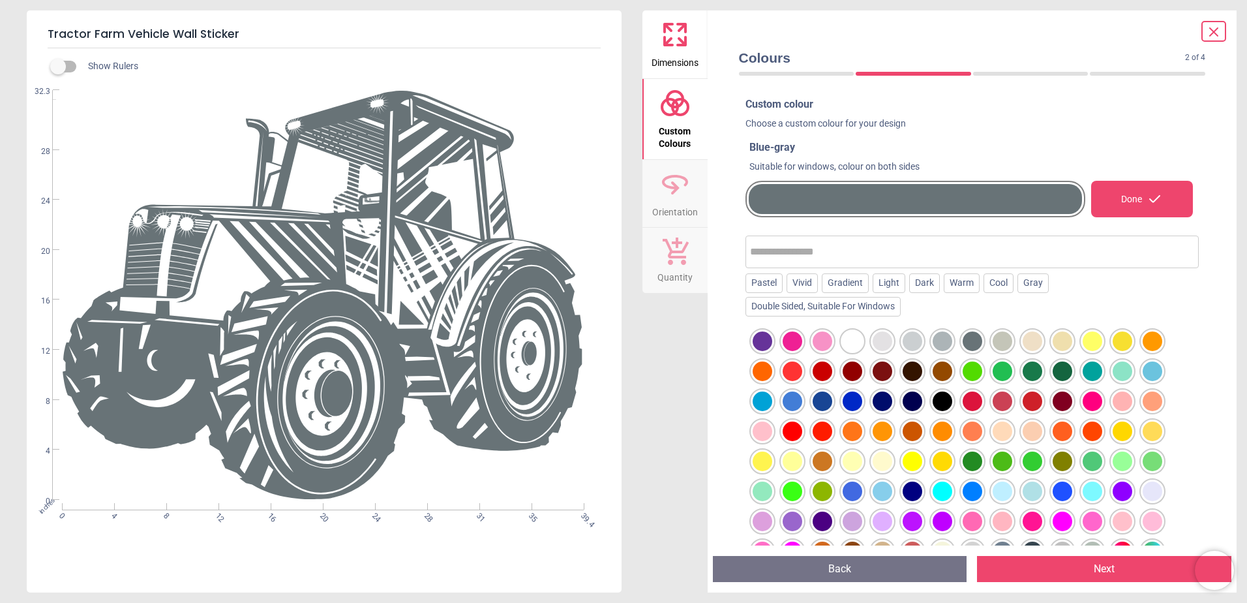
click at [1092, 568] on button "Next" at bounding box center [1104, 569] width 254 height 26
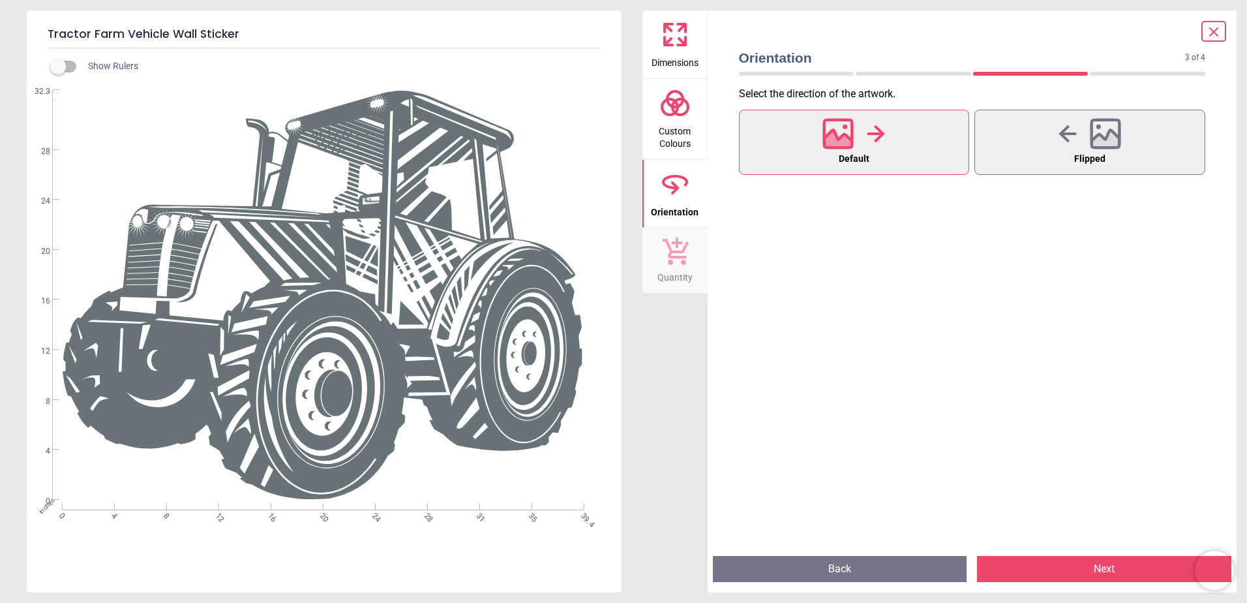
click at [1092, 568] on button "Next" at bounding box center [1104, 569] width 254 height 26
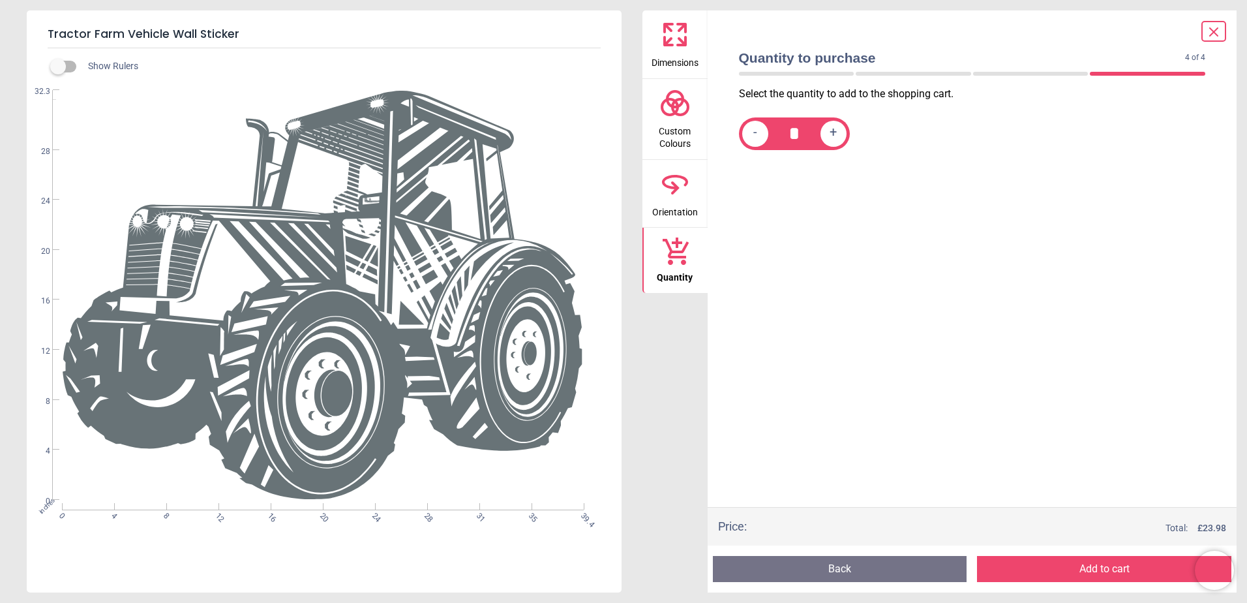
click at [1092, 568] on button "Add to cart" at bounding box center [1104, 569] width 254 height 26
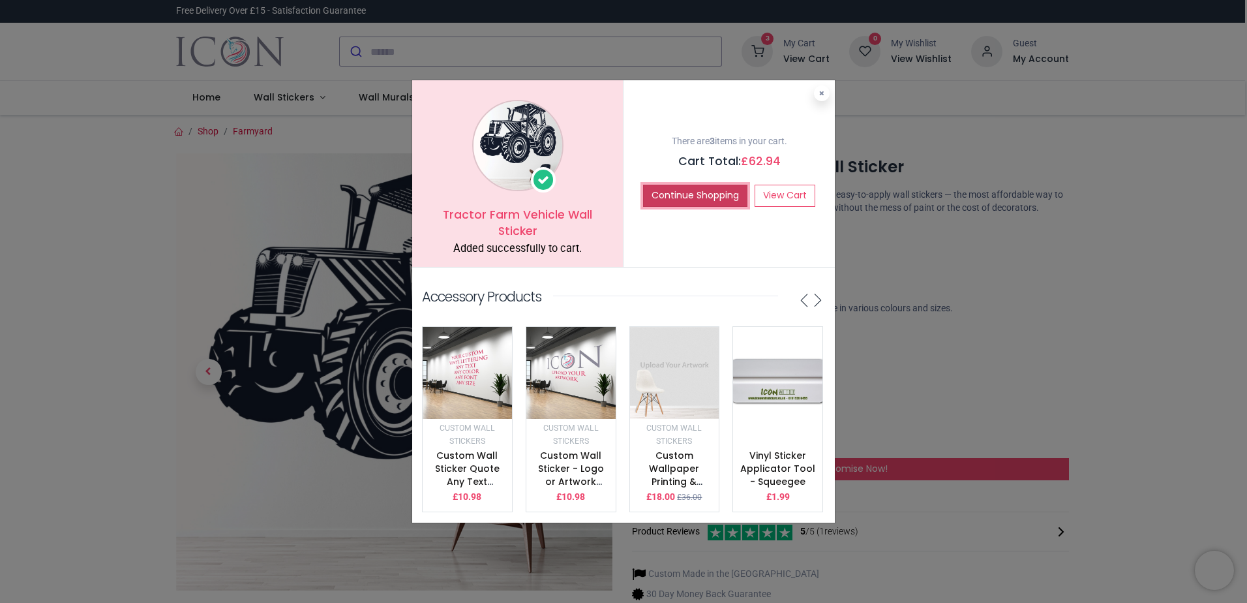
click at [704, 191] on button "Continue Shopping" at bounding box center [695, 196] width 104 height 22
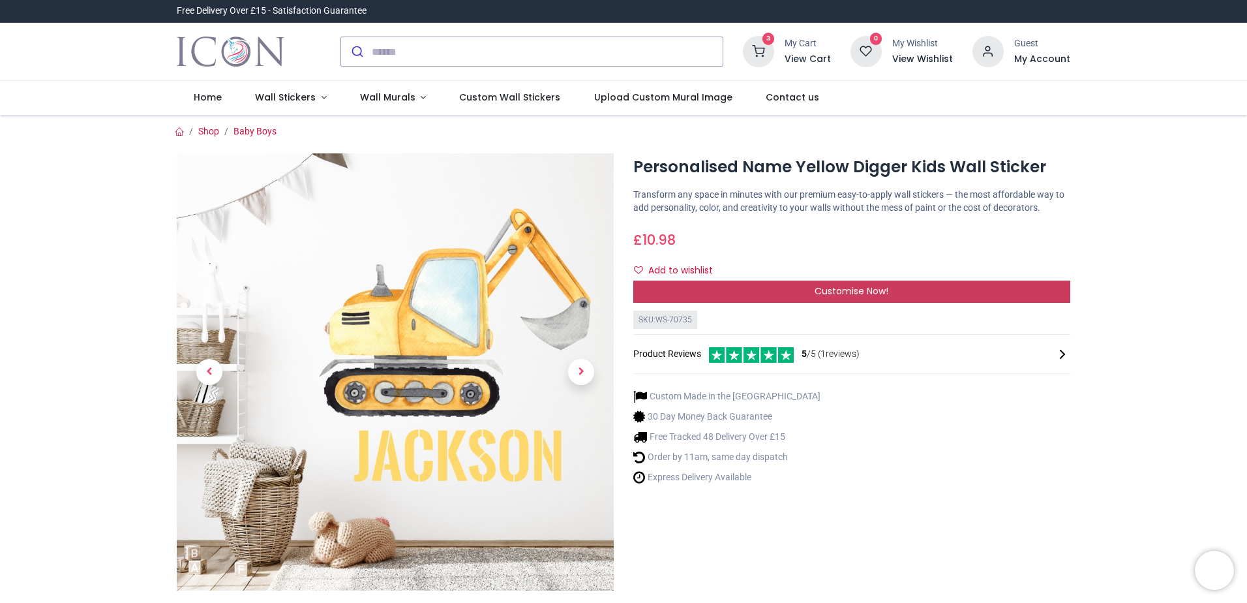
click at [840, 290] on span "Customise Now!" at bounding box center [852, 290] width 74 height 13
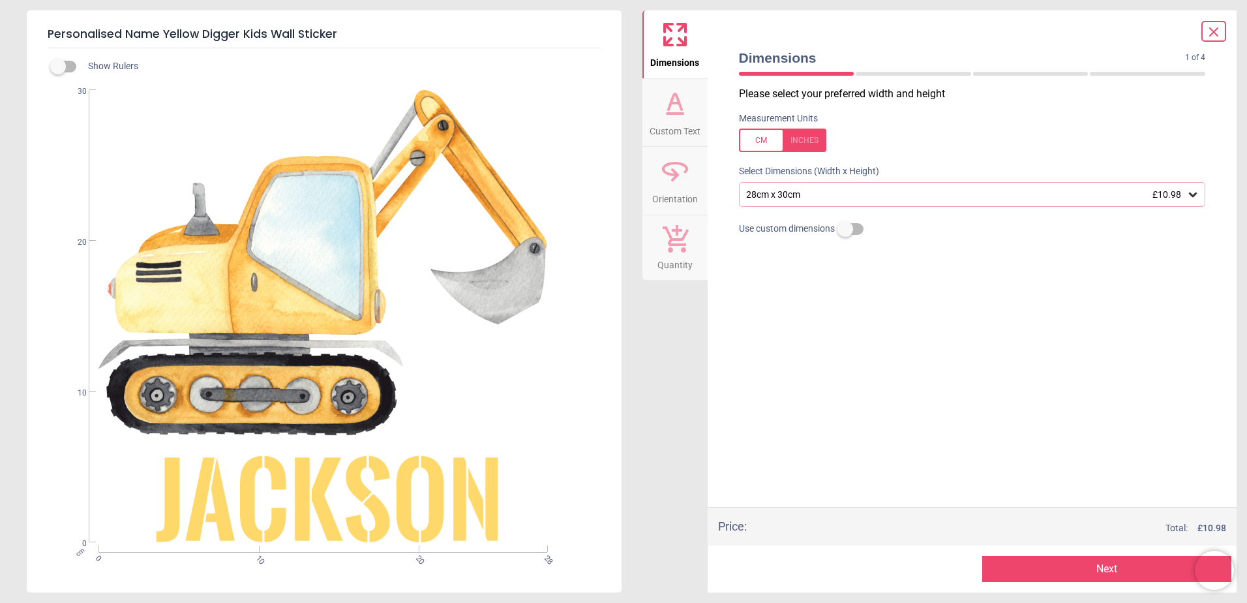
click at [803, 142] on div at bounding box center [782, 140] width 87 height 23
click at [815, 191] on div "11" x 11.8" (0ft 11" x 1ft) £10.98" at bounding box center [966, 194] width 442 height 11
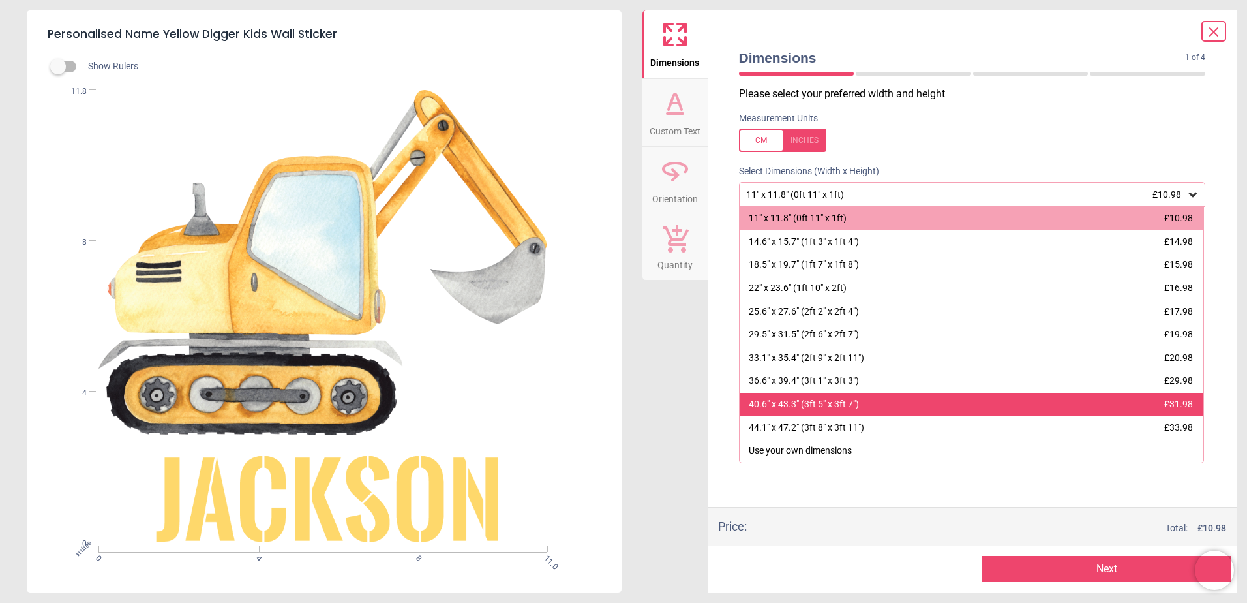
click at [798, 400] on div "40.6" x 43.3" (3ft 5" x 3ft 7")" at bounding box center [804, 404] width 110 height 13
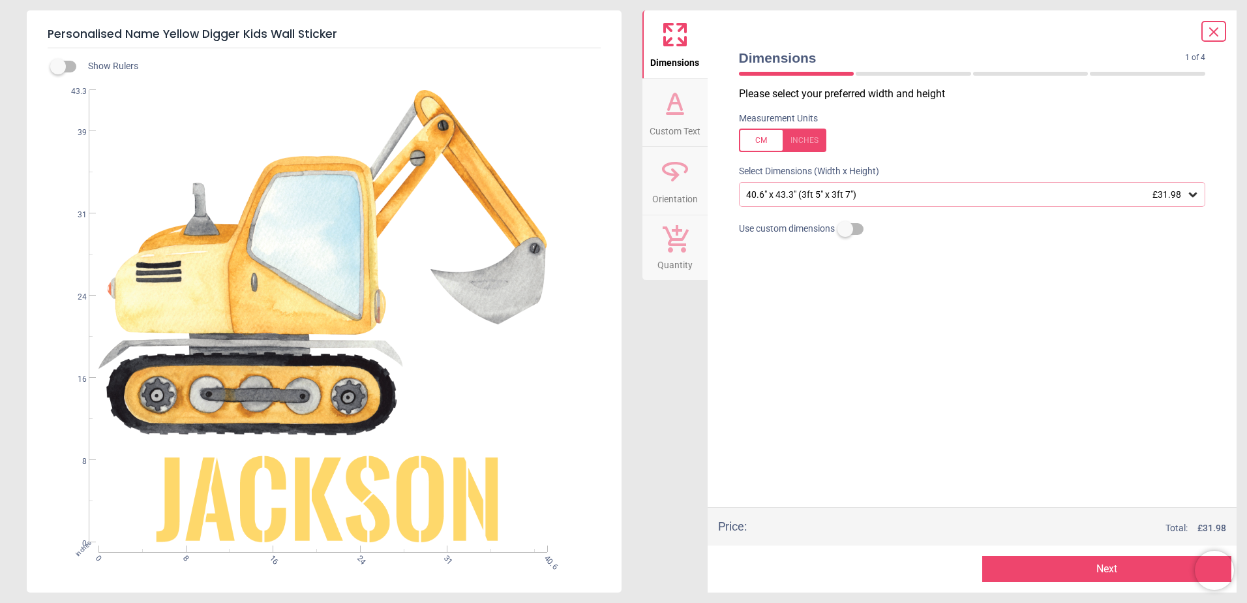
click at [1058, 561] on button "Next" at bounding box center [1107, 569] width 249 height 26
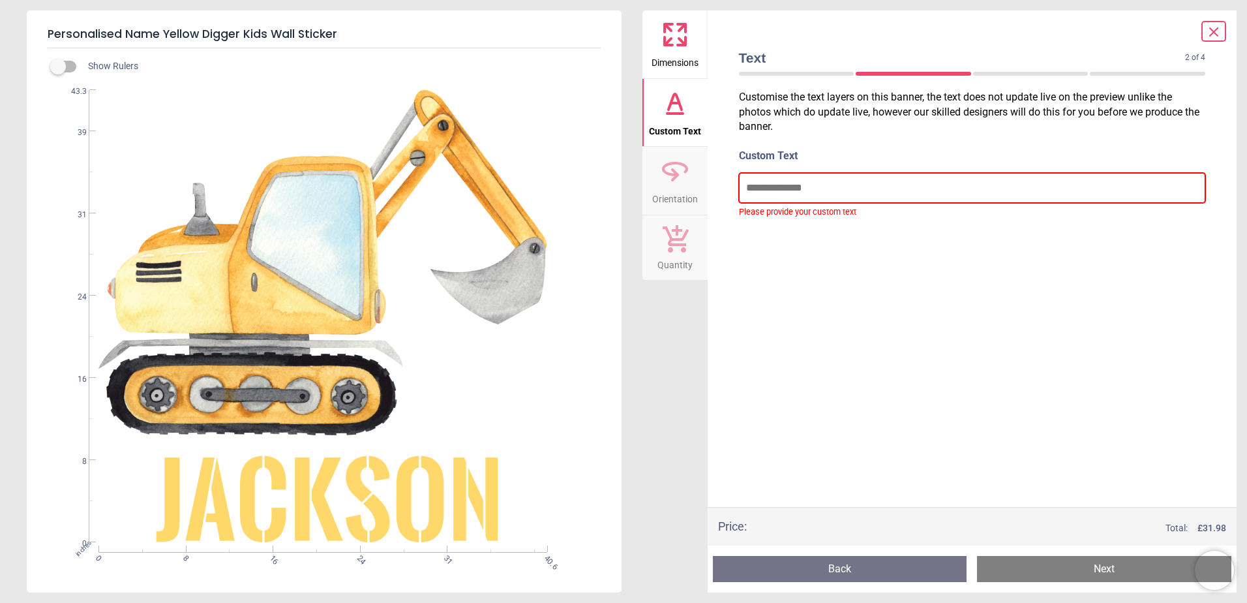
click at [861, 189] on input "text" at bounding box center [972, 188] width 467 height 30
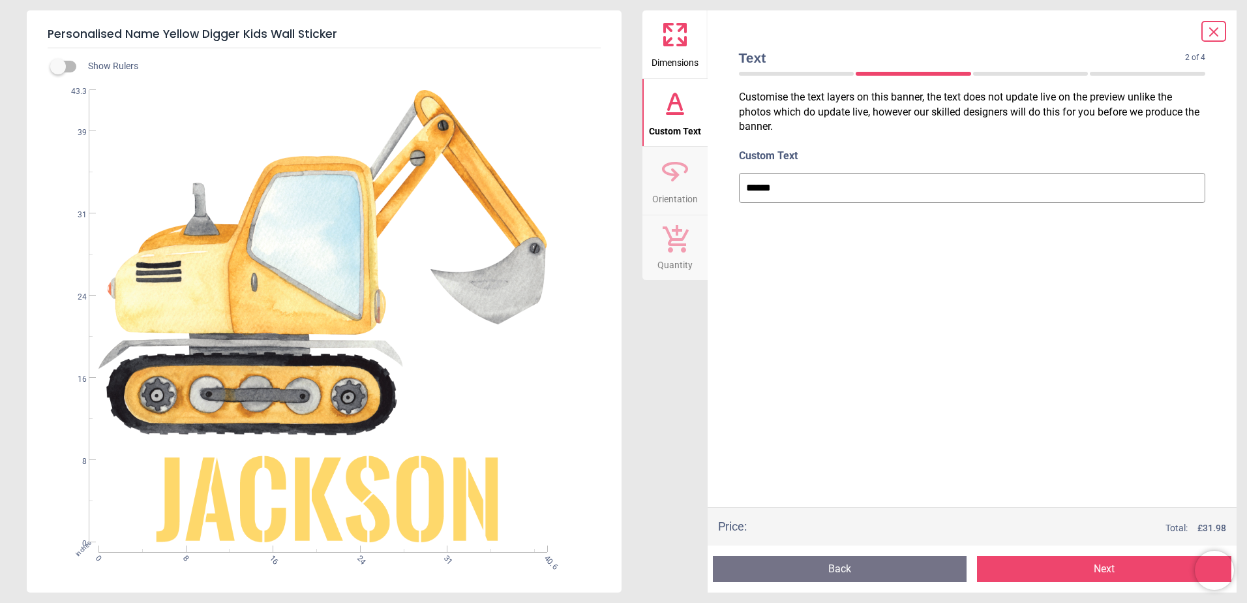
type input "******"
click at [1057, 563] on button "Next" at bounding box center [1104, 569] width 254 height 26
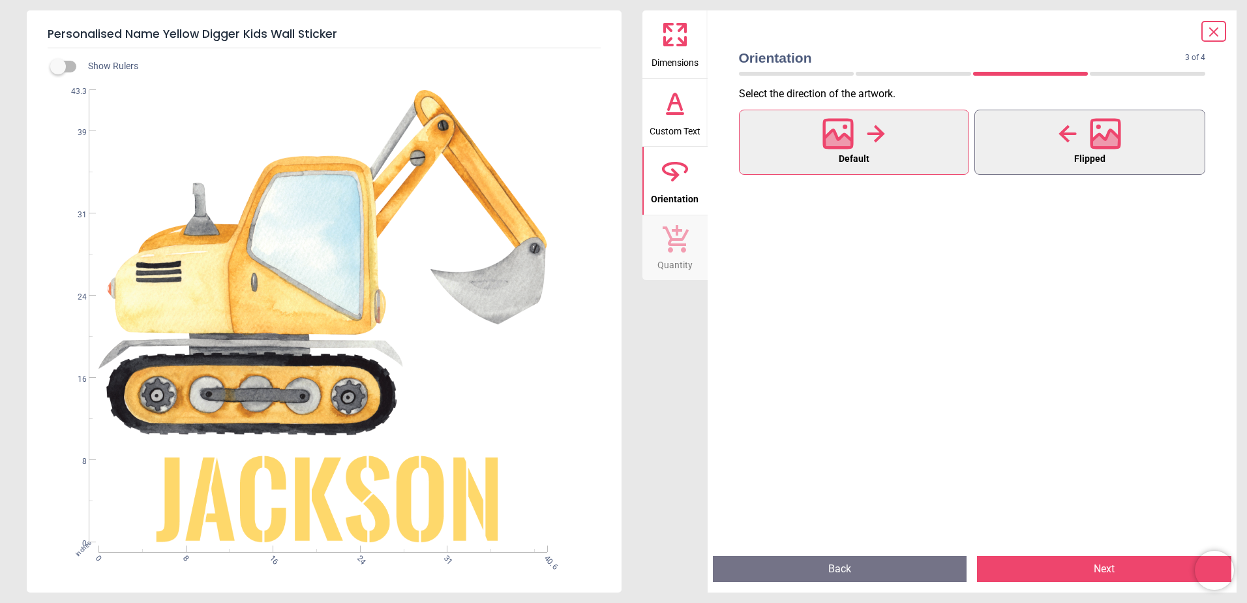
click at [1093, 138] on icon at bounding box center [1106, 141] width 28 height 23
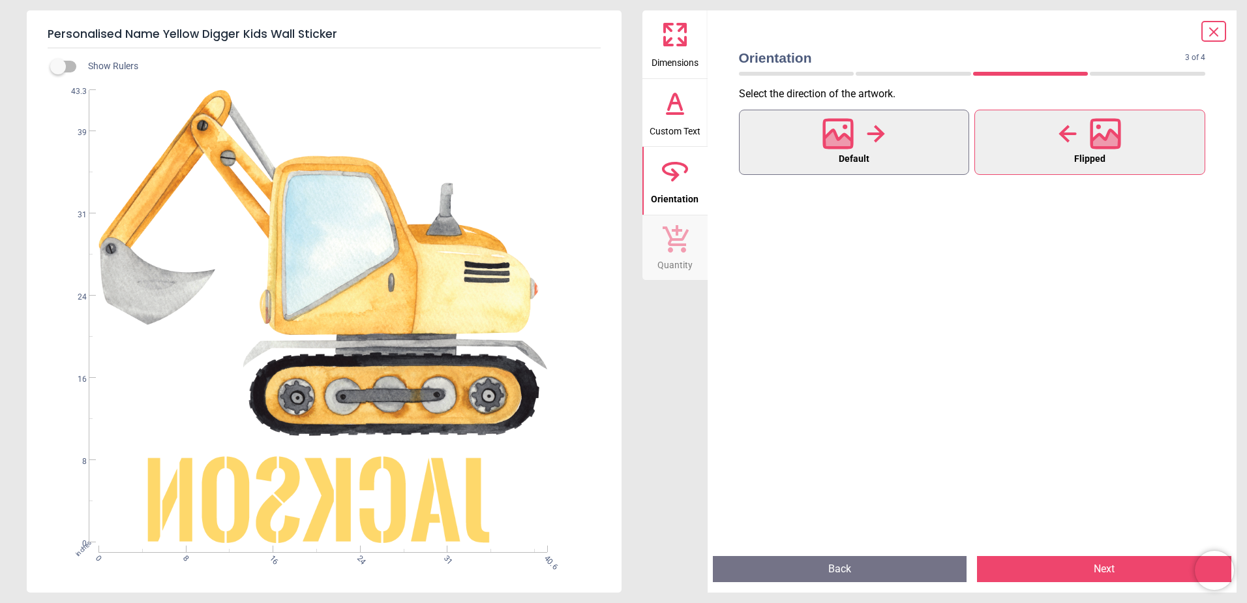
click at [899, 117] on button "Default" at bounding box center [854, 142] width 231 height 65
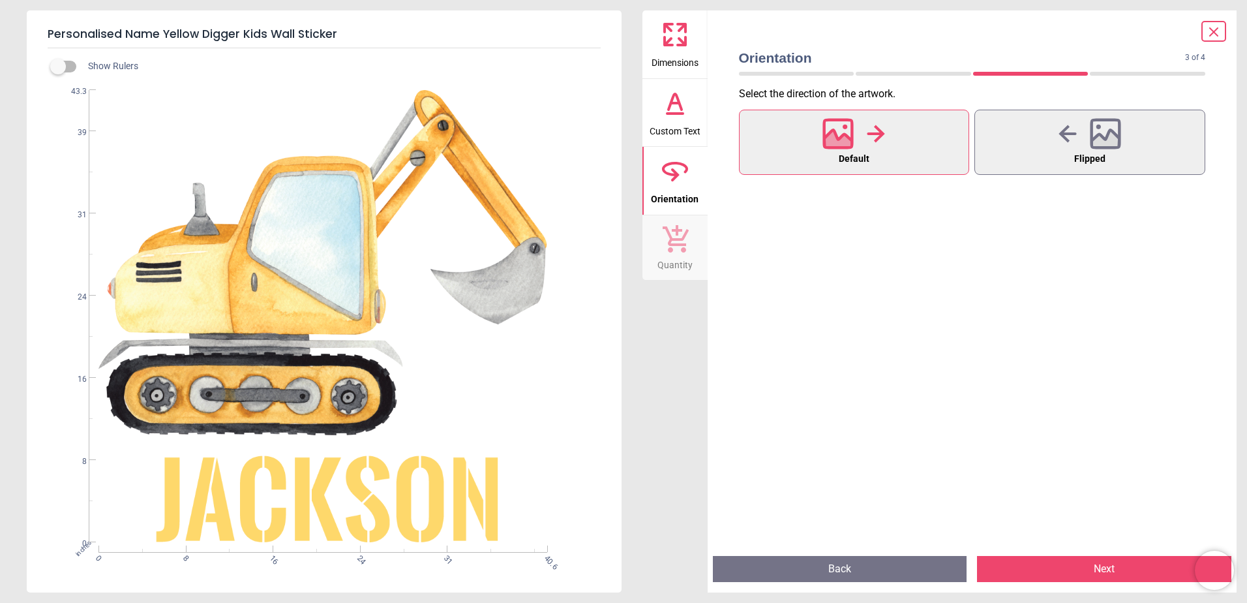
click at [1122, 570] on button "Next" at bounding box center [1104, 569] width 254 height 26
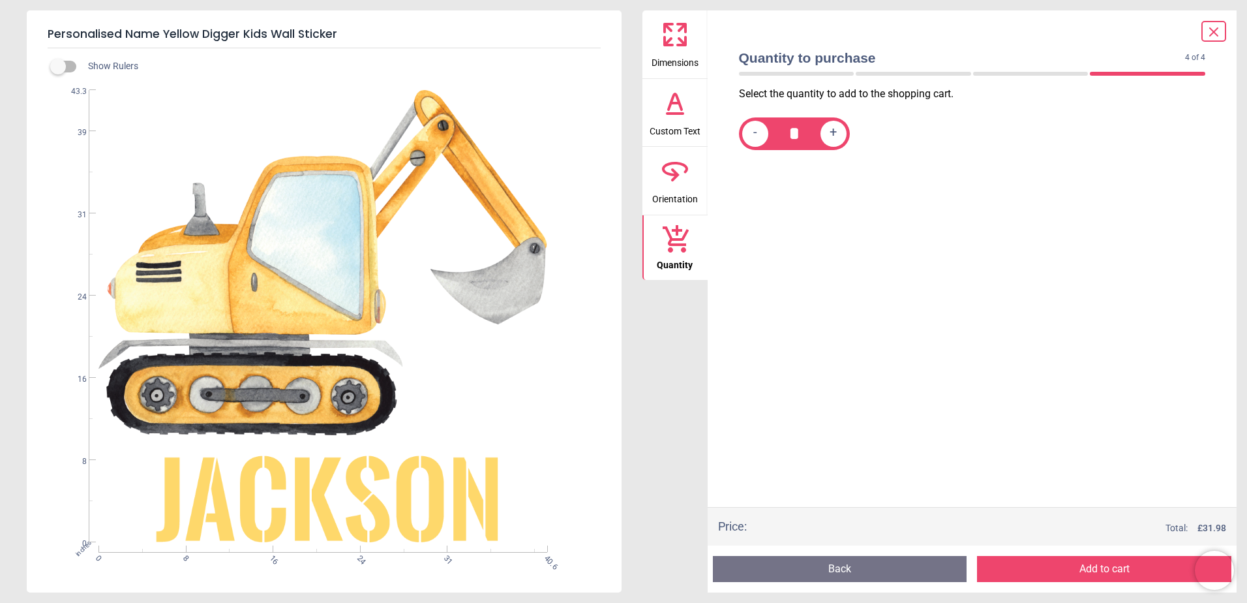
click at [1122, 570] on button "Add to cart" at bounding box center [1104, 569] width 254 height 26
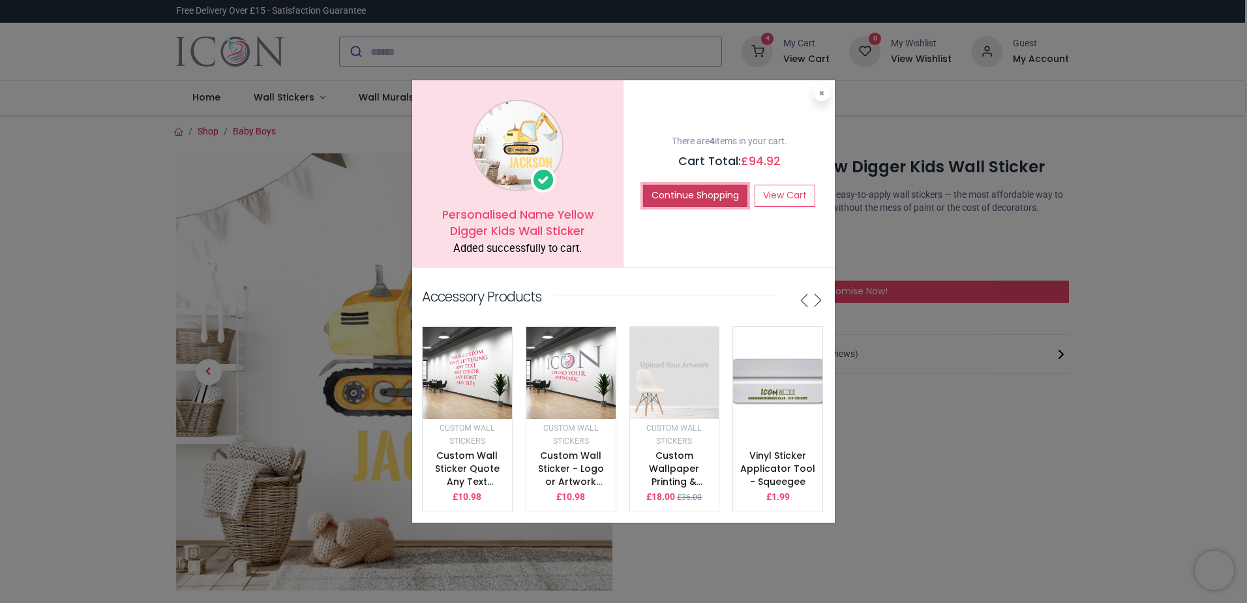
click at [717, 191] on button "Continue Shopping" at bounding box center [695, 196] width 104 height 22
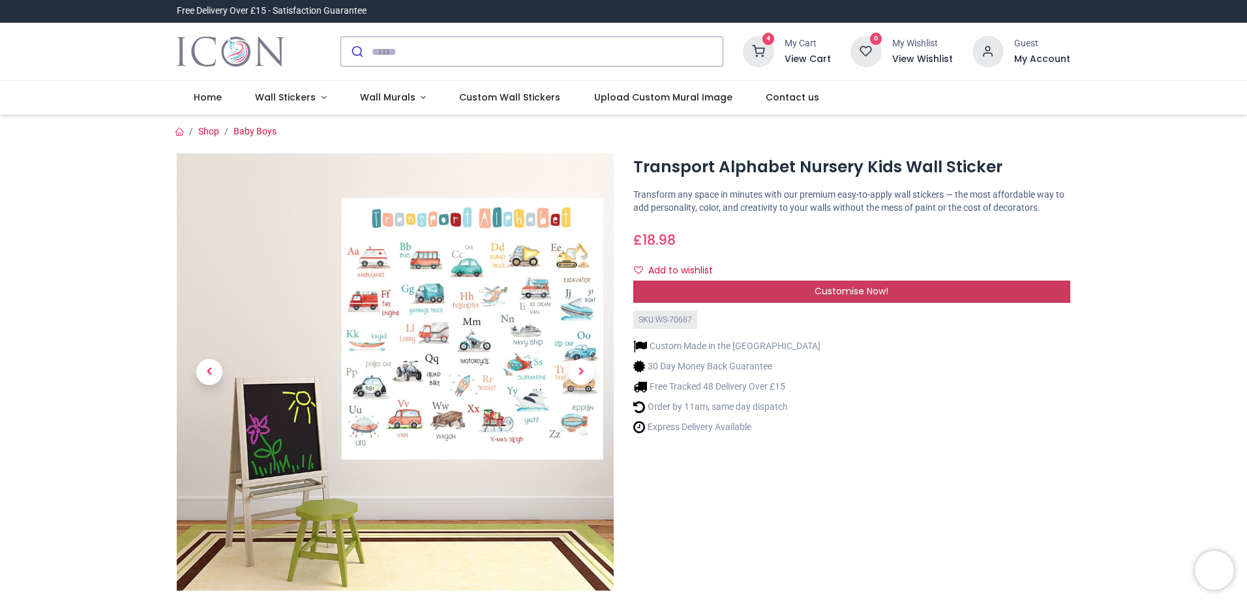
click at [847, 294] on span "Customise Now!" at bounding box center [852, 290] width 74 height 13
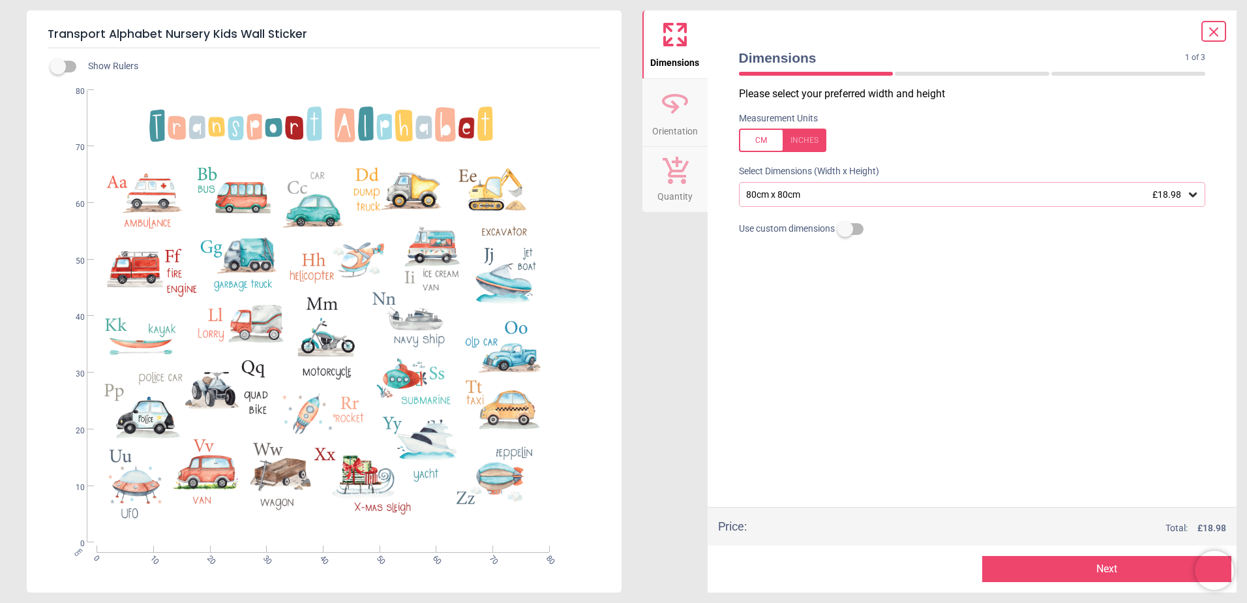
click at [821, 144] on div at bounding box center [782, 140] width 87 height 23
click at [868, 188] on div "31.5" x 31.5" (2ft 7" x 2ft 7") £18.98" at bounding box center [972, 194] width 467 height 25
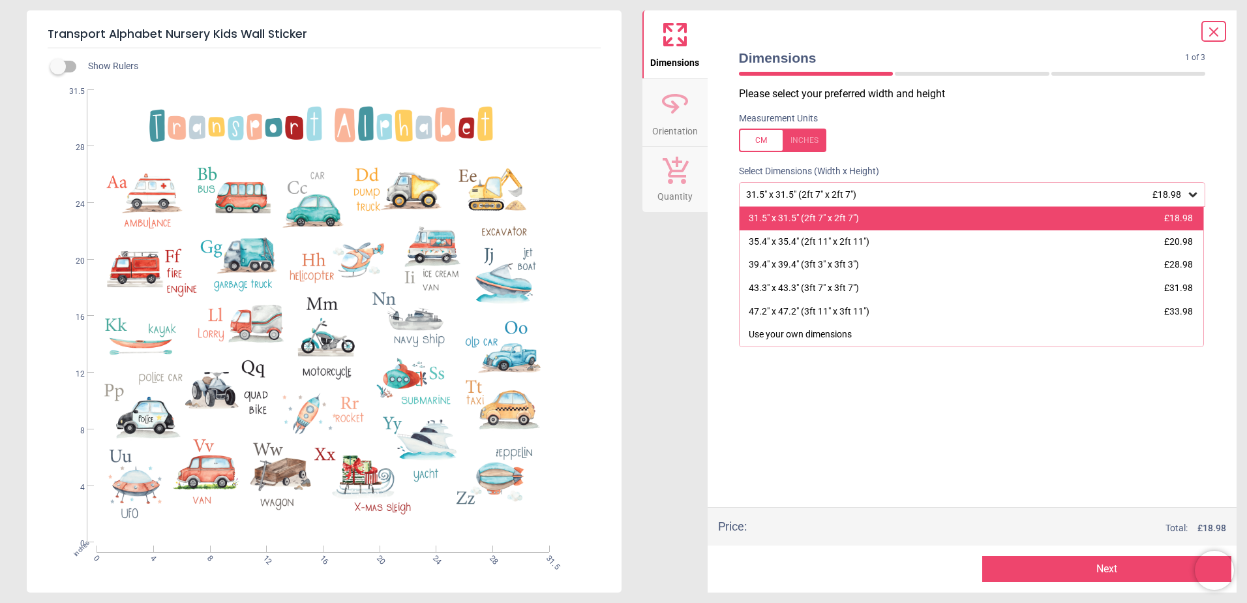
click at [868, 218] on div "31.5" x 31.5" (2ft 7" x 2ft 7") £18.98" at bounding box center [972, 218] width 465 height 23
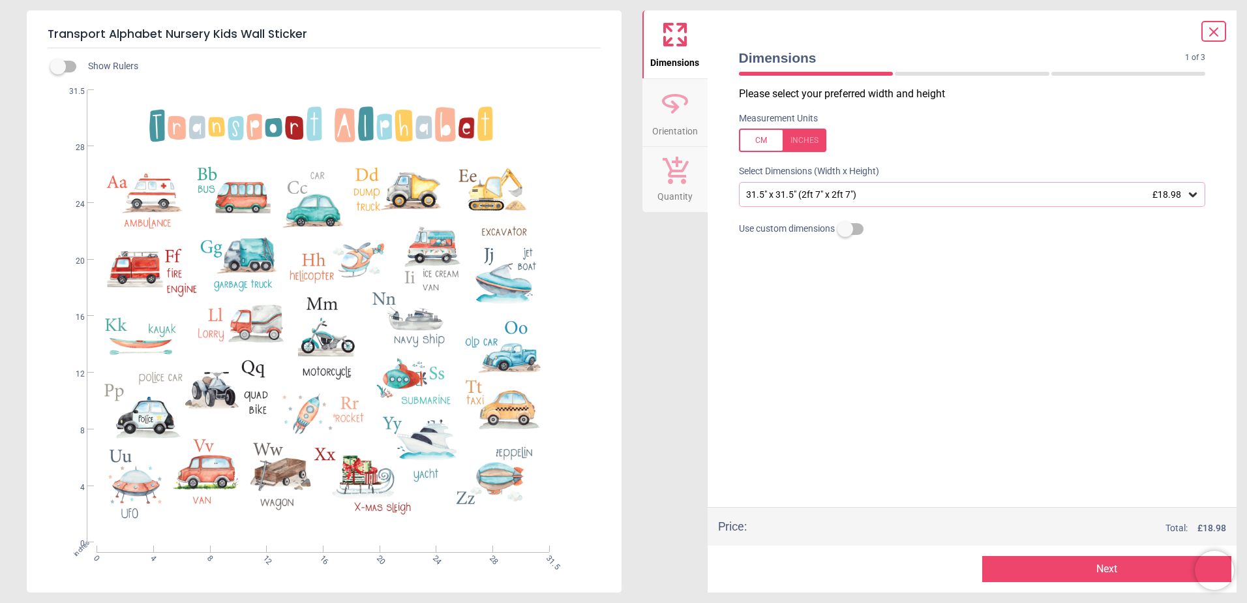
click at [1016, 568] on button "Next" at bounding box center [1107, 569] width 249 height 26
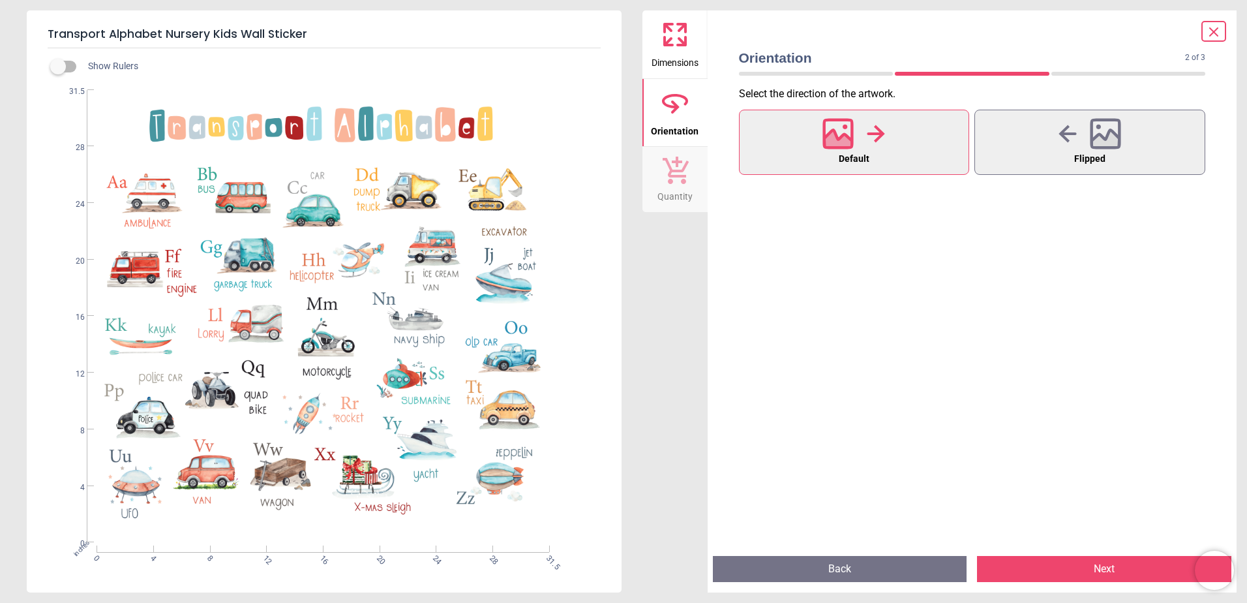
click at [1016, 568] on button "Next" at bounding box center [1104, 569] width 254 height 26
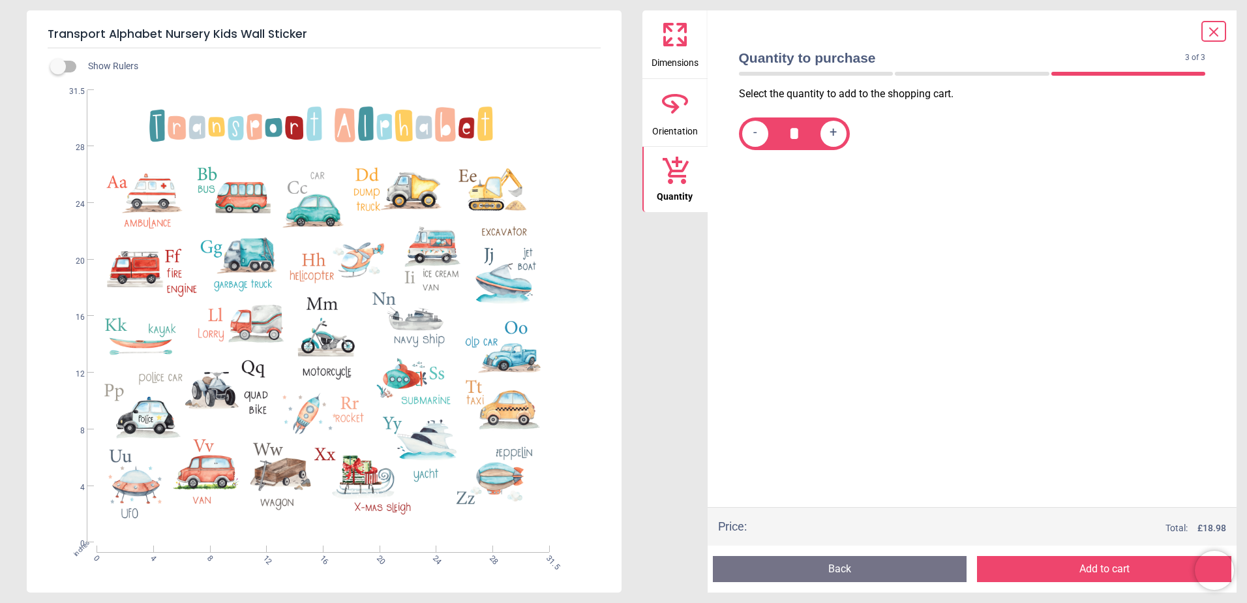
click at [1016, 568] on button "Add to cart" at bounding box center [1104, 569] width 254 height 26
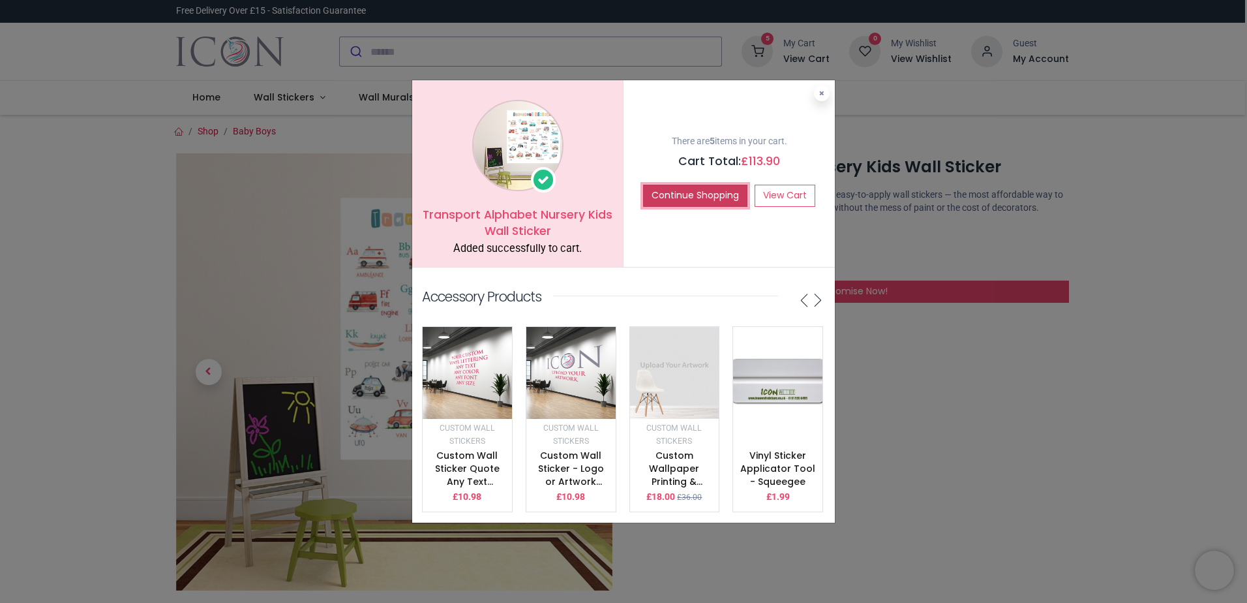
click at [658, 186] on button "Continue Shopping" at bounding box center [695, 196] width 104 height 22
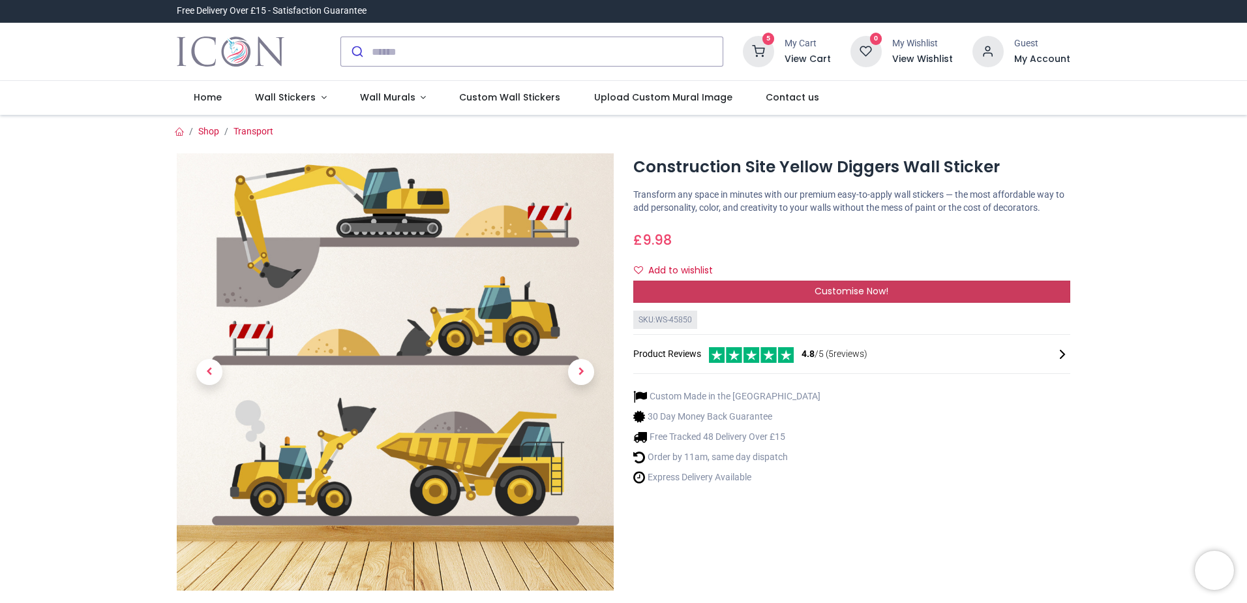
click at [827, 295] on span "Customise Now!" at bounding box center [852, 290] width 74 height 13
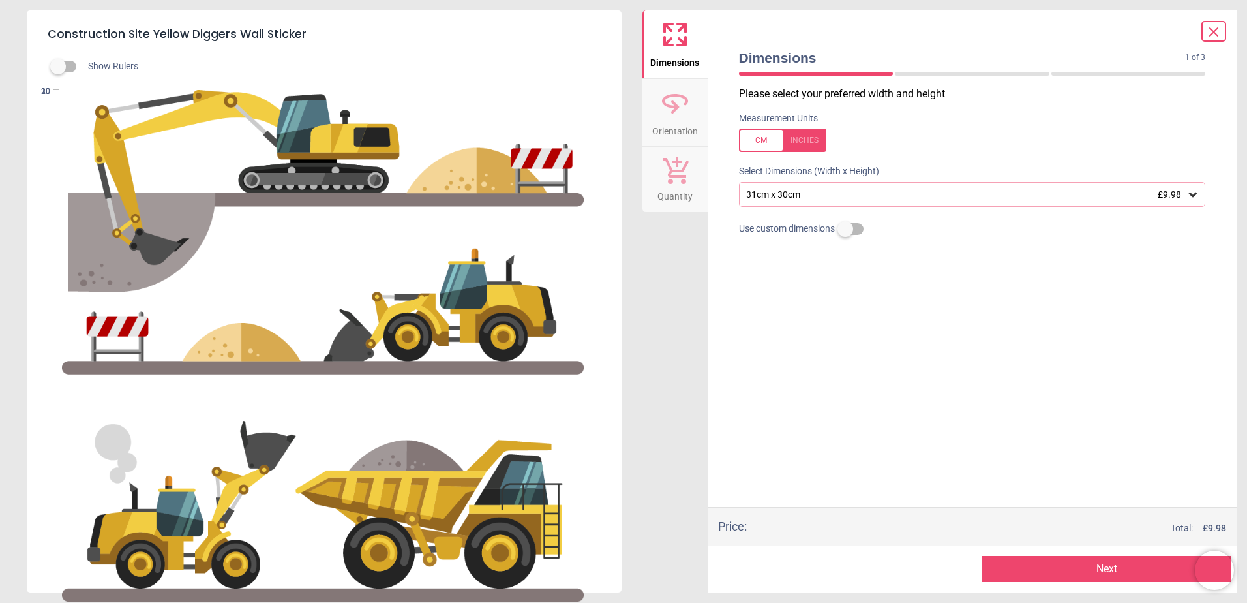
click at [812, 142] on div at bounding box center [782, 140] width 87 height 23
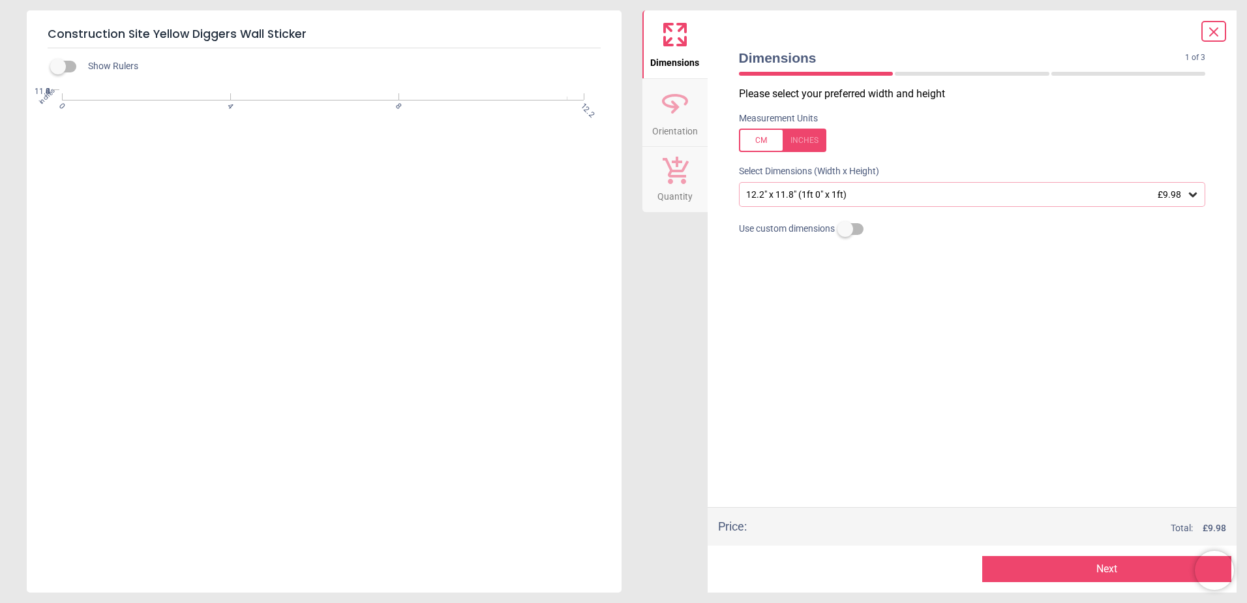
click at [827, 199] on div "12.2" x 11.8" (1ft 0" x 1ft) £9.98" at bounding box center [966, 194] width 442 height 11
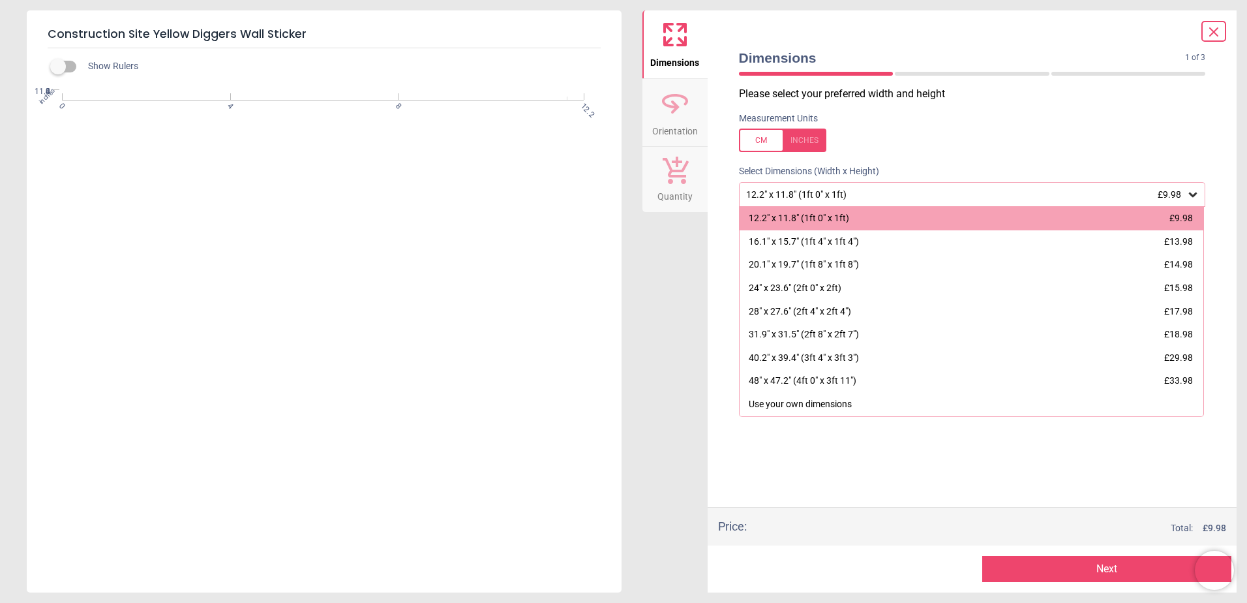
click at [680, 318] on div "Dimensions Orientation Quantity" at bounding box center [675, 301] width 65 height 582
click at [1203, 26] on div at bounding box center [1214, 31] width 25 height 21
click at [1218, 29] on icon at bounding box center [1214, 32] width 16 height 16
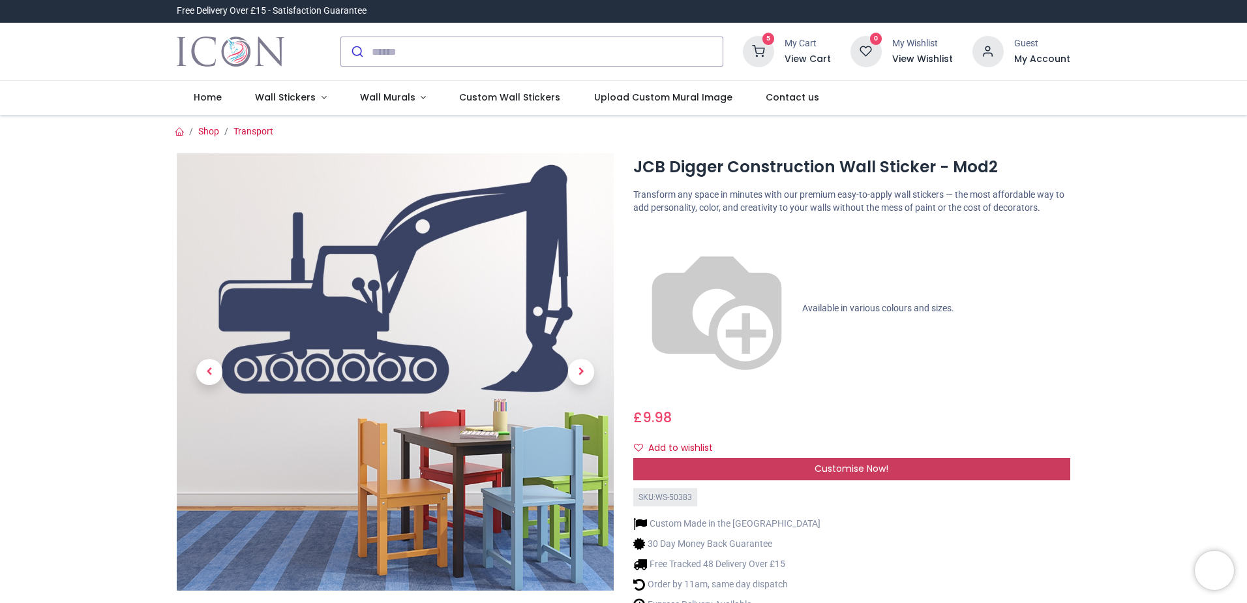
click at [833, 462] on span "Customise Now!" at bounding box center [852, 468] width 74 height 13
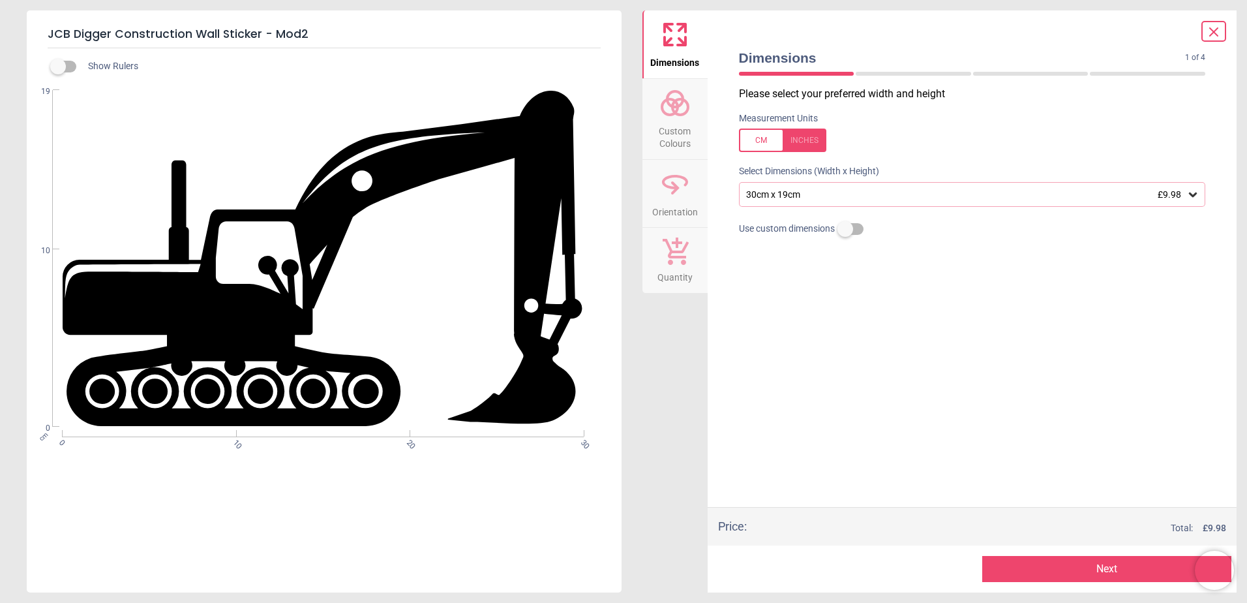
click at [805, 139] on div at bounding box center [782, 140] width 87 height 23
click at [819, 198] on div "11.8" x 7.5" (1ft x 0ft 7") £9.98" at bounding box center [966, 194] width 442 height 11
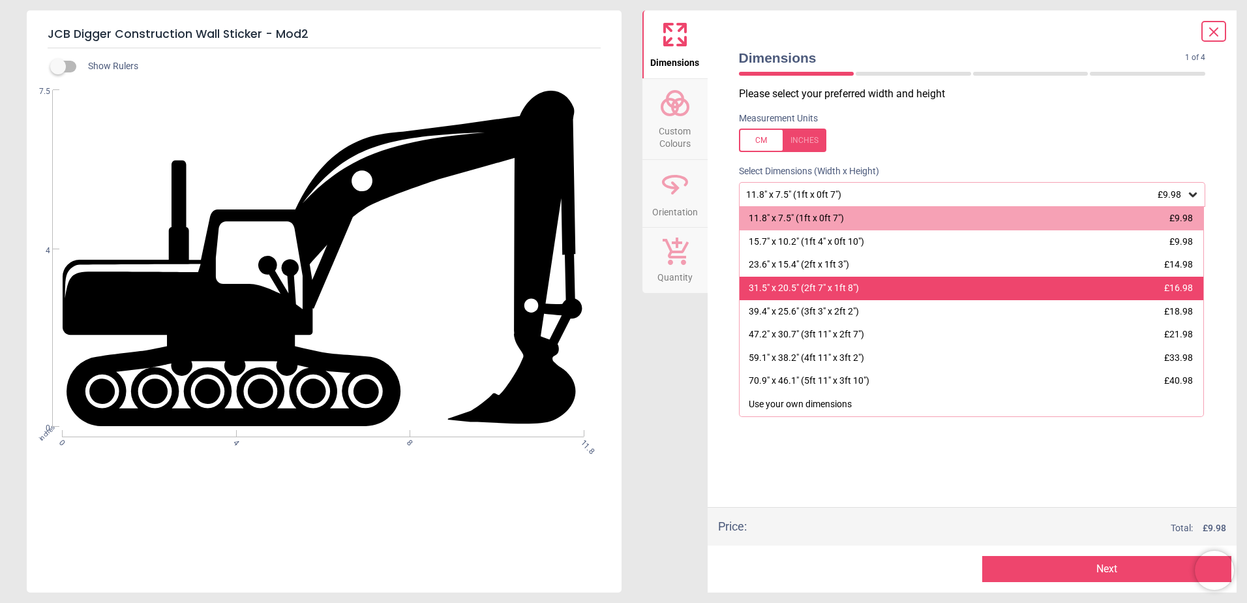
click at [887, 296] on div "31.5" x 20.5" (2ft 7" x 1ft 8") £16.98" at bounding box center [972, 288] width 465 height 23
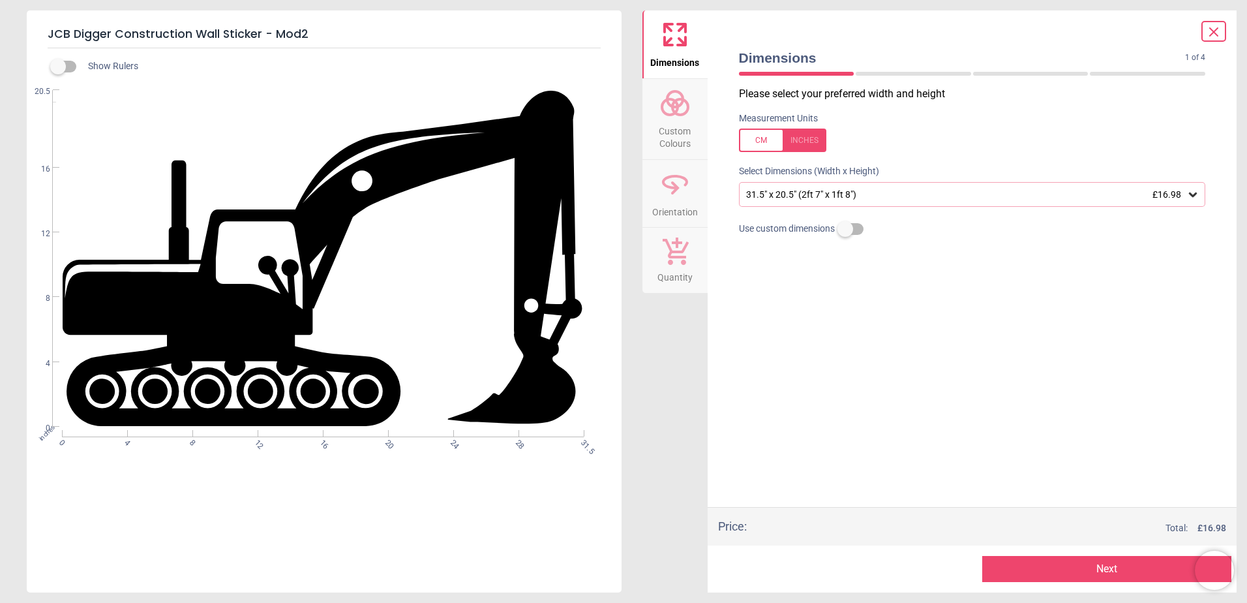
click at [1019, 562] on button "Next" at bounding box center [1107, 569] width 249 height 26
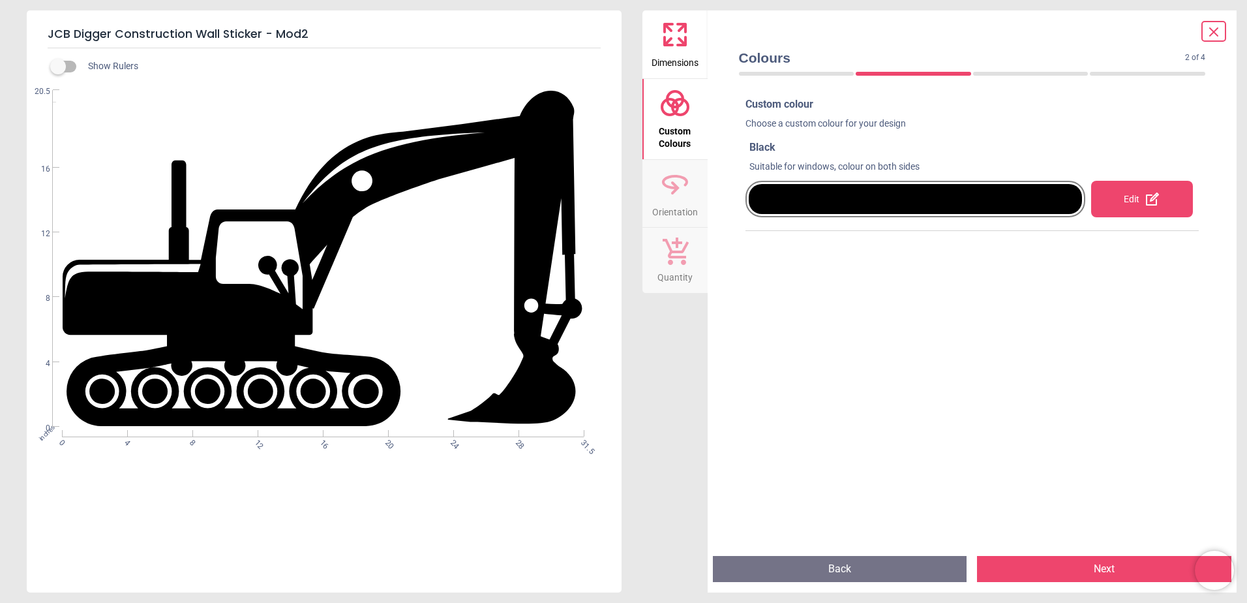
click at [1146, 200] on icon at bounding box center [1152, 198] width 13 height 13
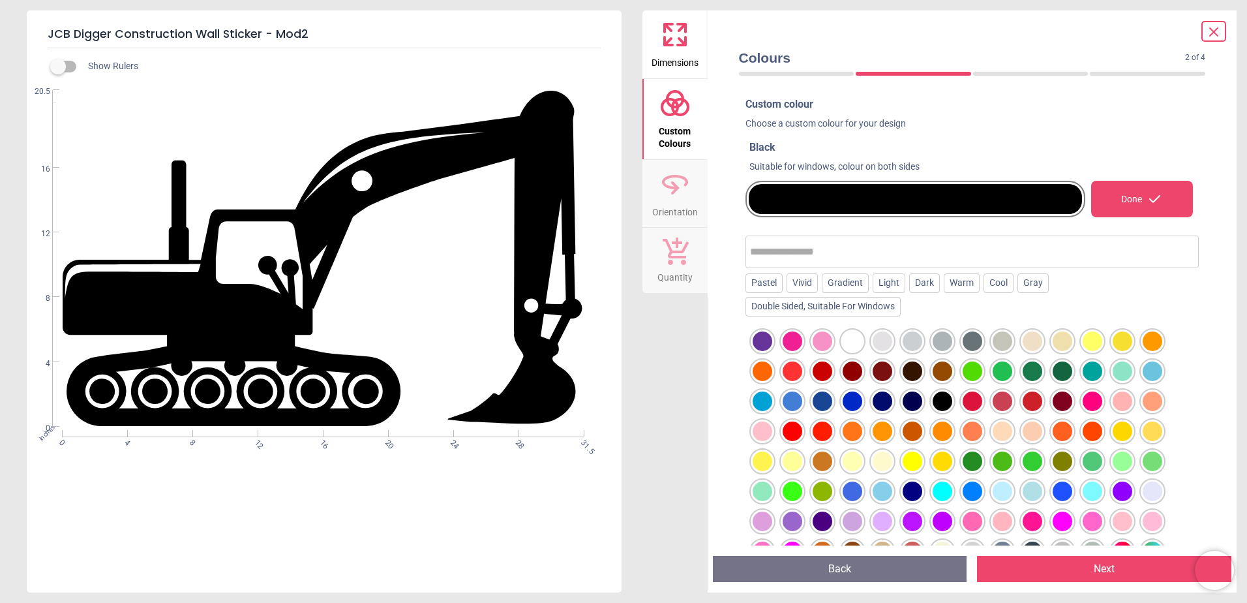
click at [797, 402] on div at bounding box center [793, 401] width 20 height 20
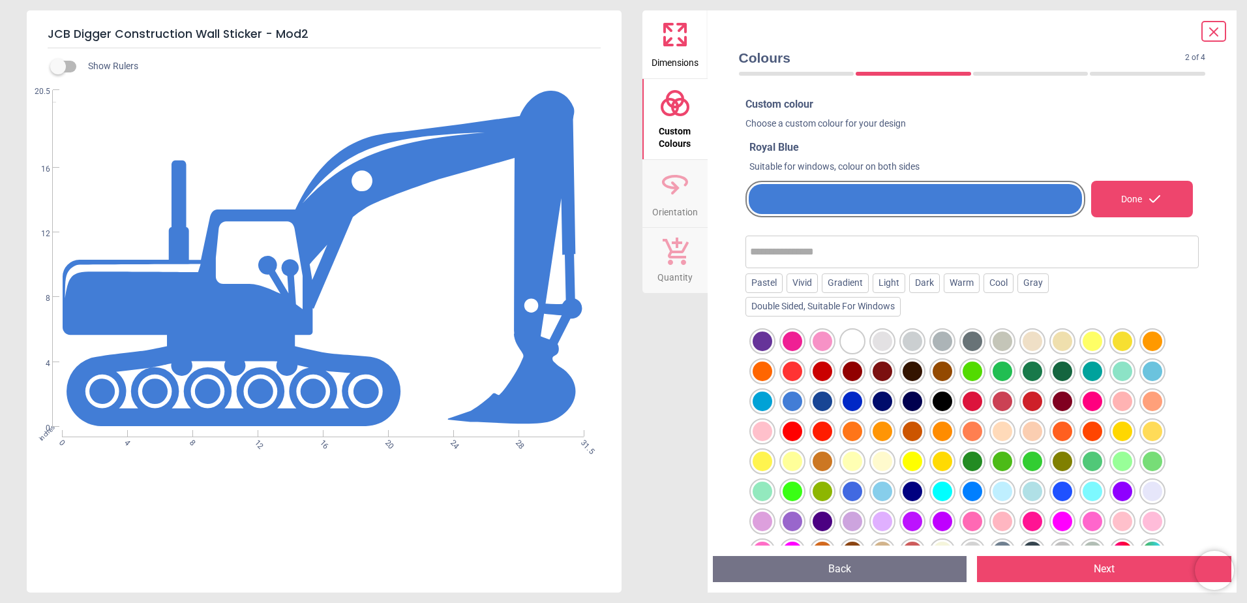
click at [818, 402] on div at bounding box center [823, 401] width 20 height 20
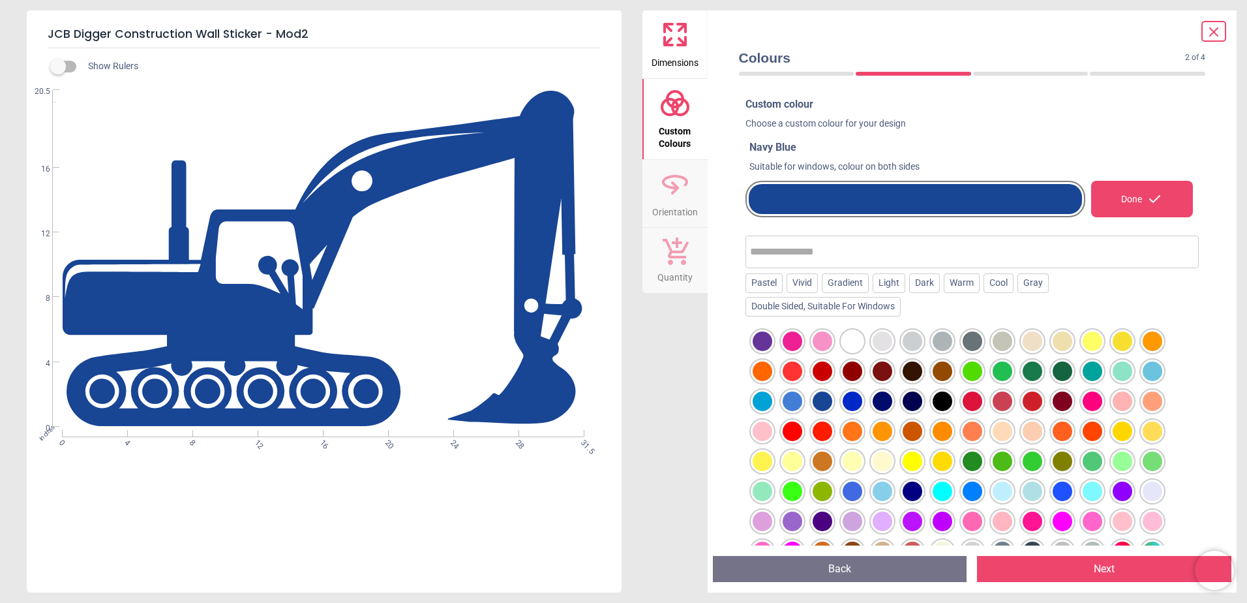
click at [846, 400] on div at bounding box center [853, 401] width 20 height 20
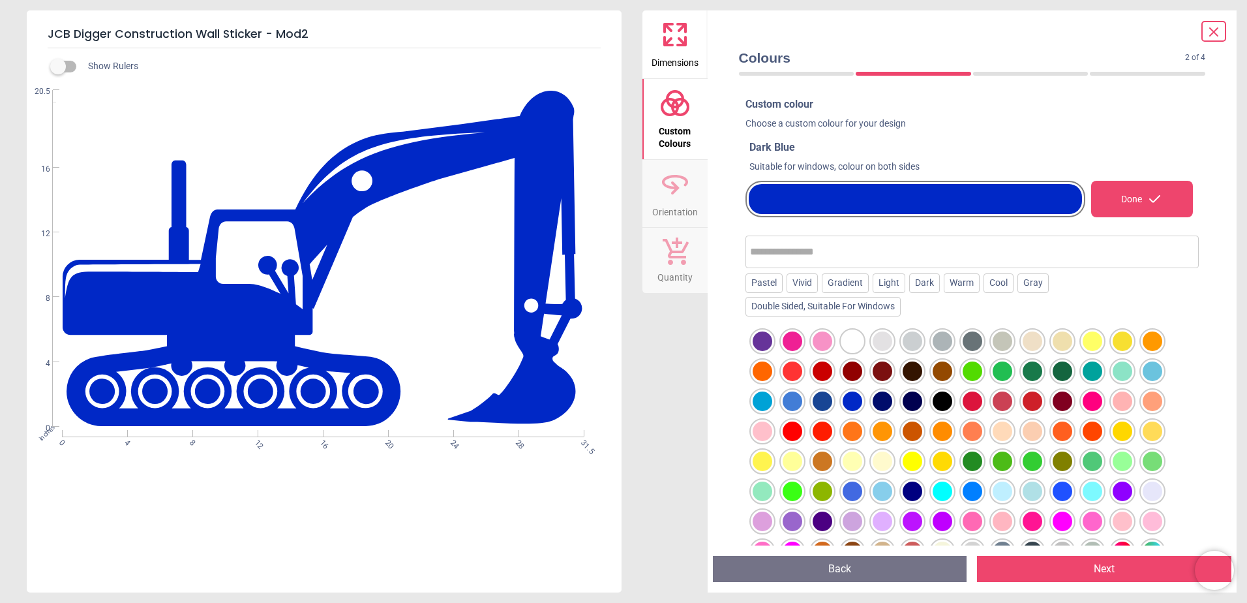
click at [886, 399] on div at bounding box center [883, 401] width 20 height 20
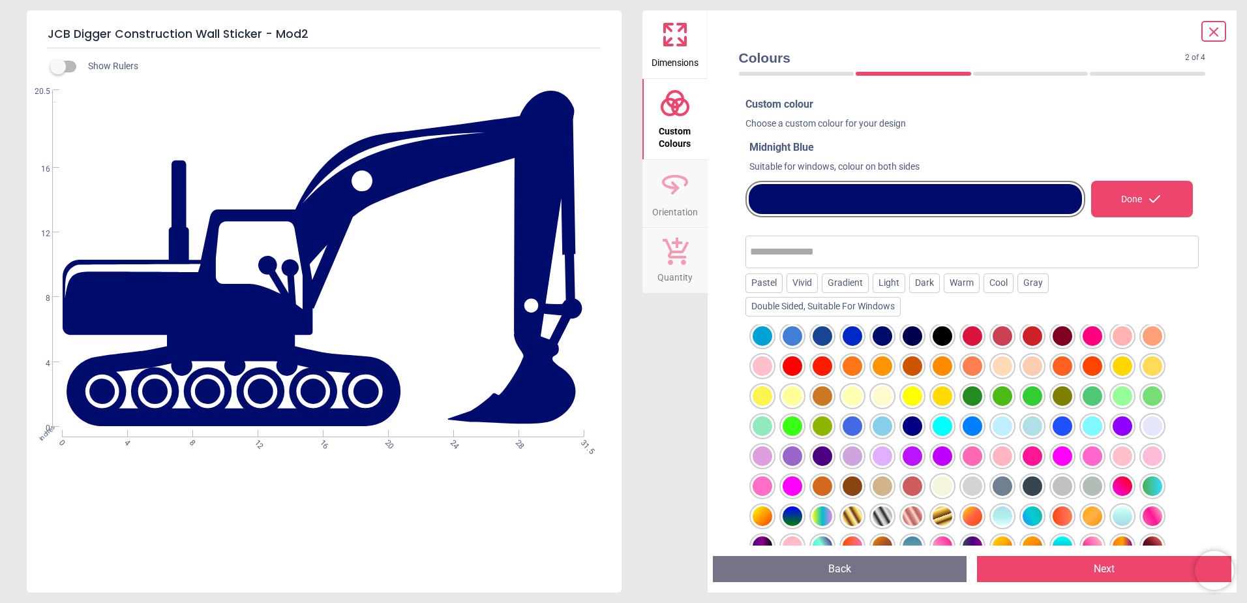
scroll to position [130, 0]
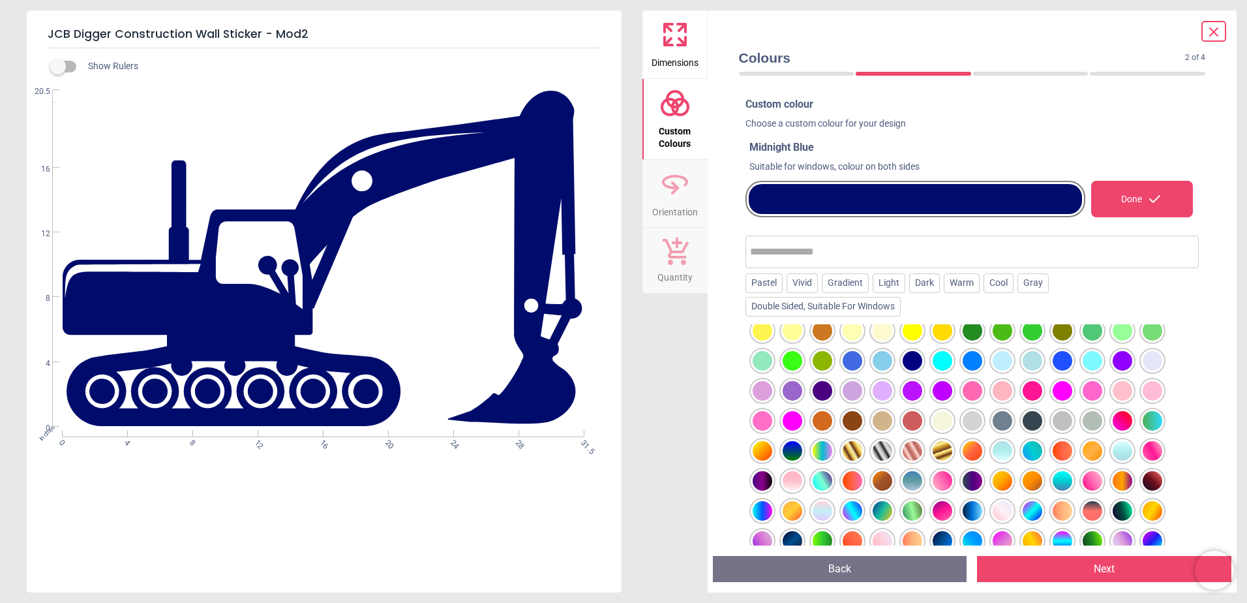
click at [1000, 420] on div at bounding box center [1003, 421] width 20 height 20
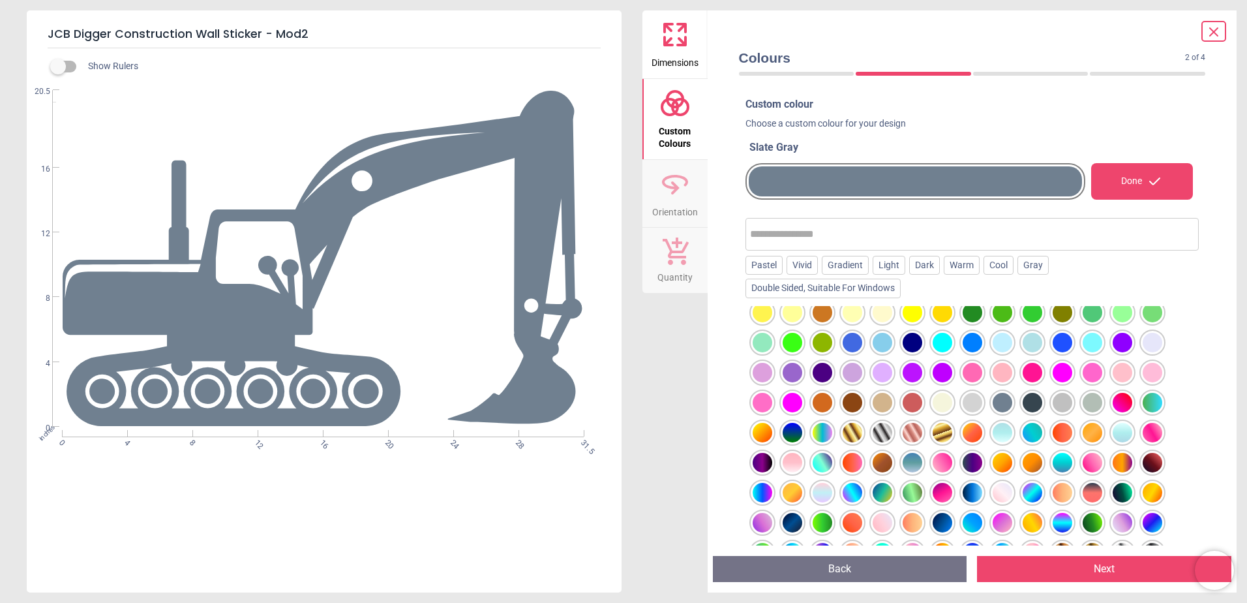
click at [1030, 407] on div at bounding box center [1033, 403] width 20 height 20
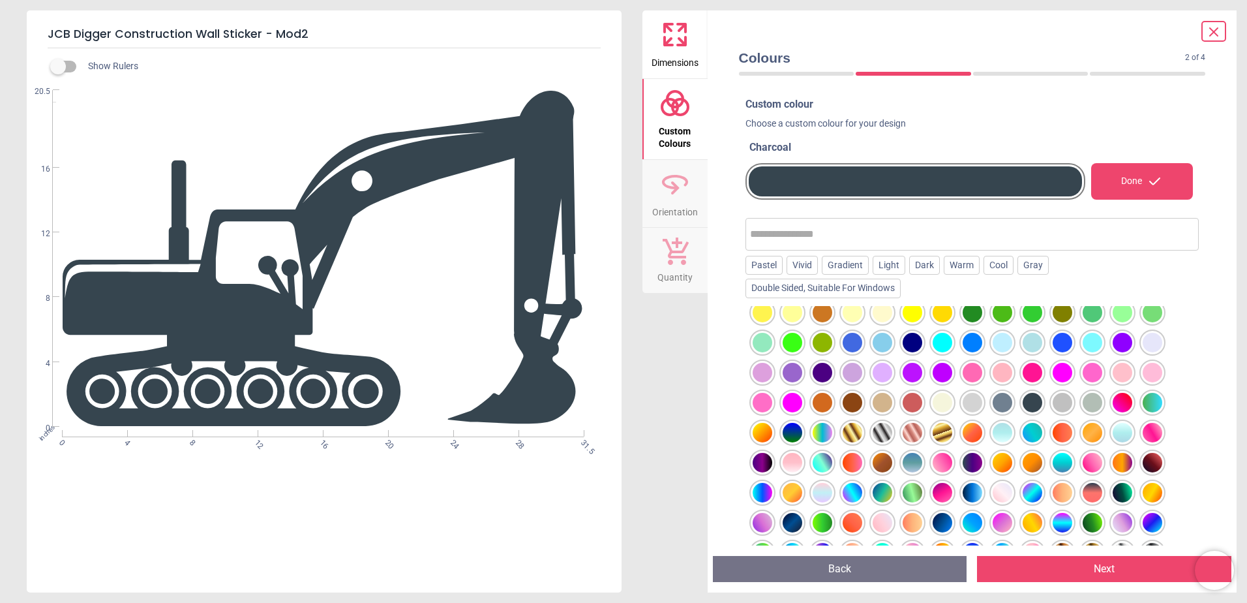
click at [1074, 561] on button "Next" at bounding box center [1104, 569] width 254 height 26
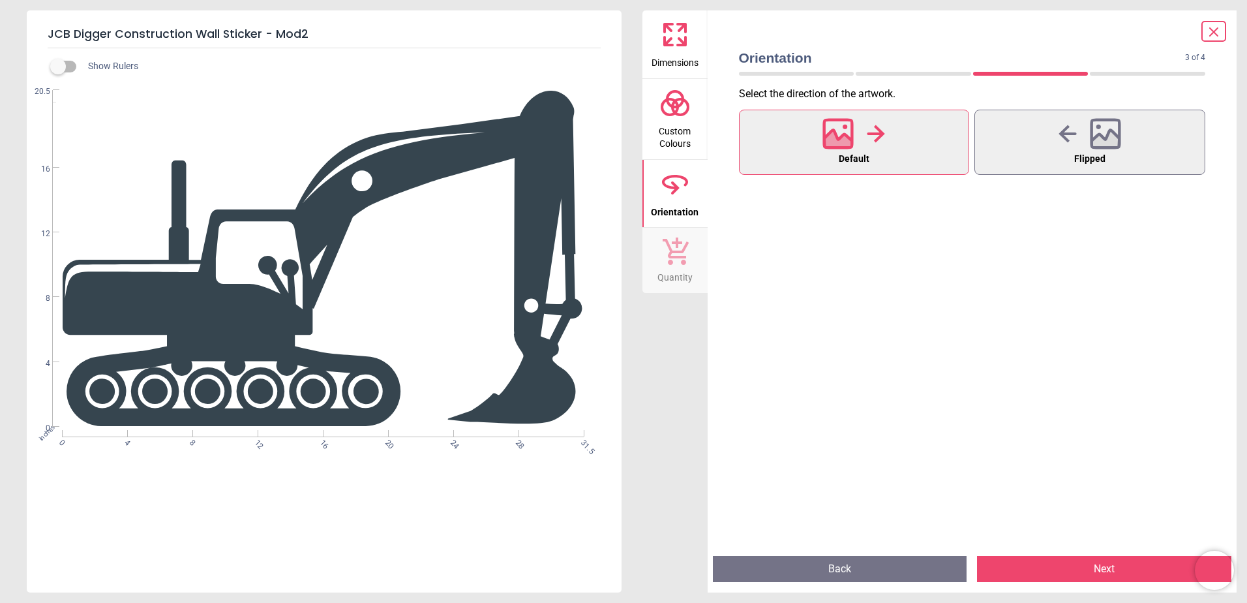
click at [1090, 567] on button "Next" at bounding box center [1104, 569] width 254 height 26
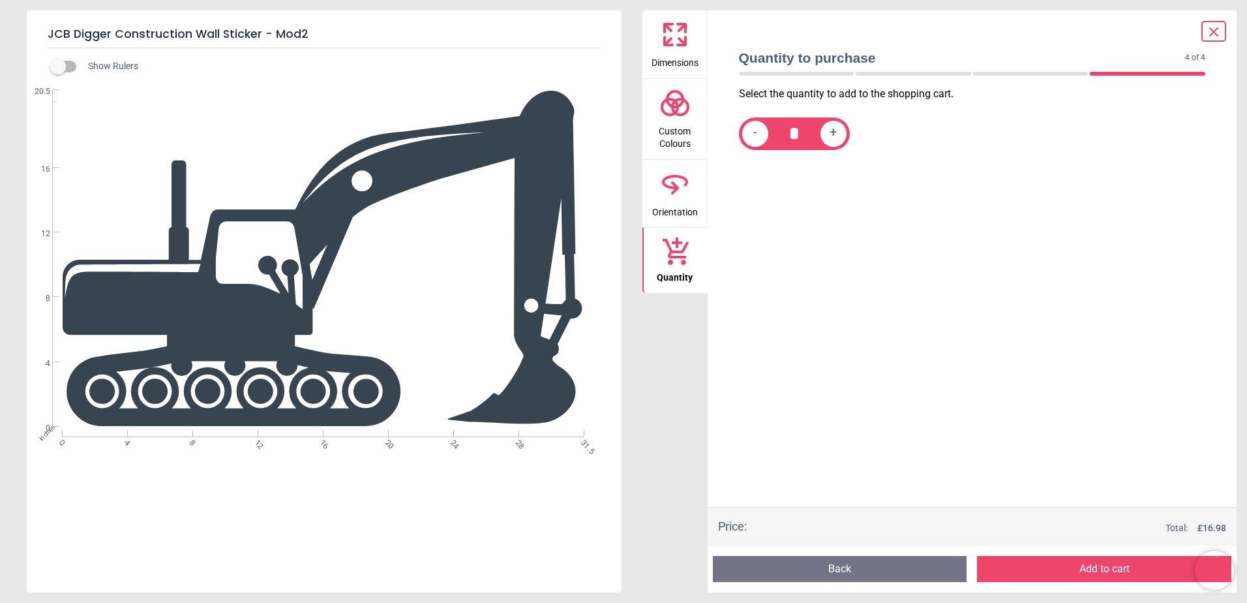
click at [1082, 564] on button "Add to cart" at bounding box center [1104, 569] width 254 height 26
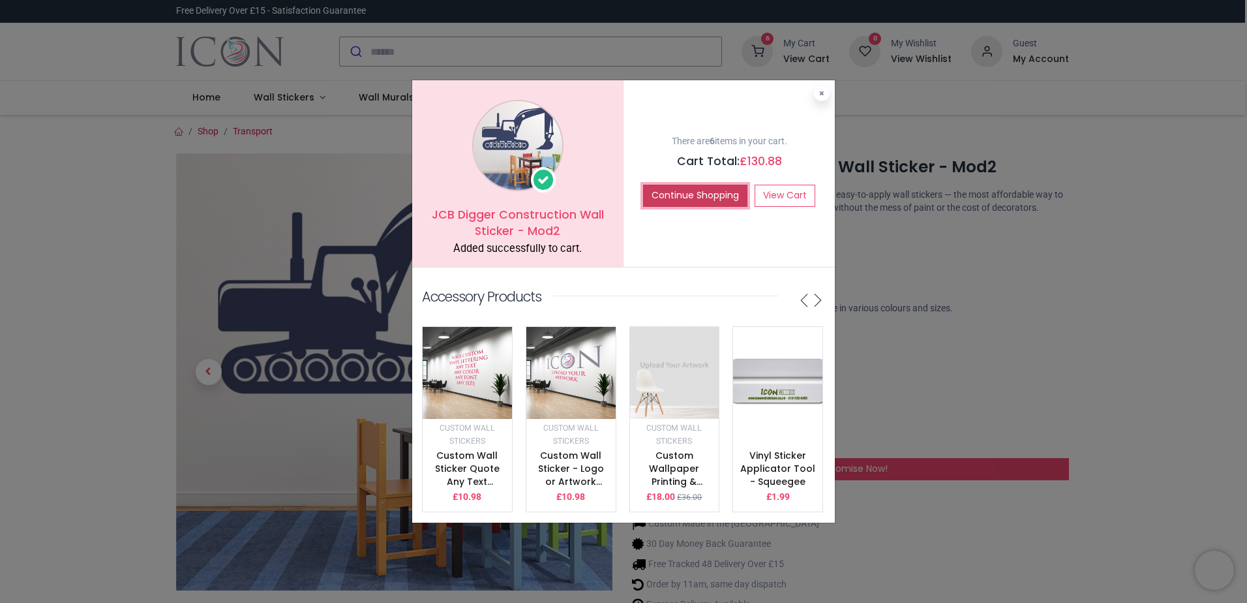
click at [710, 186] on button "Continue Shopping" at bounding box center [695, 196] width 104 height 22
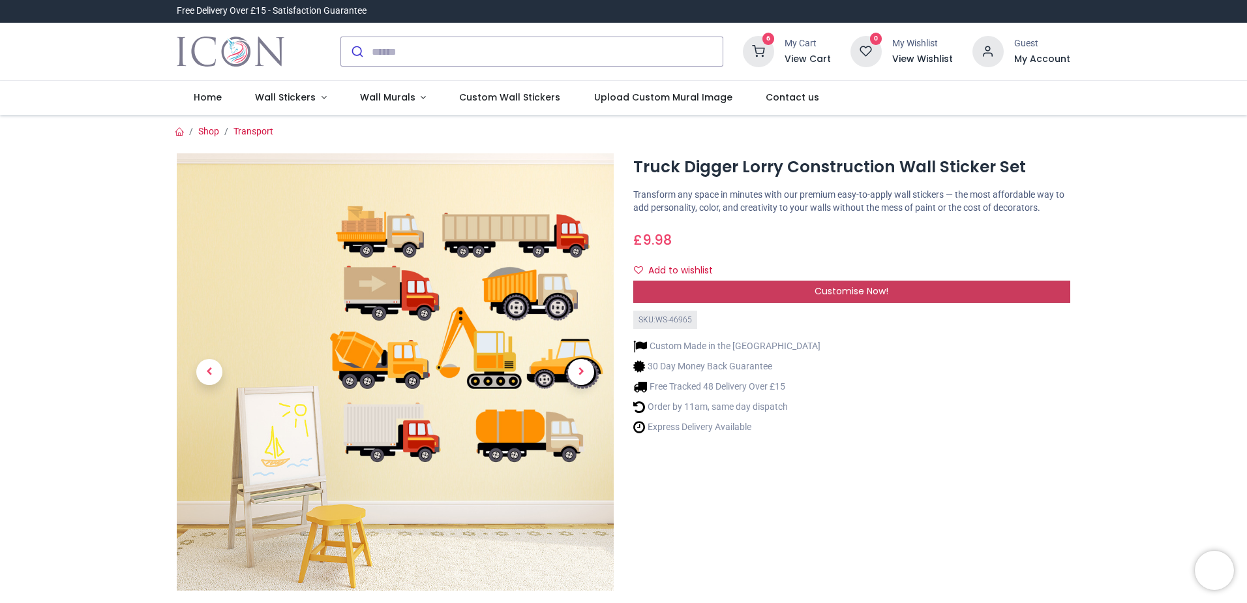
click at [832, 289] on span "Customise Now!" at bounding box center [852, 290] width 74 height 13
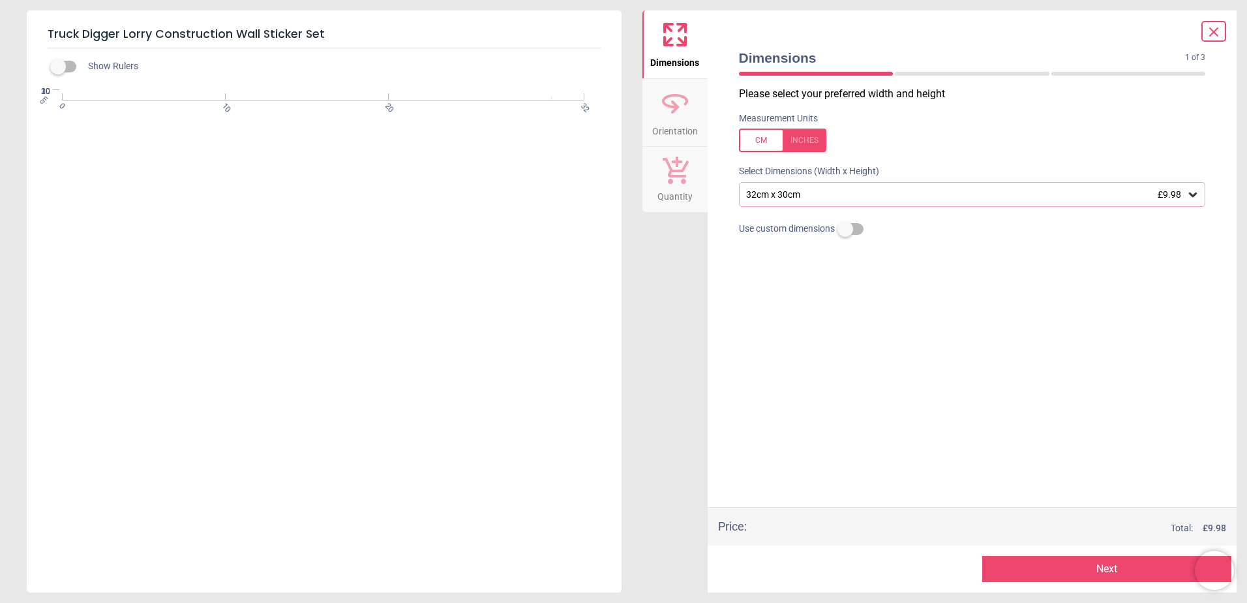
click at [804, 141] on div at bounding box center [782, 140] width 87 height 23
click at [821, 195] on div "12.6" x 11.8" (1ft 1" x 1ft) £9.98" at bounding box center [966, 194] width 442 height 11
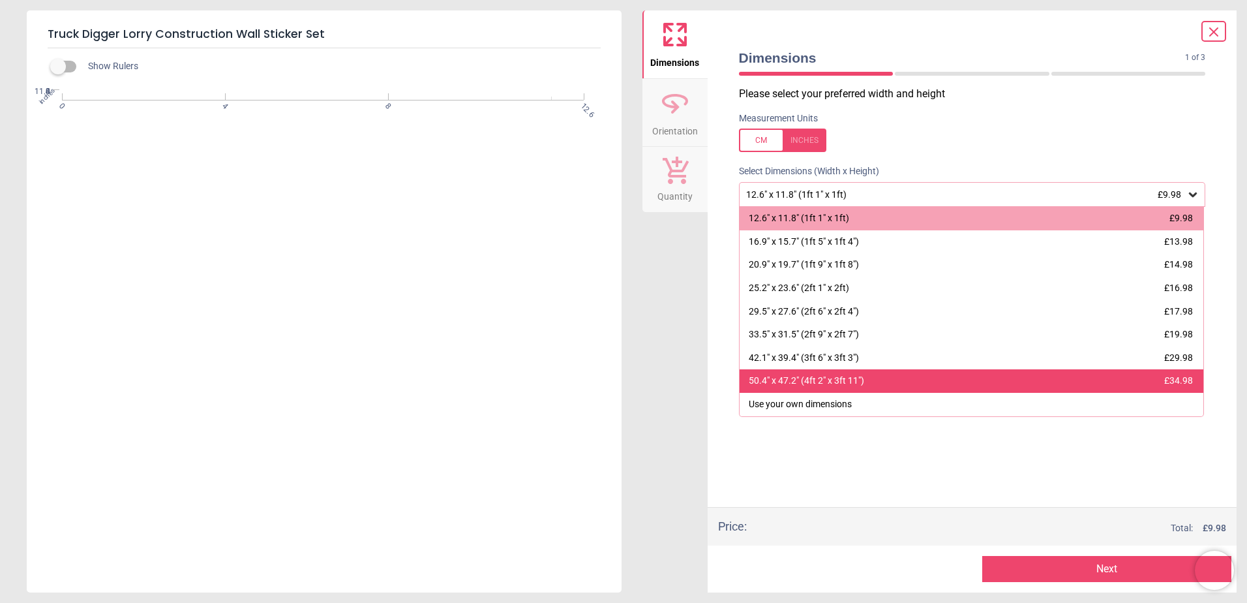
click at [930, 380] on div "50.4" x 47.2" (4ft 2" x 3ft 11") £34.98" at bounding box center [972, 380] width 465 height 23
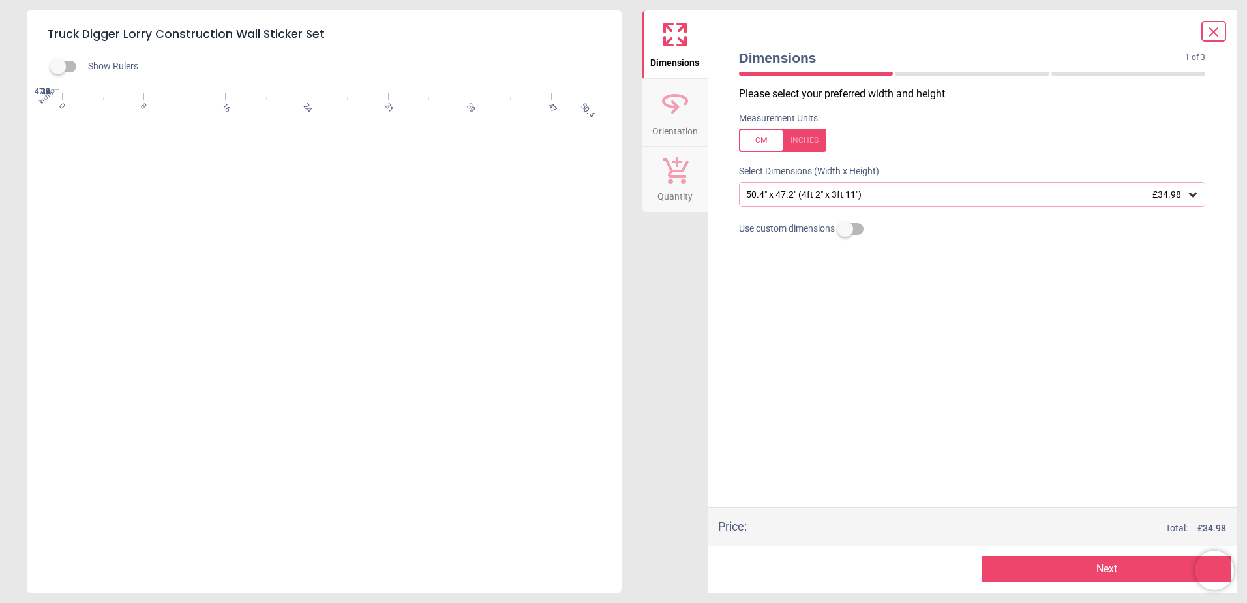
click at [1055, 568] on button "Next" at bounding box center [1107, 569] width 249 height 26
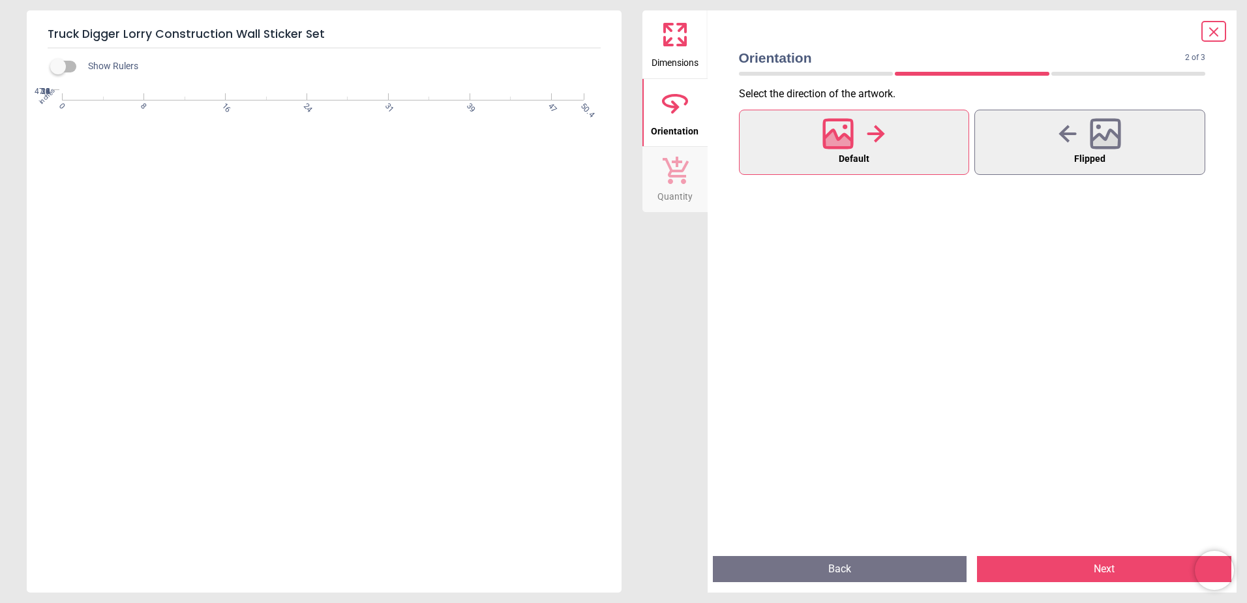
click at [684, 45] on icon at bounding box center [682, 41] width 8 height 8
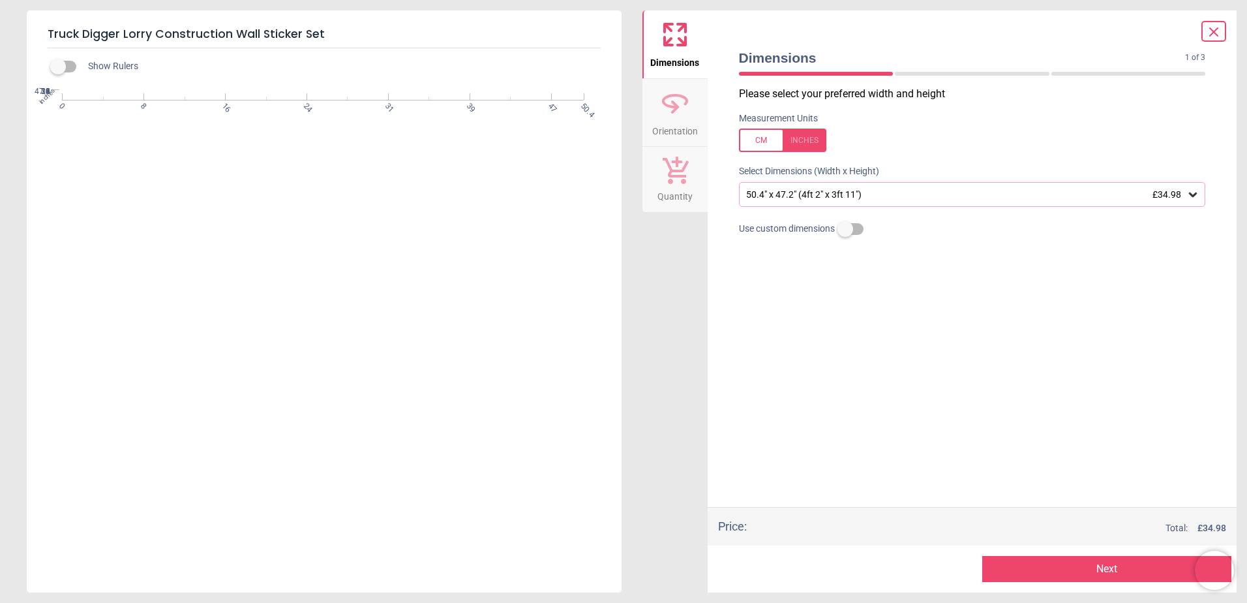
click at [793, 197] on div "50.4" x 47.2" (4ft 2" x 3ft 11") £34.98" at bounding box center [966, 194] width 442 height 11
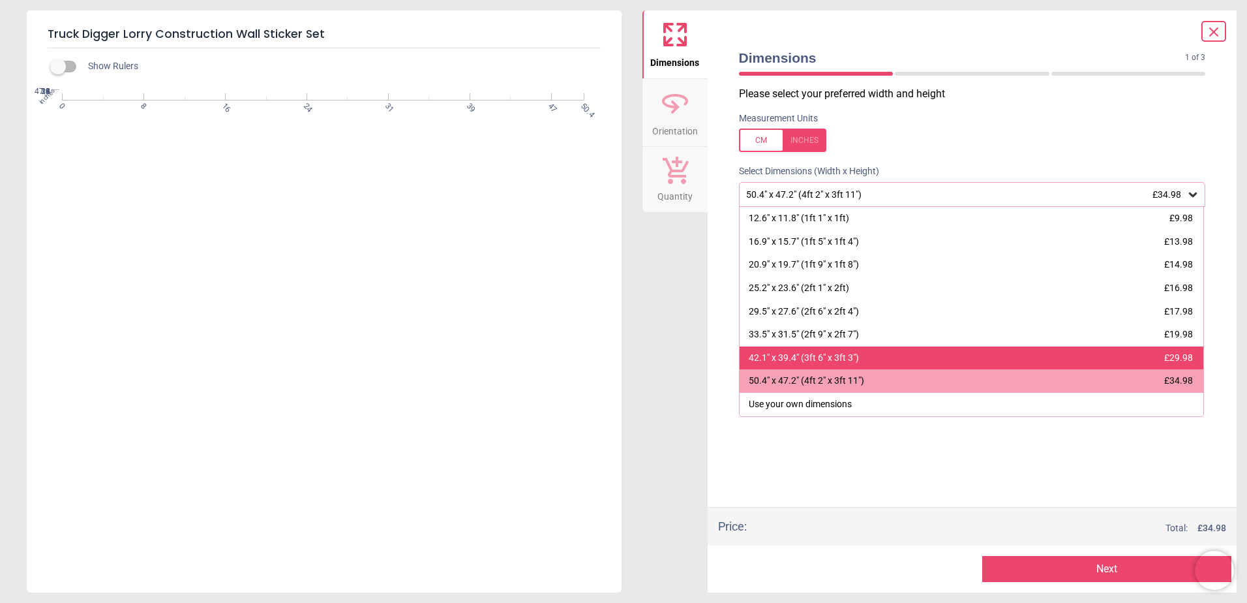
click at [807, 359] on div "42.1" x 39.4" (3ft 6" x 3ft 3")" at bounding box center [804, 358] width 110 height 13
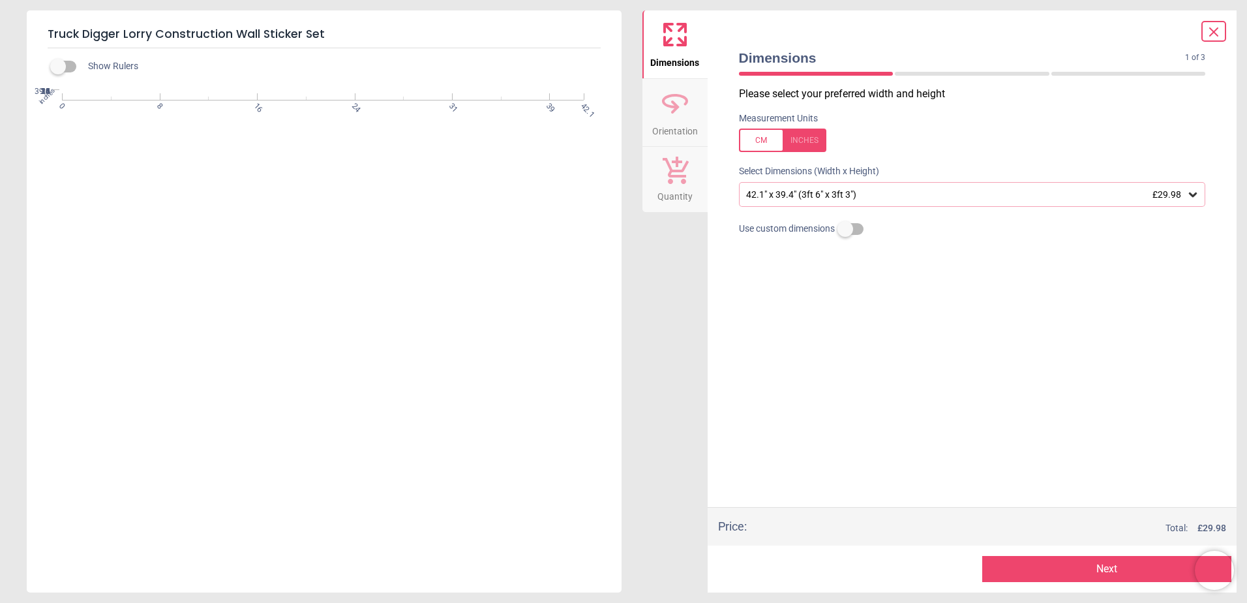
click at [795, 194] on div "42.1" x 39.4" (3ft 6" x 3ft 3") £29.98" at bounding box center [966, 194] width 442 height 11
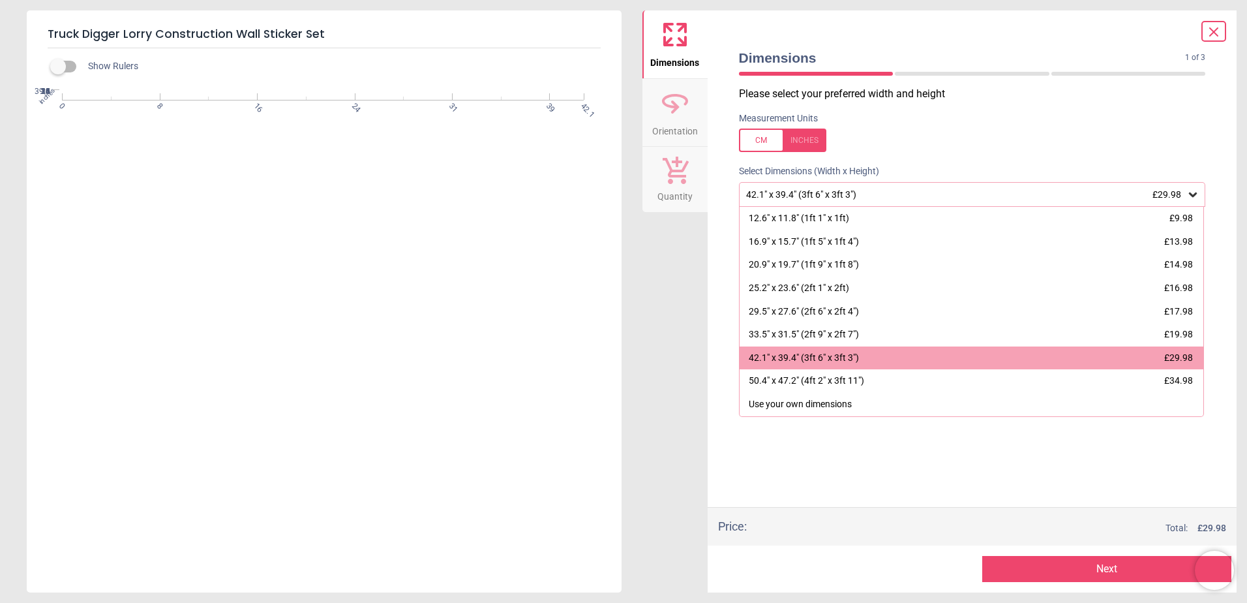
click at [795, 194] on div "42.1" x 39.4" (3ft 6" x 3ft 3") £29.98" at bounding box center [966, 194] width 442 height 11
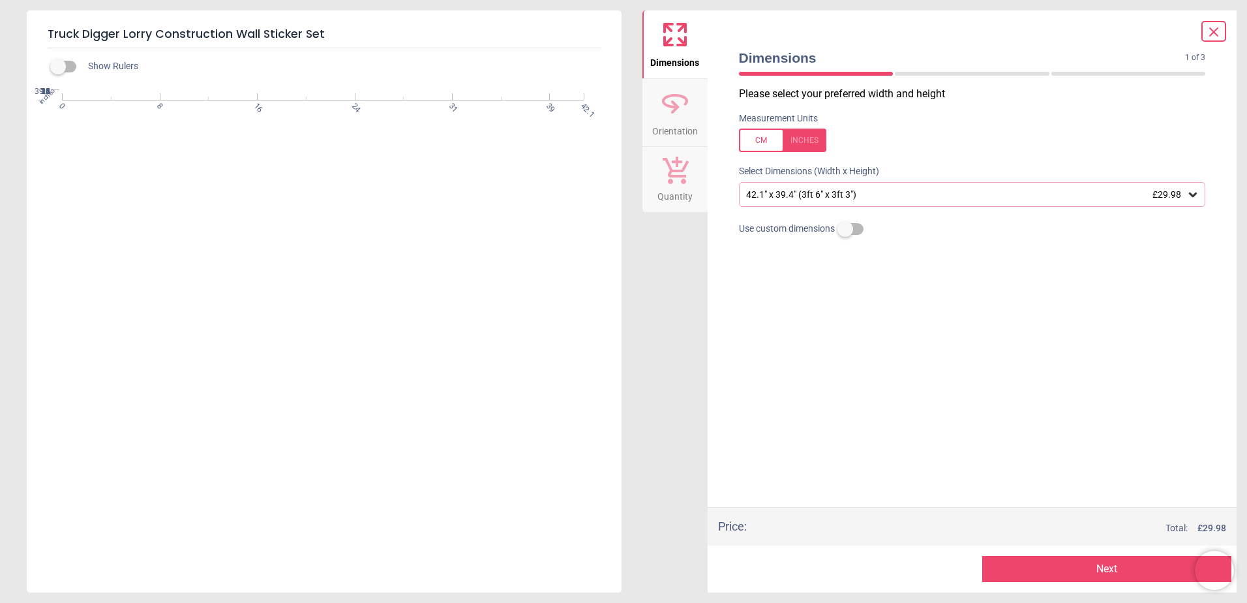
click at [795, 199] on div "42.1" x 39.4" (3ft 6" x 3ft 3") £29.98" at bounding box center [966, 194] width 442 height 11
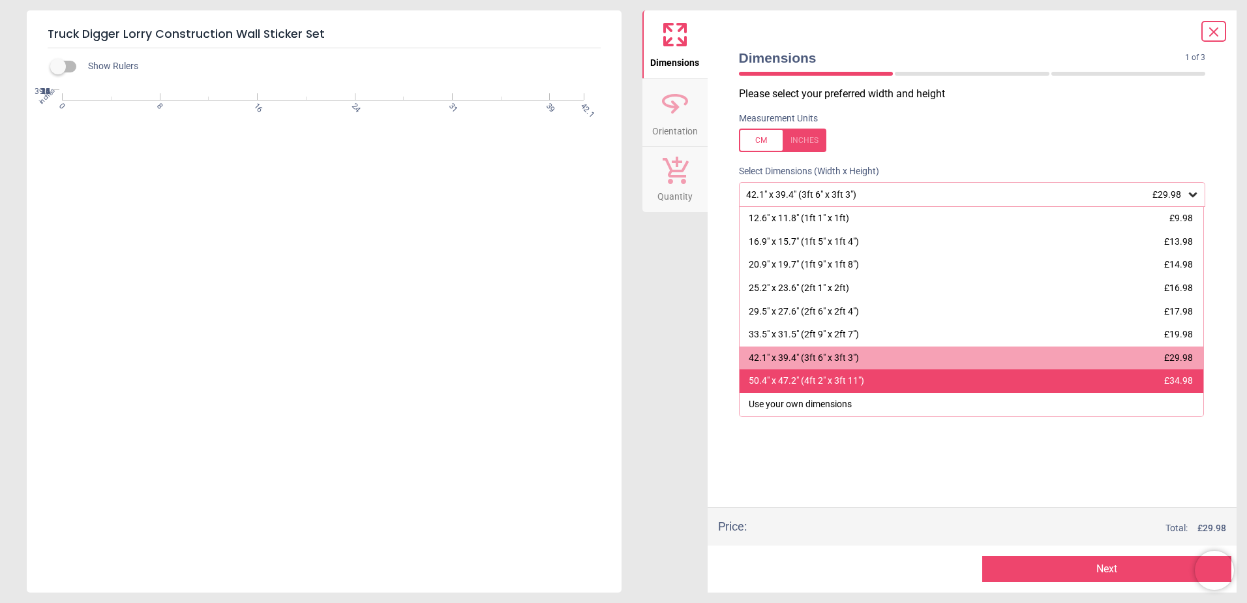
click at [791, 373] on div "50.4" x 47.2" (4ft 2" x 3ft 11") £34.98" at bounding box center [972, 380] width 465 height 23
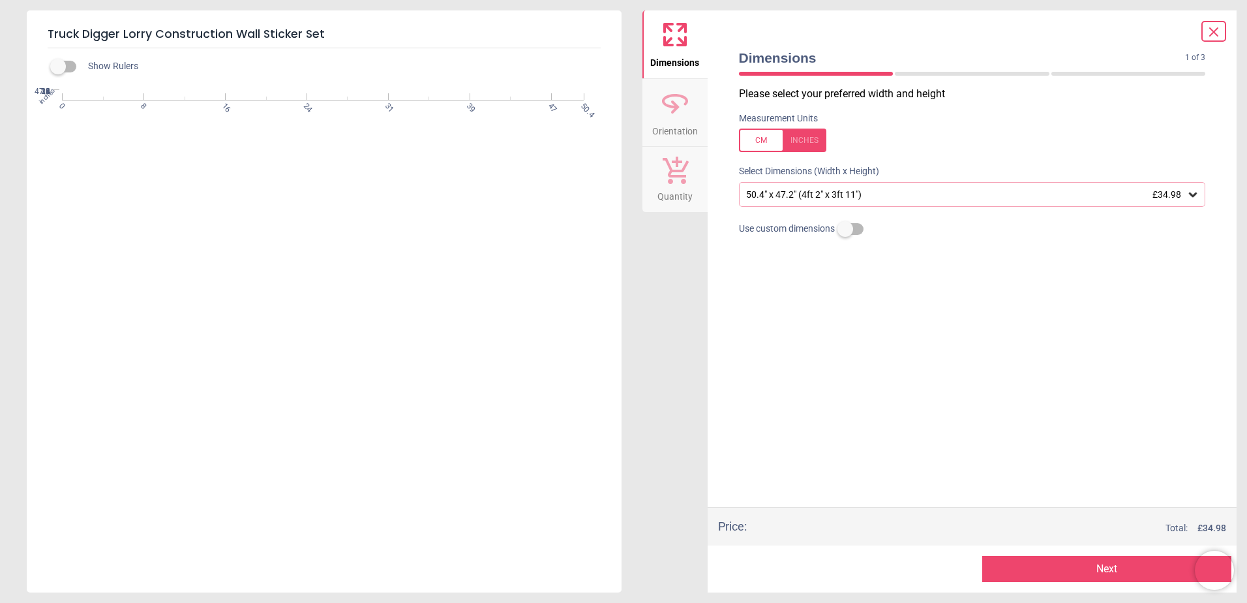
click at [1090, 577] on button "Next" at bounding box center [1107, 569] width 249 height 26
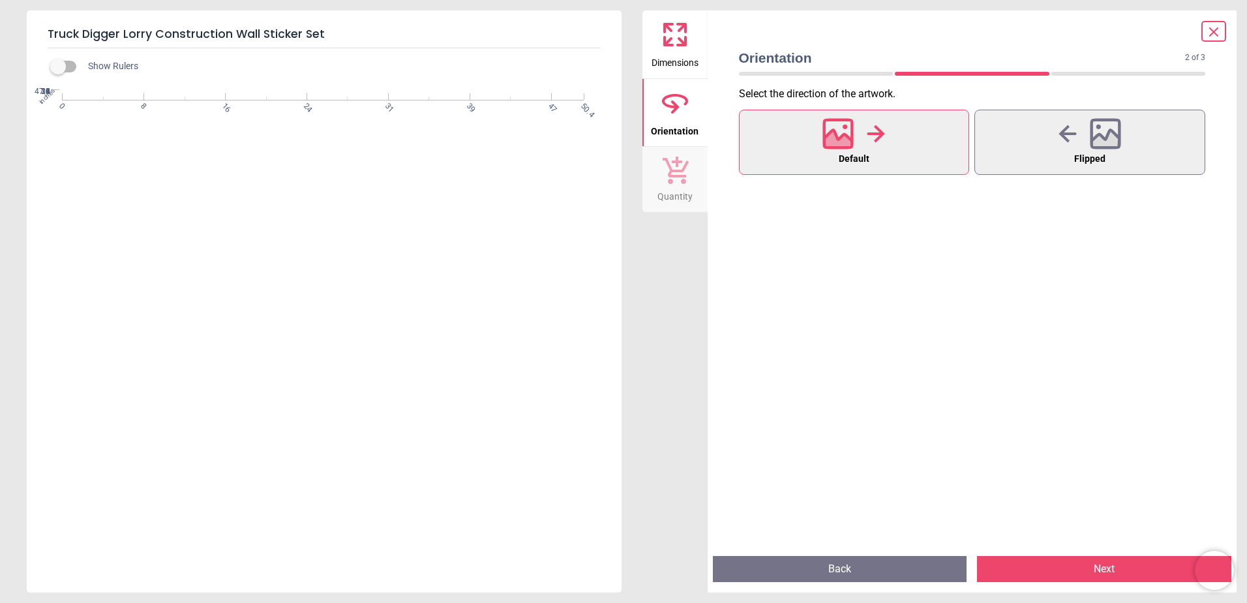
click at [1090, 577] on button "Next" at bounding box center [1104, 569] width 254 height 26
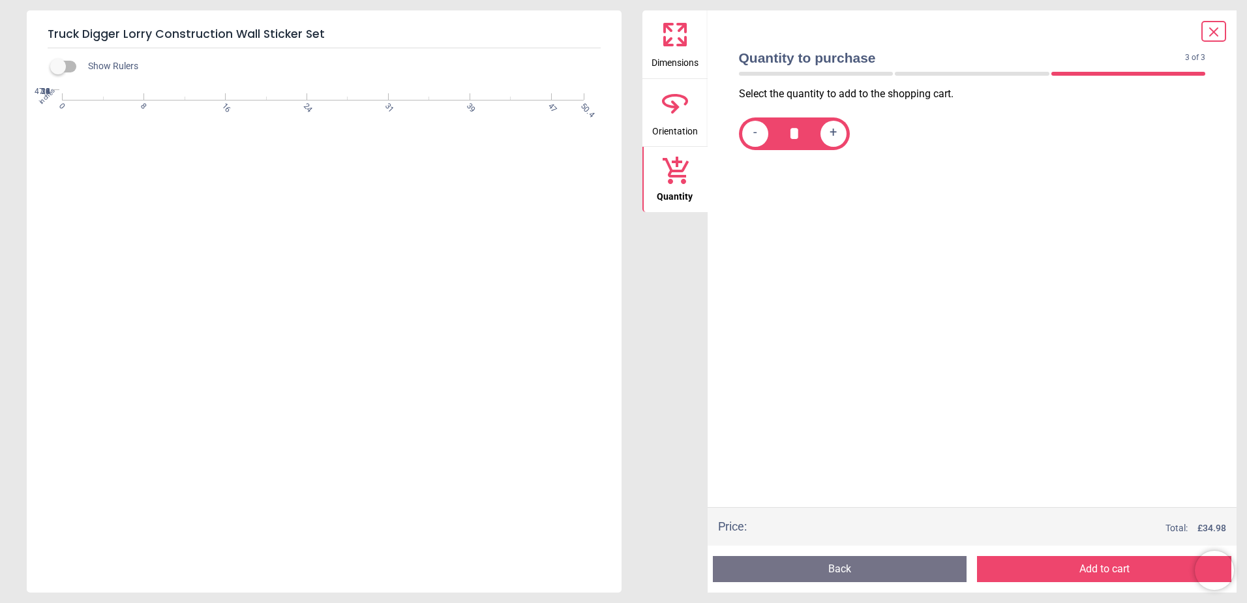
click at [1091, 577] on button "Add to cart" at bounding box center [1104, 569] width 254 height 26
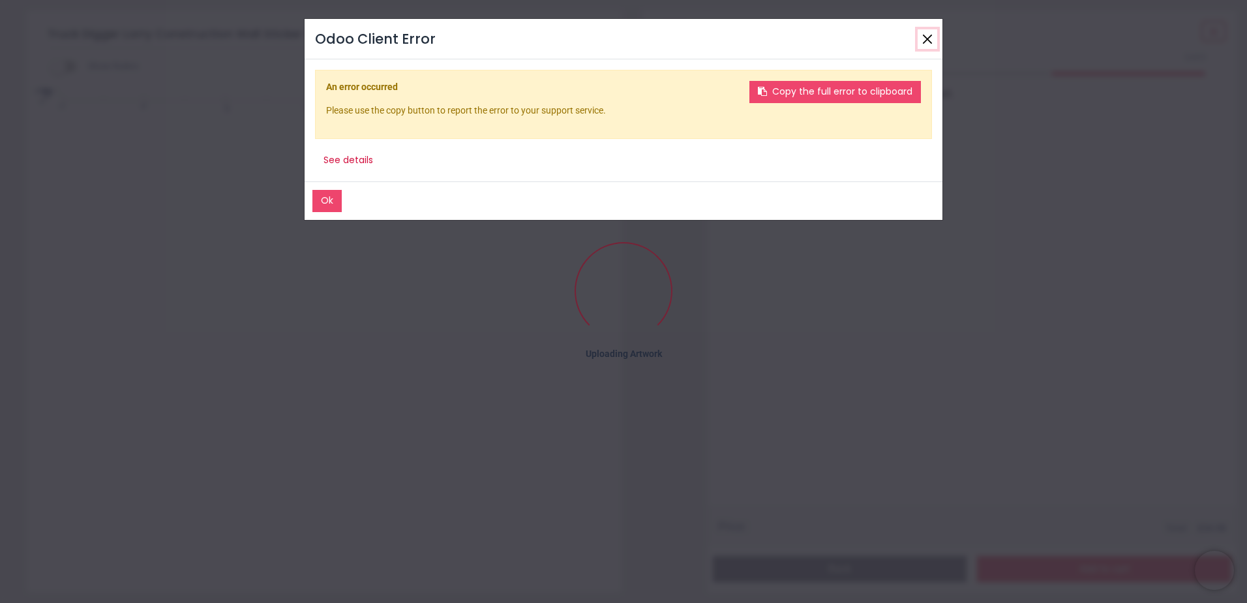
click at [927, 39] on button "Close" at bounding box center [928, 39] width 20 height 20
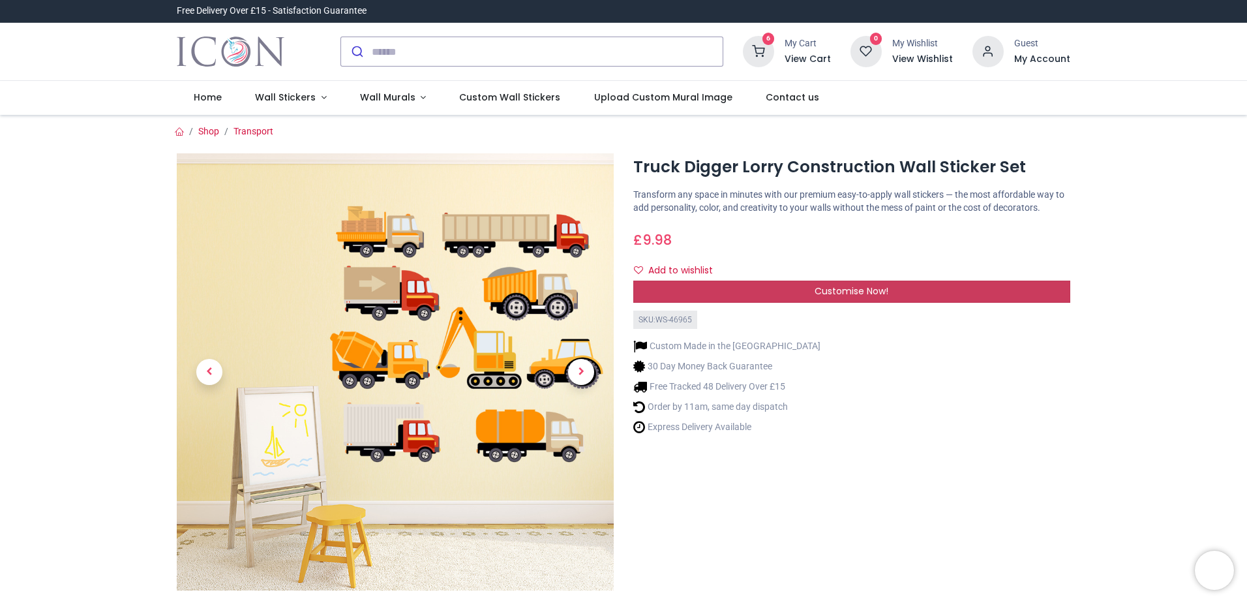
click at [870, 292] on span "Customise Now!" at bounding box center [852, 290] width 74 height 13
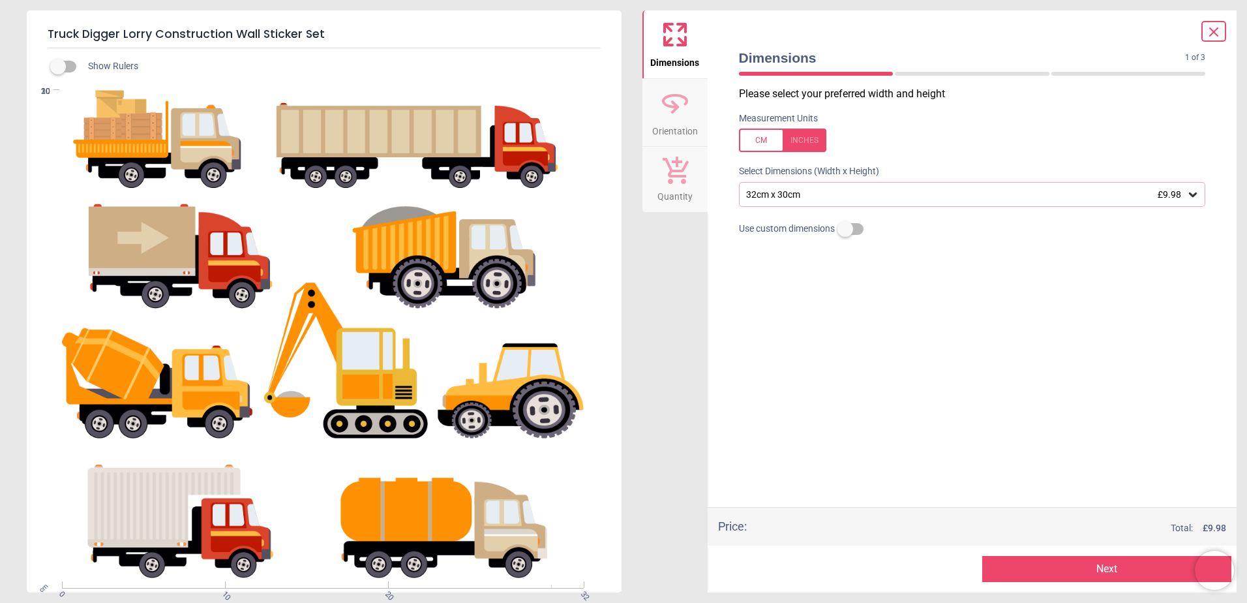
click at [802, 146] on div at bounding box center [782, 140] width 87 height 23
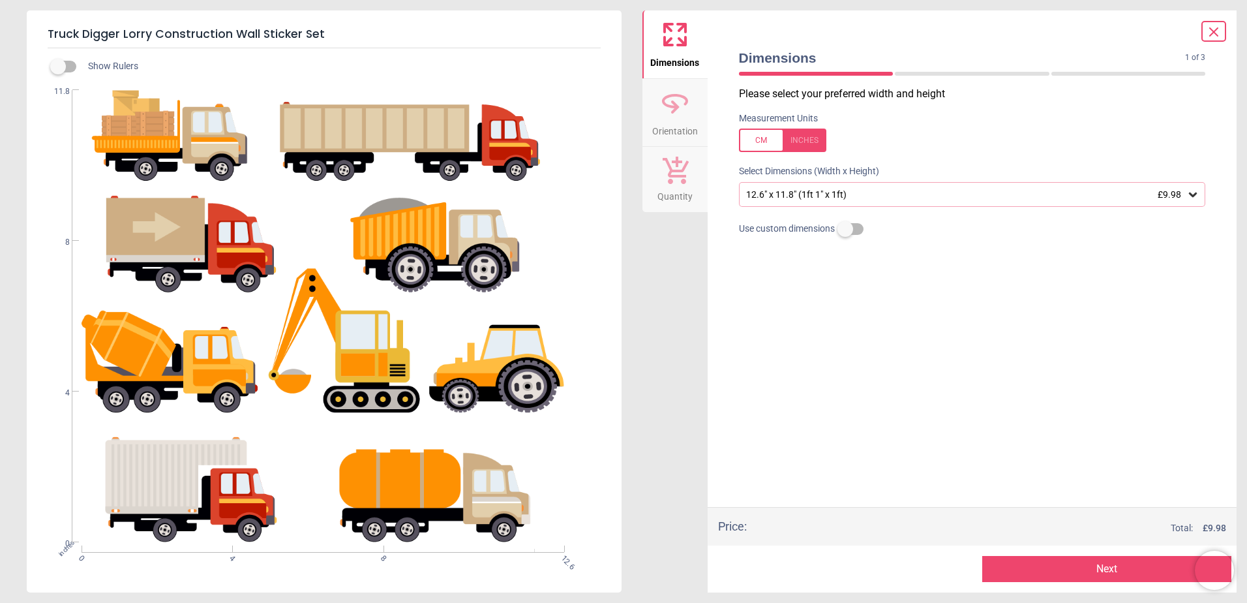
click at [801, 193] on div "12.6" x 11.8" (1ft 1" x 1ft) £9.98" at bounding box center [966, 194] width 442 height 11
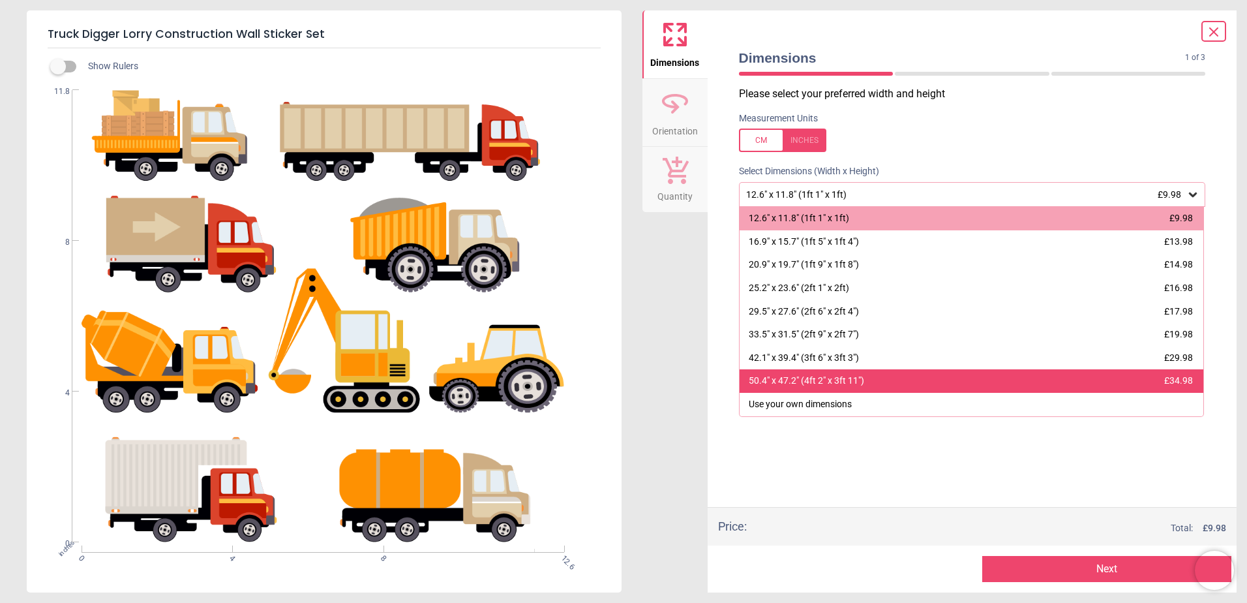
click at [778, 375] on div "50.4" x 47.2" (4ft 2" x 3ft 11")" at bounding box center [806, 381] width 115 height 13
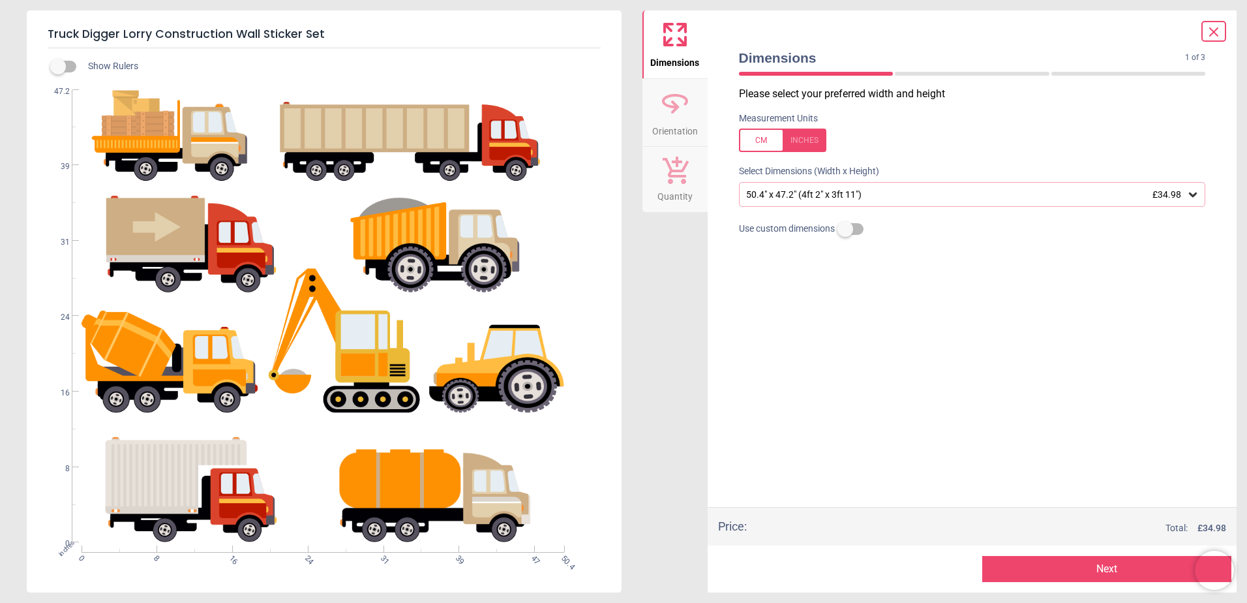
click at [1112, 573] on button "Next" at bounding box center [1107, 569] width 249 height 26
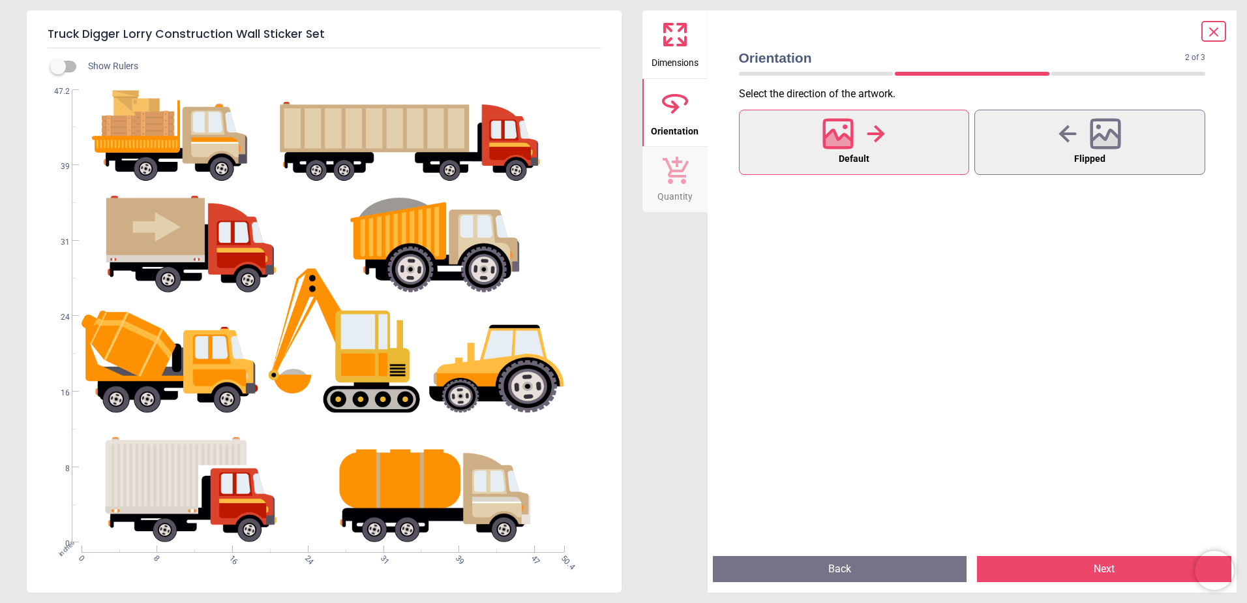
click at [1093, 574] on button "Next" at bounding box center [1104, 569] width 254 height 26
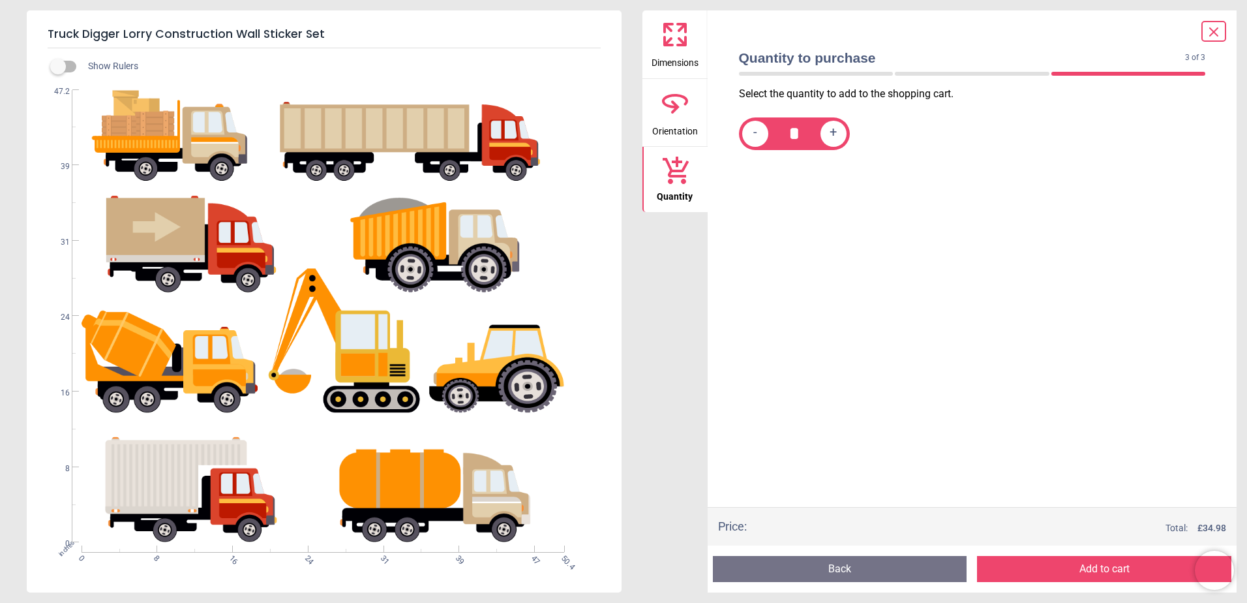
click at [1093, 574] on button "Add to cart" at bounding box center [1104, 569] width 254 height 26
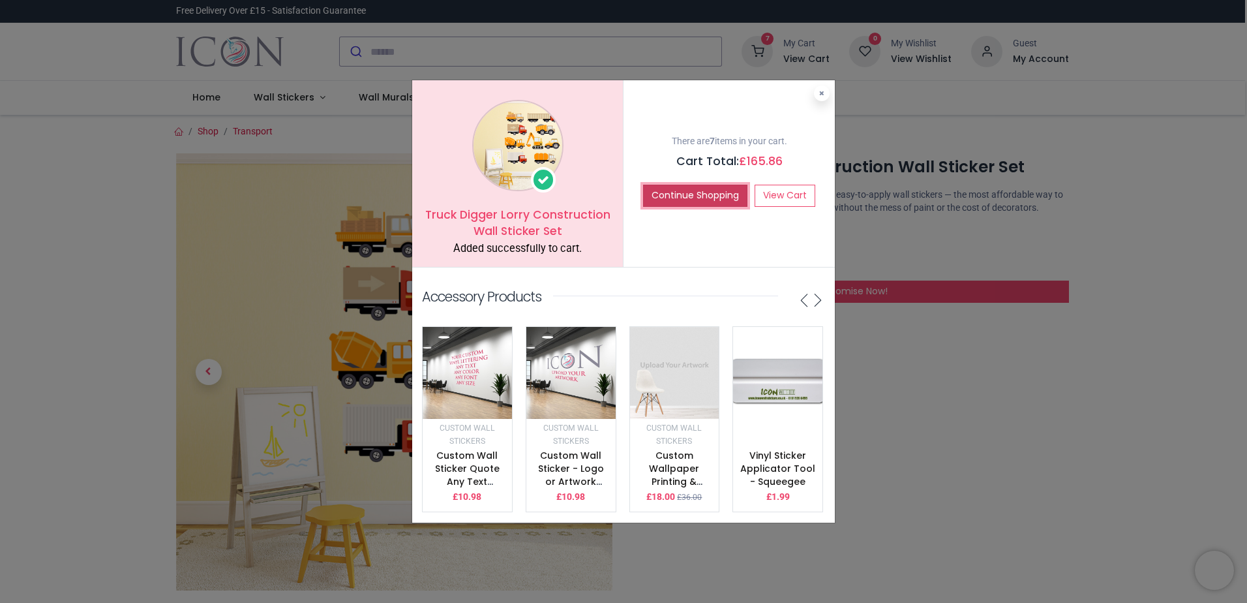
click at [699, 189] on button "Continue Shopping" at bounding box center [695, 196] width 104 height 22
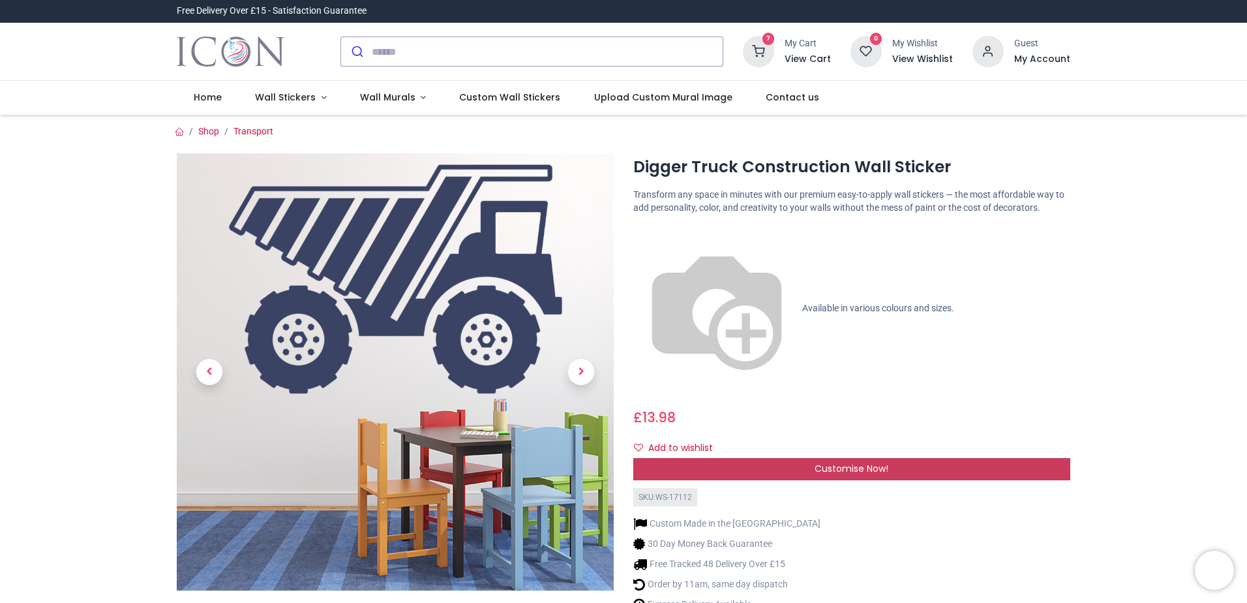
click at [834, 462] on span "Customise Now!" at bounding box center [852, 468] width 74 height 13
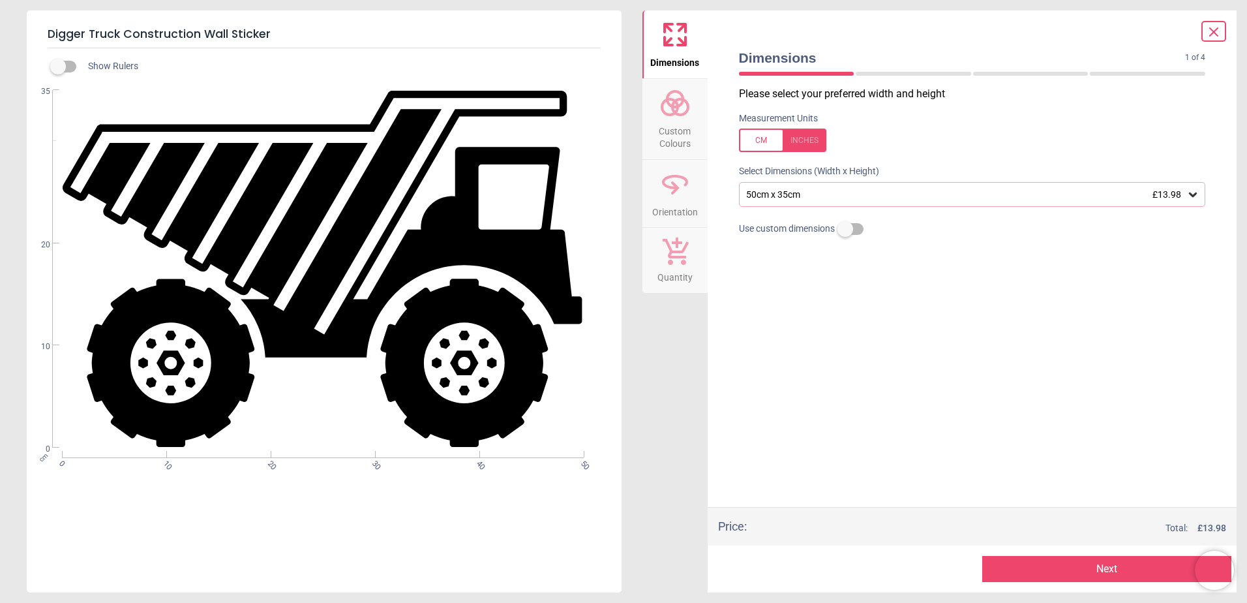
click at [812, 138] on div at bounding box center [782, 140] width 87 height 23
click at [807, 189] on div "19.7" x 13.8" (1ft 8" x 1ft 2") £13.98" at bounding box center [972, 194] width 467 height 25
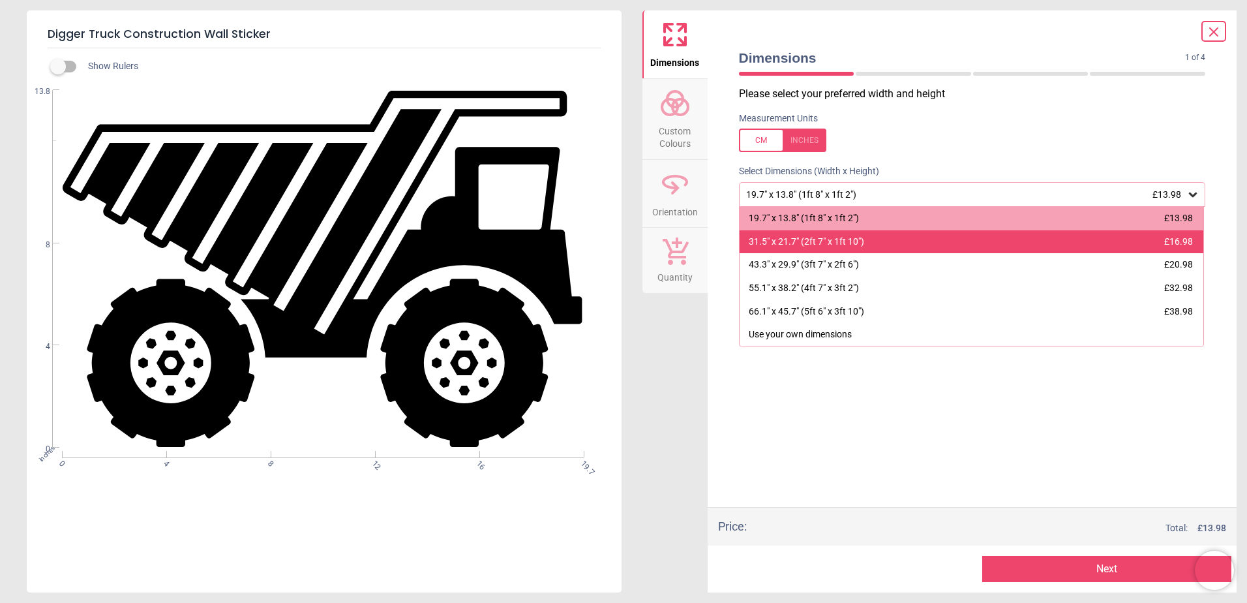
click at [790, 241] on div "31.5" x 21.7" (2ft 7" x 1ft 10")" at bounding box center [806, 242] width 115 height 13
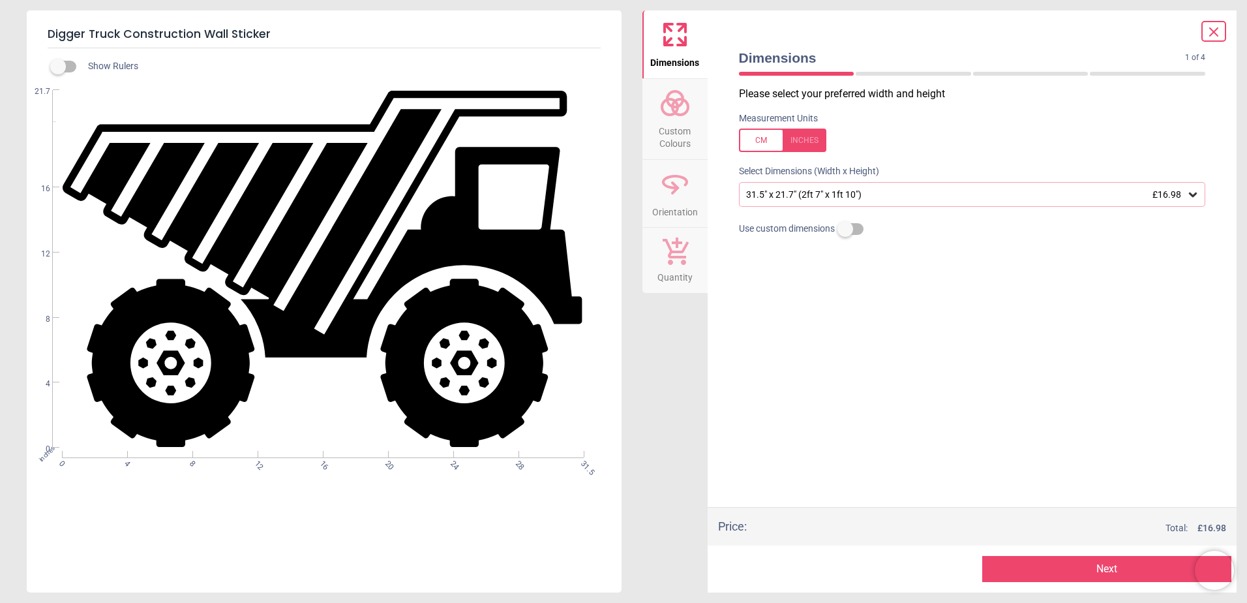
click at [1020, 576] on button "Next" at bounding box center [1107, 569] width 249 height 26
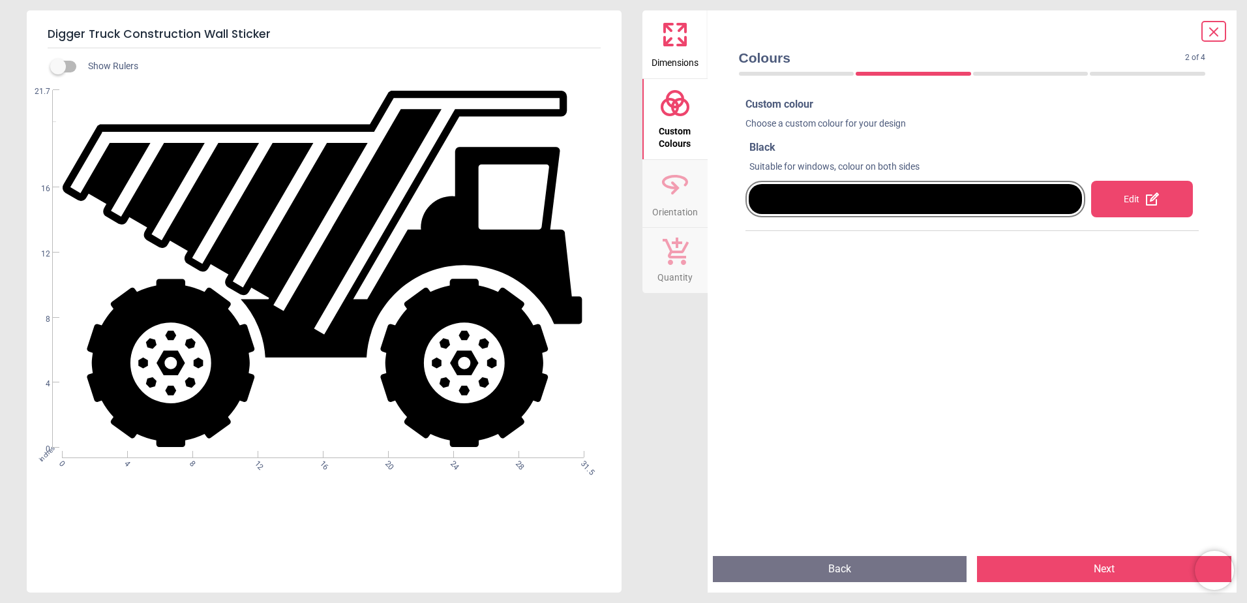
click at [1022, 570] on button "Next" at bounding box center [1104, 569] width 254 height 26
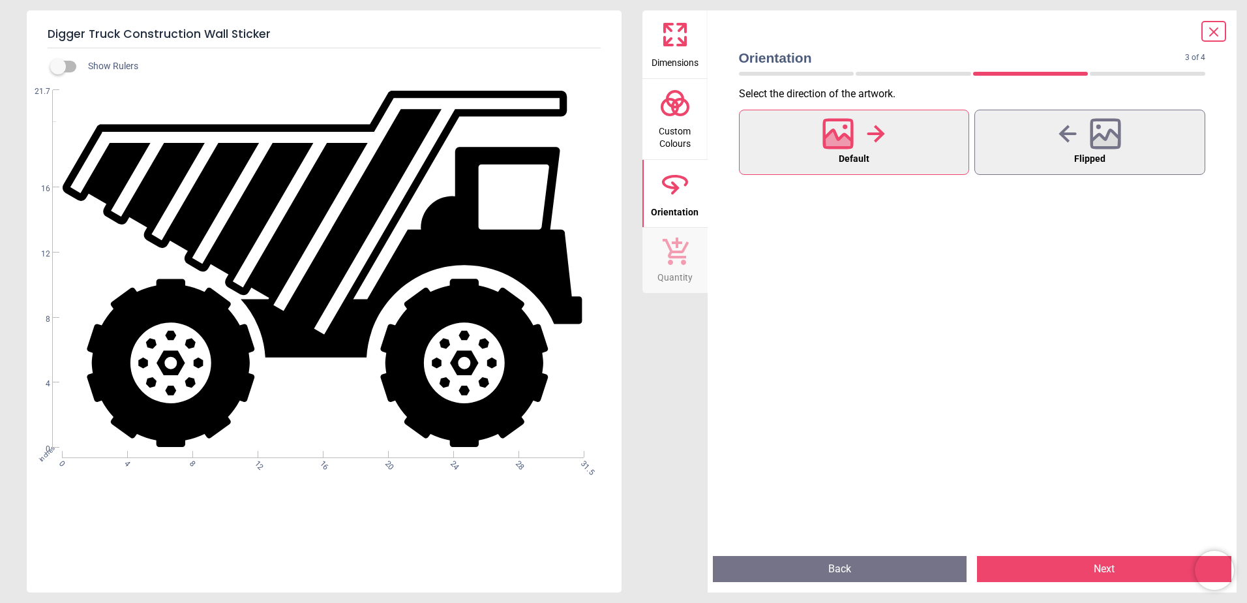
click at [902, 560] on button "Back" at bounding box center [840, 569] width 254 height 26
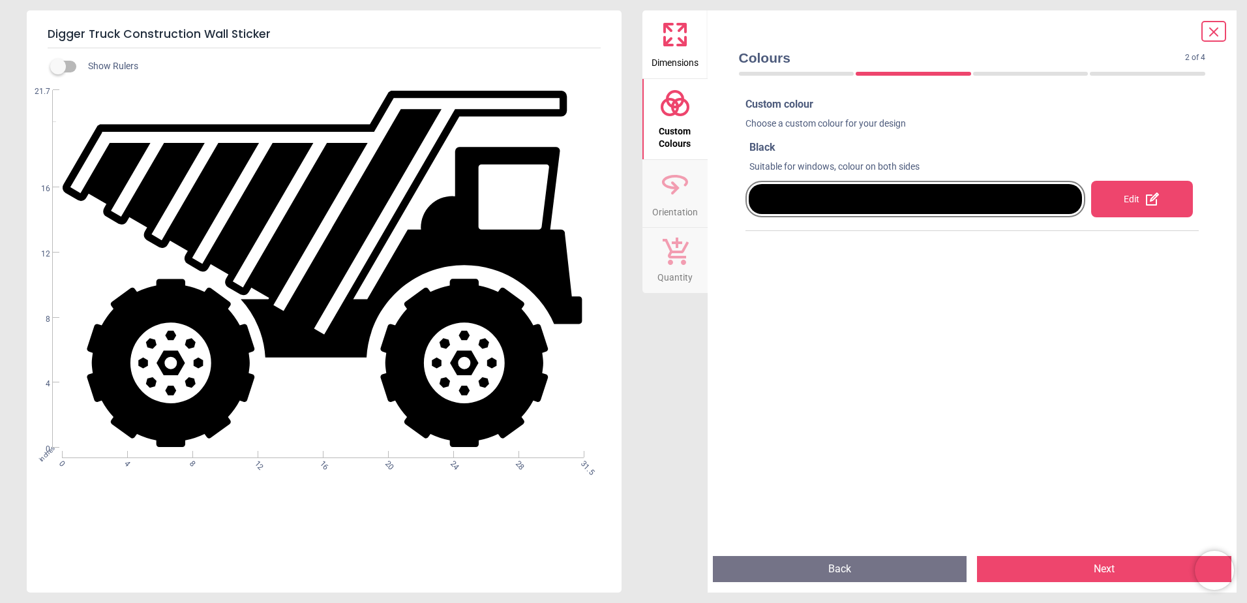
click at [976, 198] on div at bounding box center [916, 199] width 334 height 30
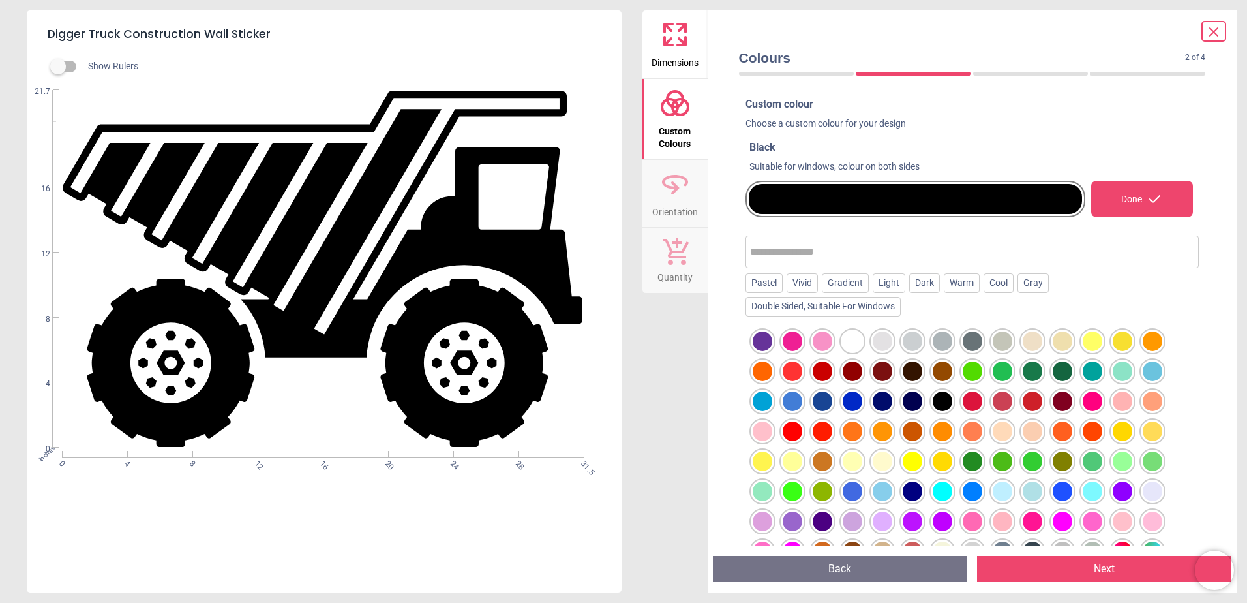
click at [972, 339] on div at bounding box center [973, 341] width 20 height 20
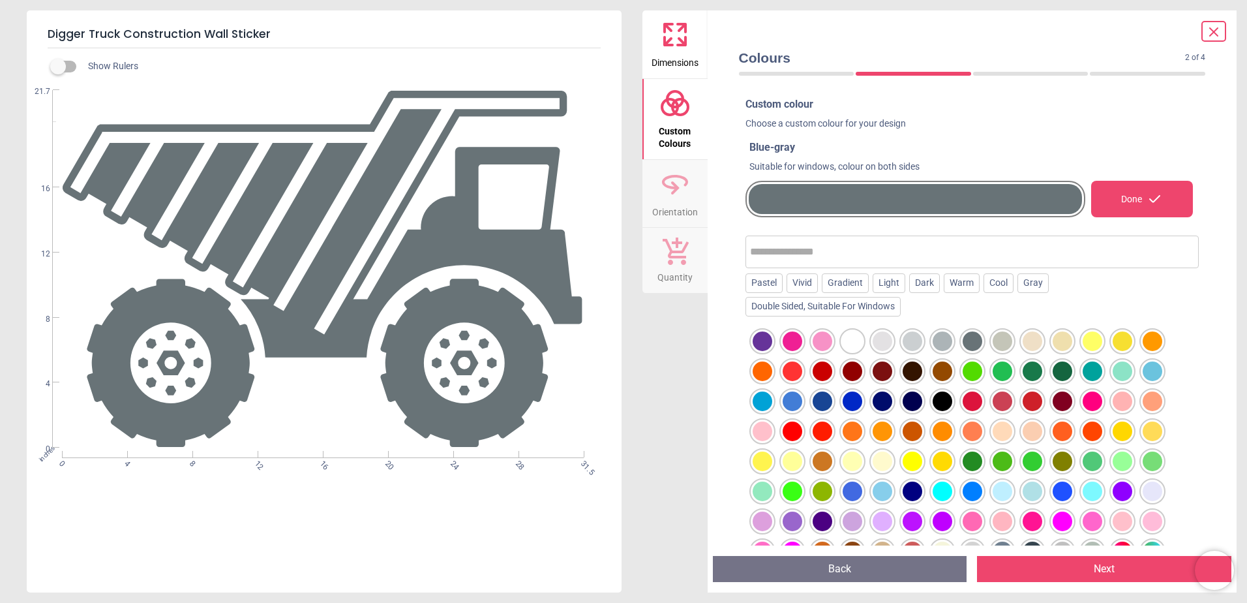
click at [941, 435] on div at bounding box center [943, 431] width 20 height 20
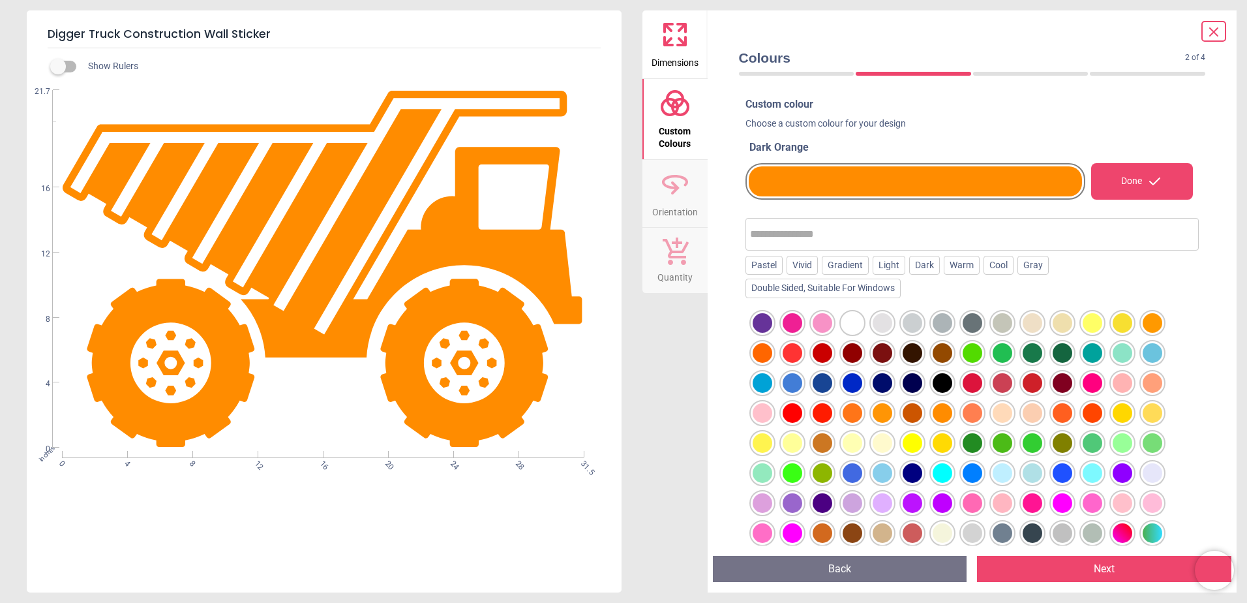
click at [1080, 560] on button "Next" at bounding box center [1104, 569] width 254 height 26
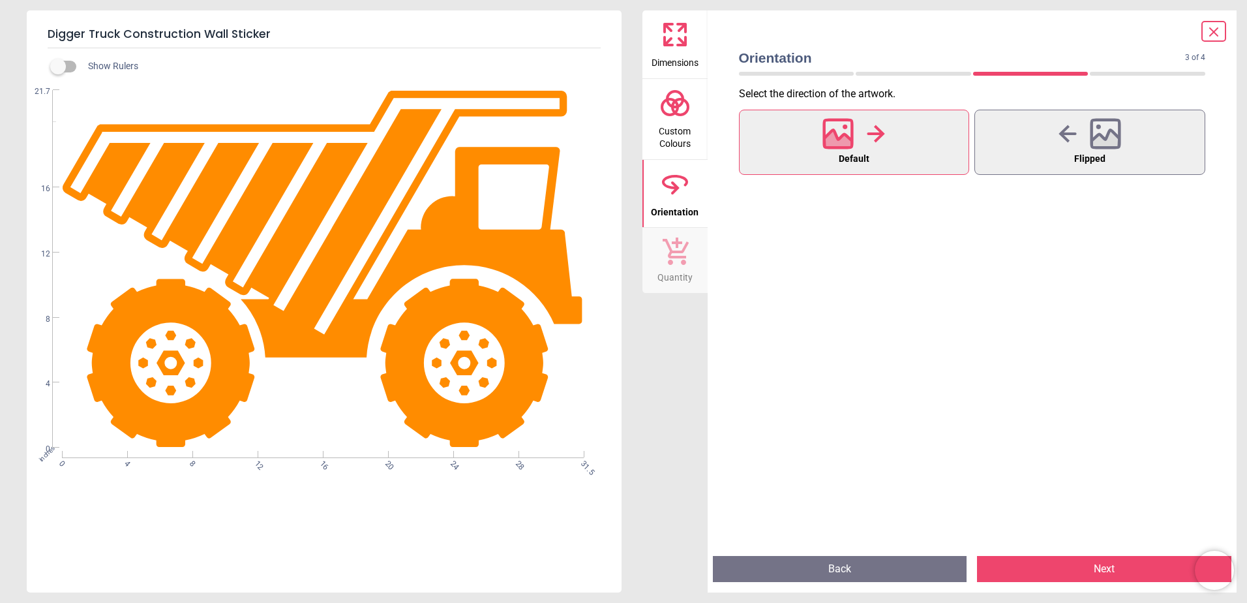
click at [1090, 567] on button "Next" at bounding box center [1104, 569] width 254 height 26
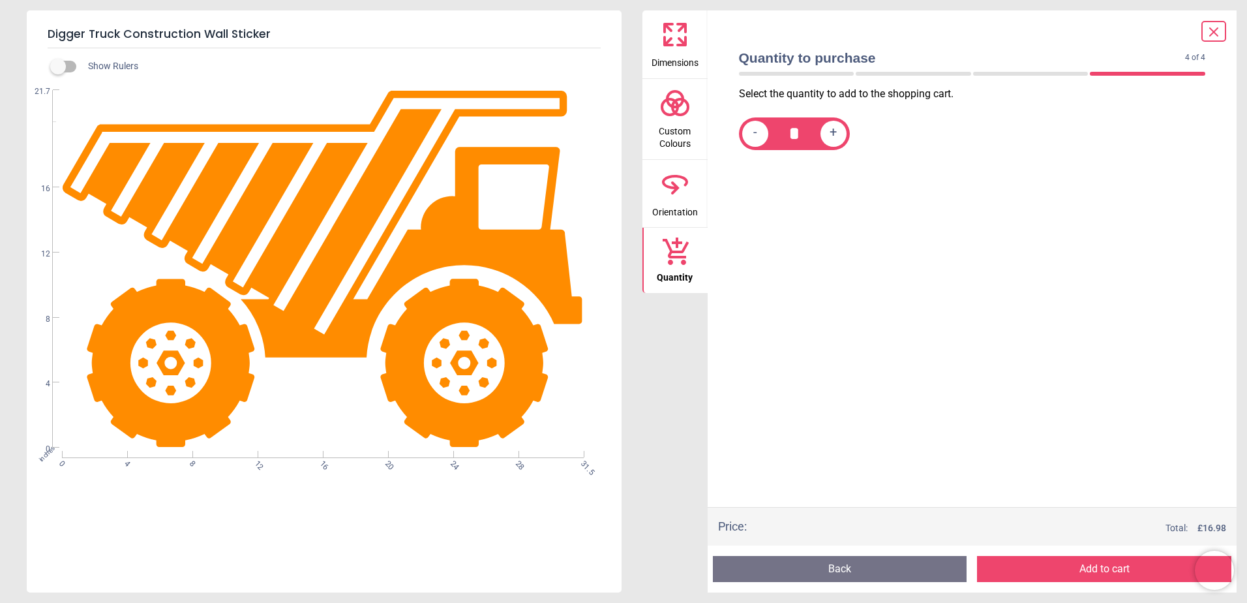
click at [1090, 567] on button "Add to cart" at bounding box center [1104, 569] width 254 height 26
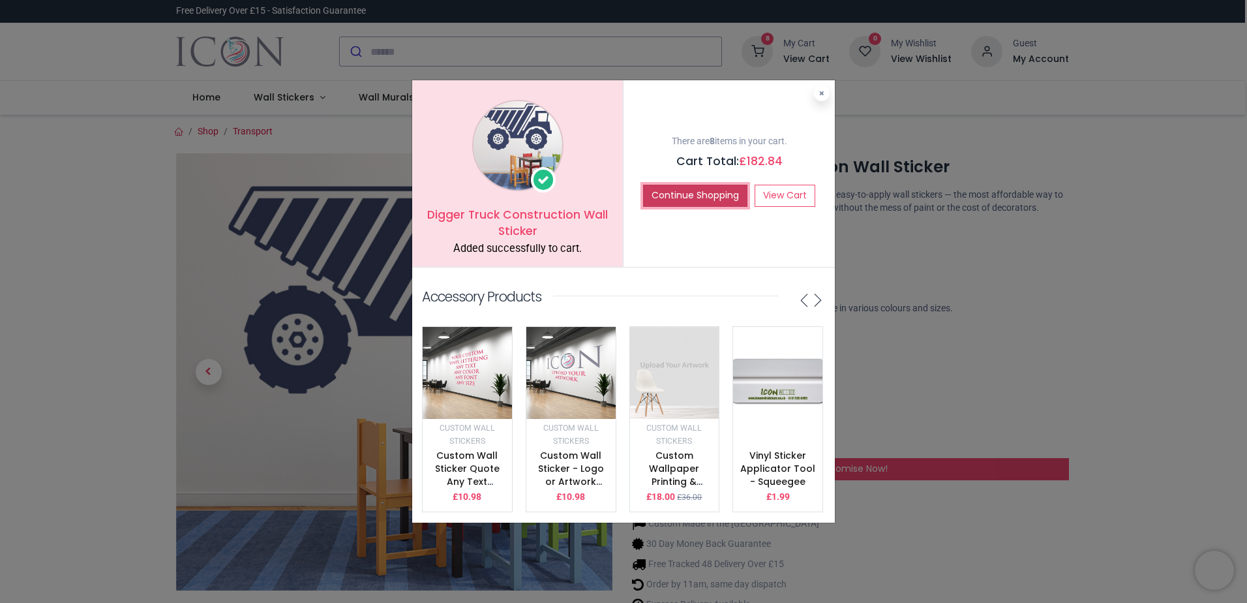
click at [718, 185] on button "Continue Shopping" at bounding box center [695, 196] width 104 height 22
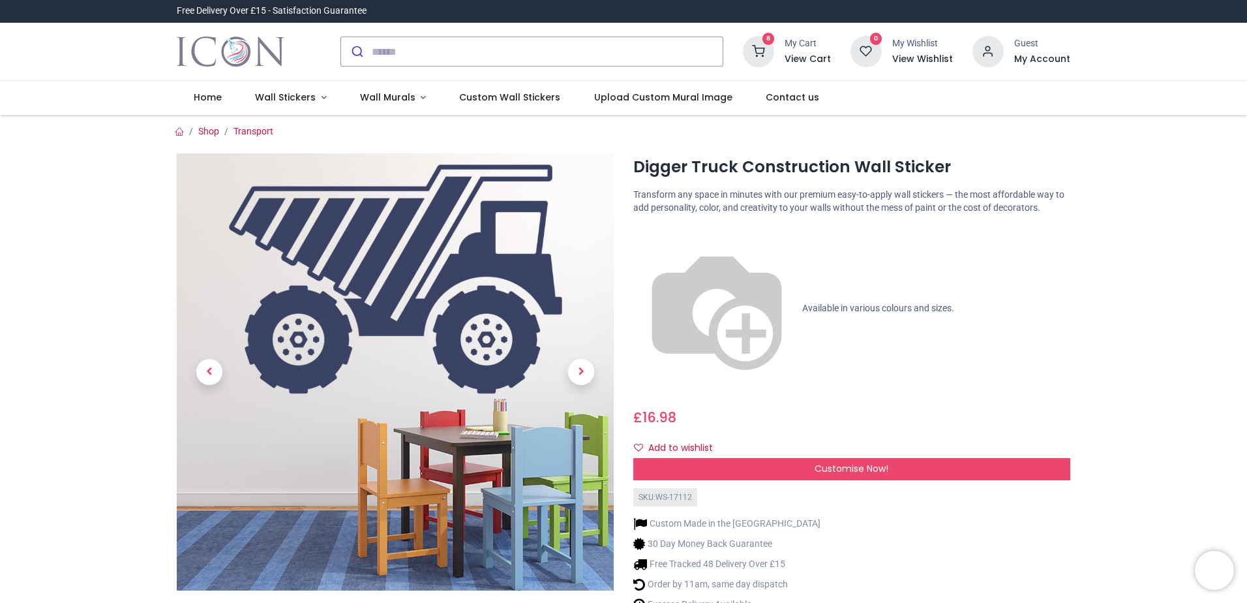
click at [761, 53] on icon at bounding box center [758, 51] width 31 height 31
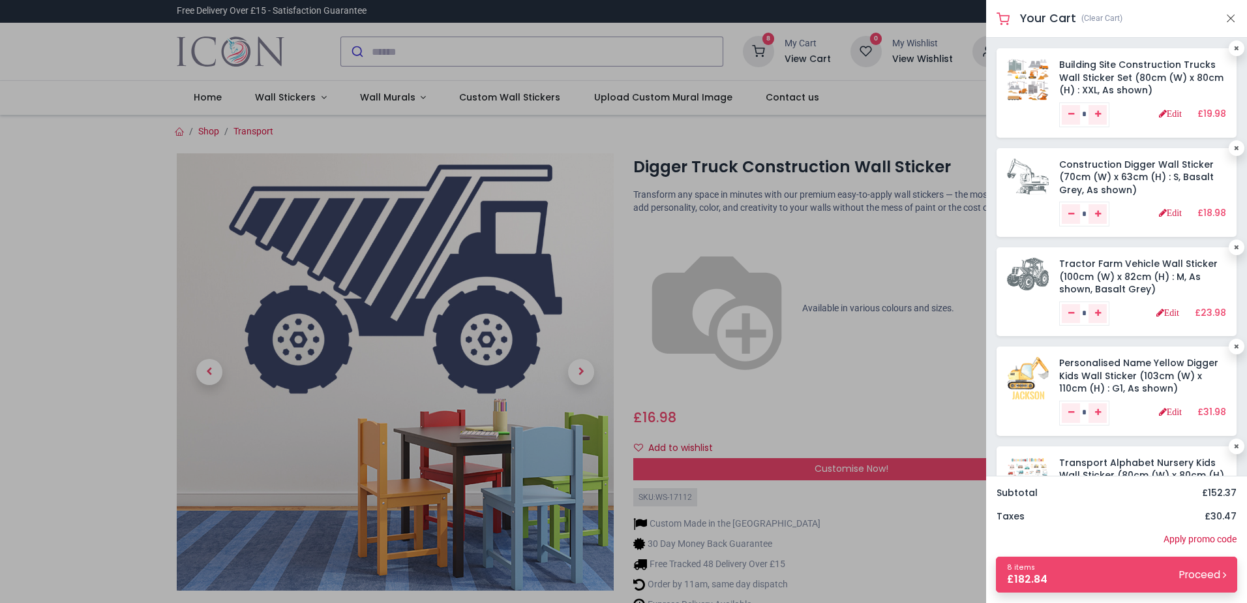
click at [747, 44] on div at bounding box center [623, 301] width 1247 height 603
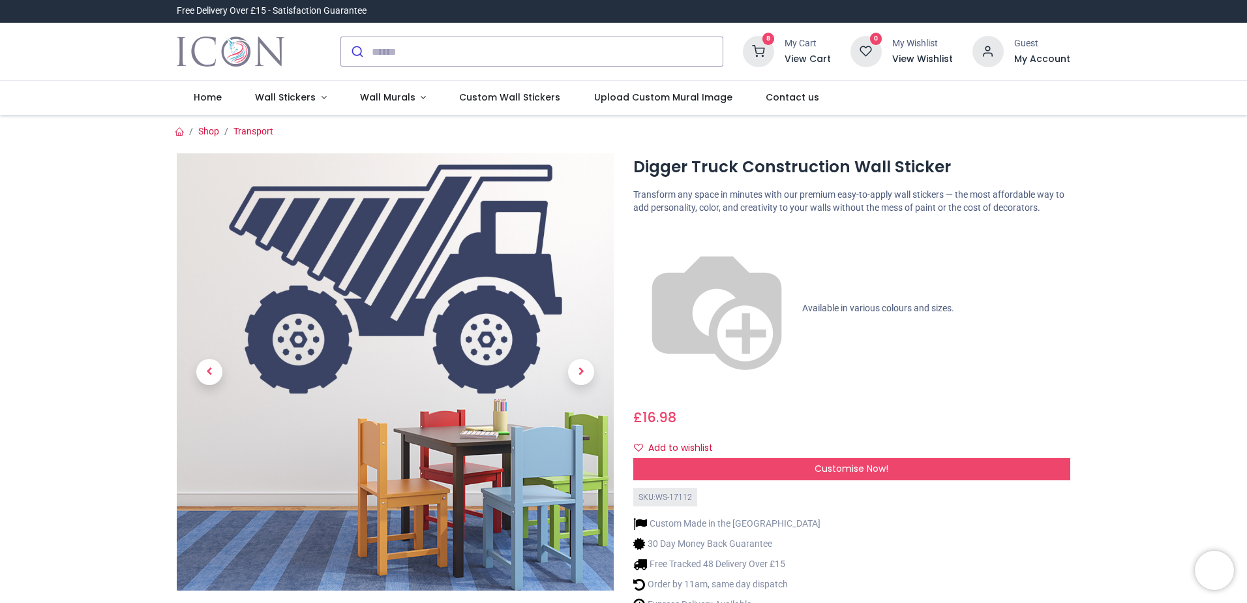
click at [760, 49] on icon at bounding box center [758, 51] width 31 height 31
click at [800, 55] on div at bounding box center [623, 301] width 1247 height 603
click at [806, 58] on h6 "View Cart" at bounding box center [808, 59] width 46 height 13
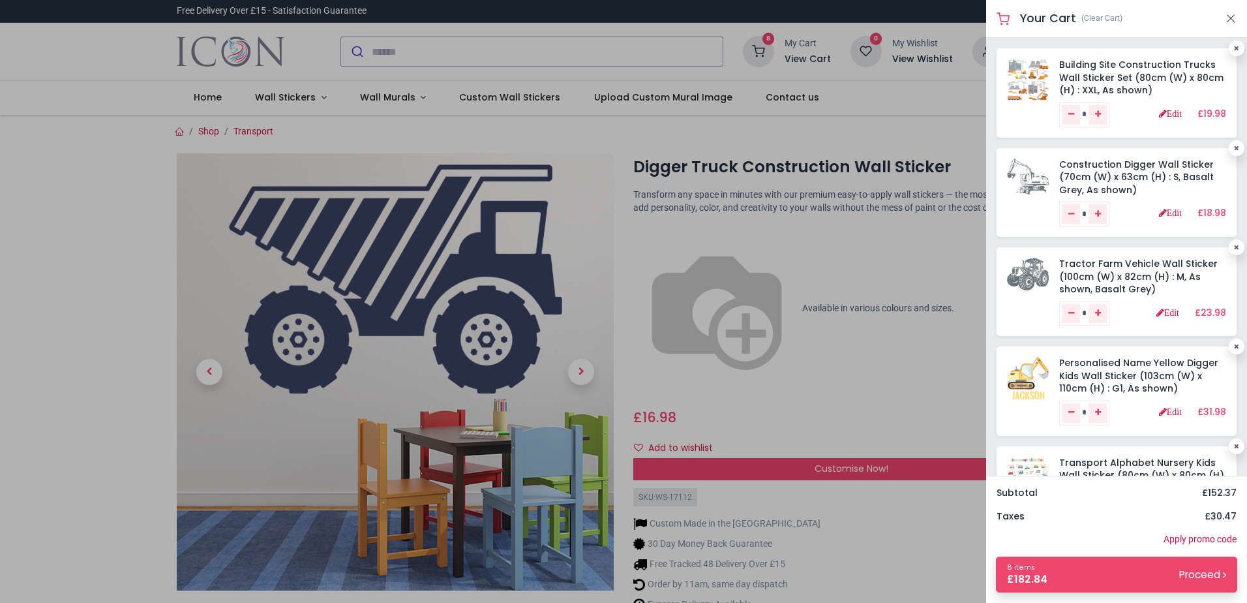
click at [1051, 17] on h5 "Your Cart" at bounding box center [1048, 18] width 56 height 16
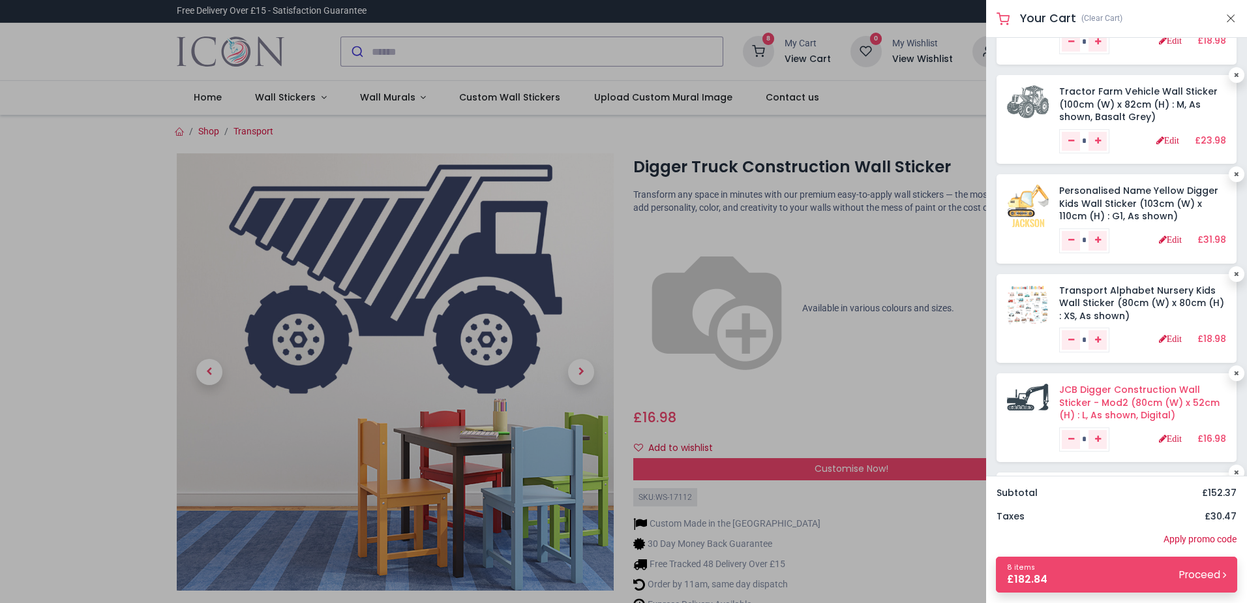
scroll to position [196, 0]
